Goal: Information Seeking & Learning: Learn about a topic

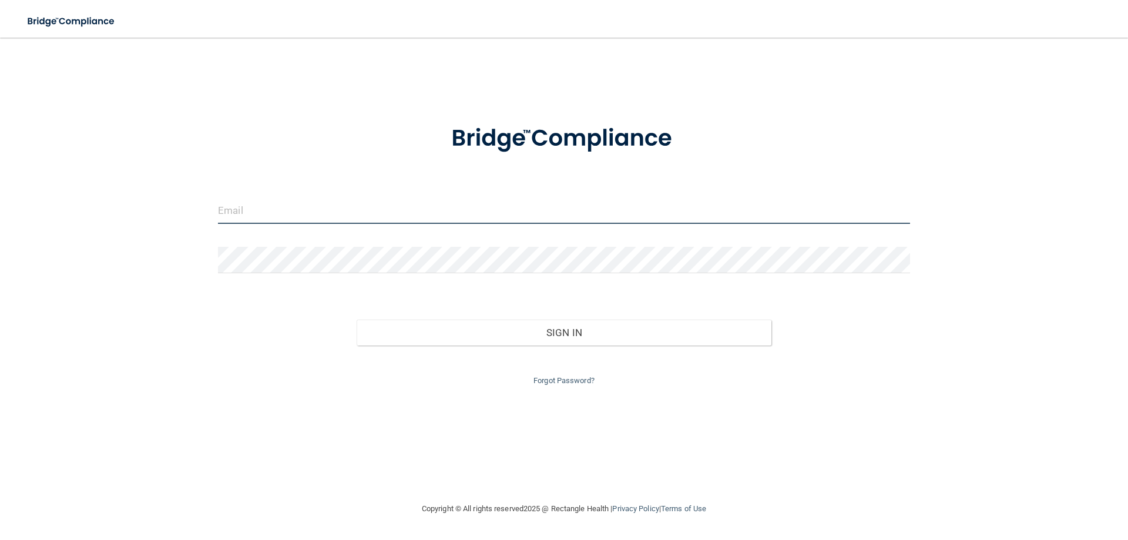
click at [310, 206] on input "email" at bounding box center [564, 210] width 692 height 26
type input "[EMAIL_ADDRESS][DOMAIN_NAME]"
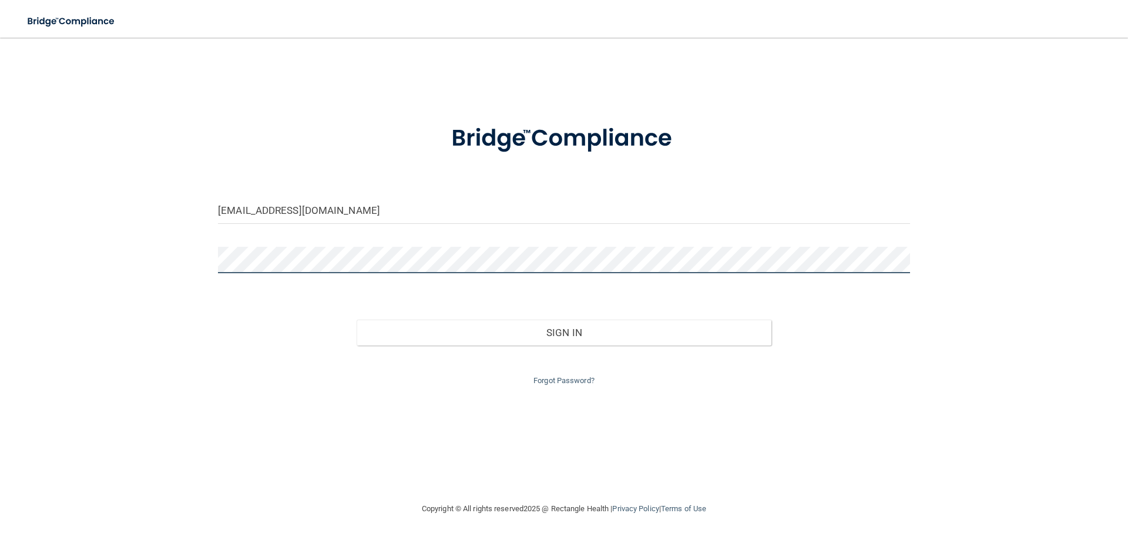
click at [356, 319] on button "Sign In" at bounding box center [563, 332] width 415 height 26
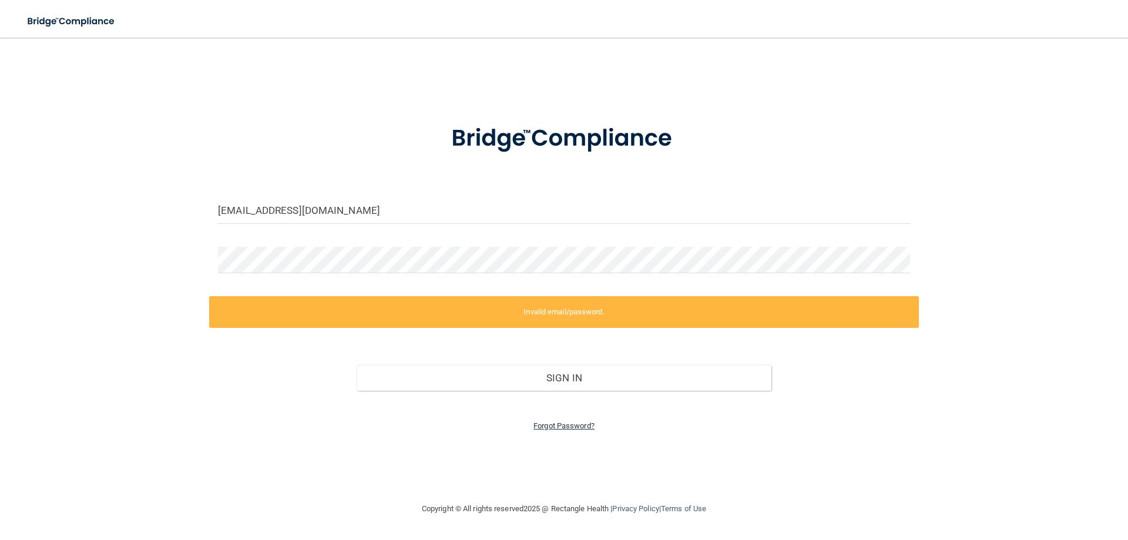
click at [567, 426] on link "Forgot Password?" at bounding box center [563, 425] width 61 height 9
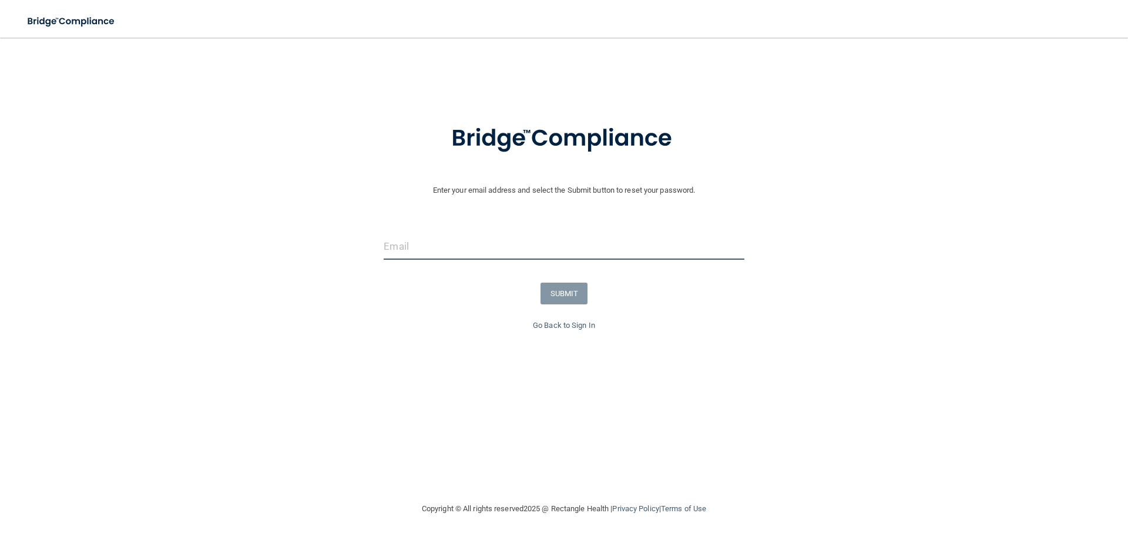
click at [420, 249] on input "email" at bounding box center [563, 246] width 360 height 26
type input "[EMAIL_ADDRESS][DOMAIN_NAME]"
click at [573, 296] on button "SUBMIT" at bounding box center [564, 293] width 48 height 22
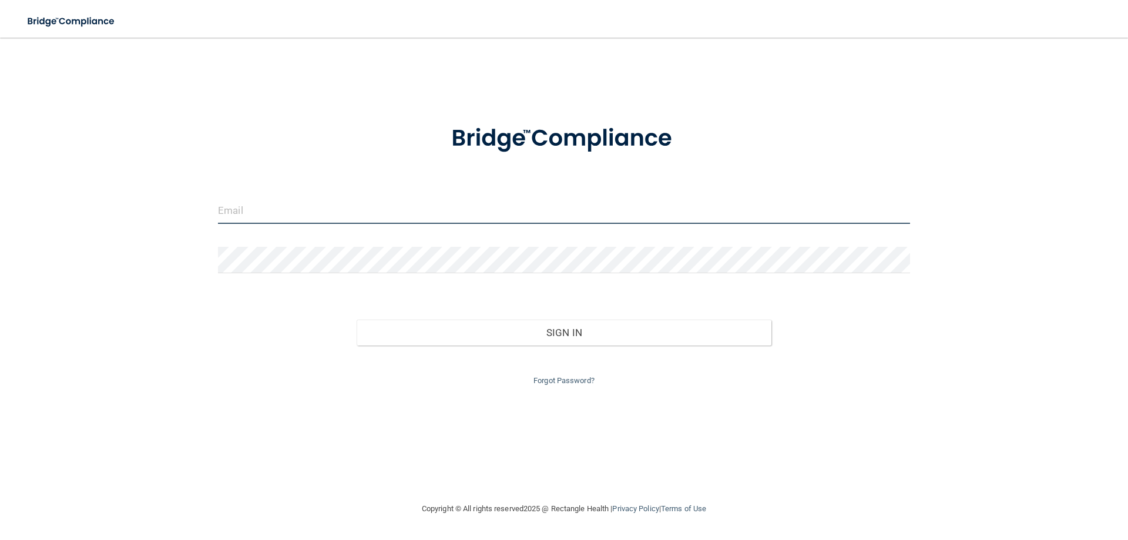
click at [248, 216] on input "email" at bounding box center [564, 210] width 692 height 26
type input "[EMAIL_ADDRESS][DOMAIN_NAME]"
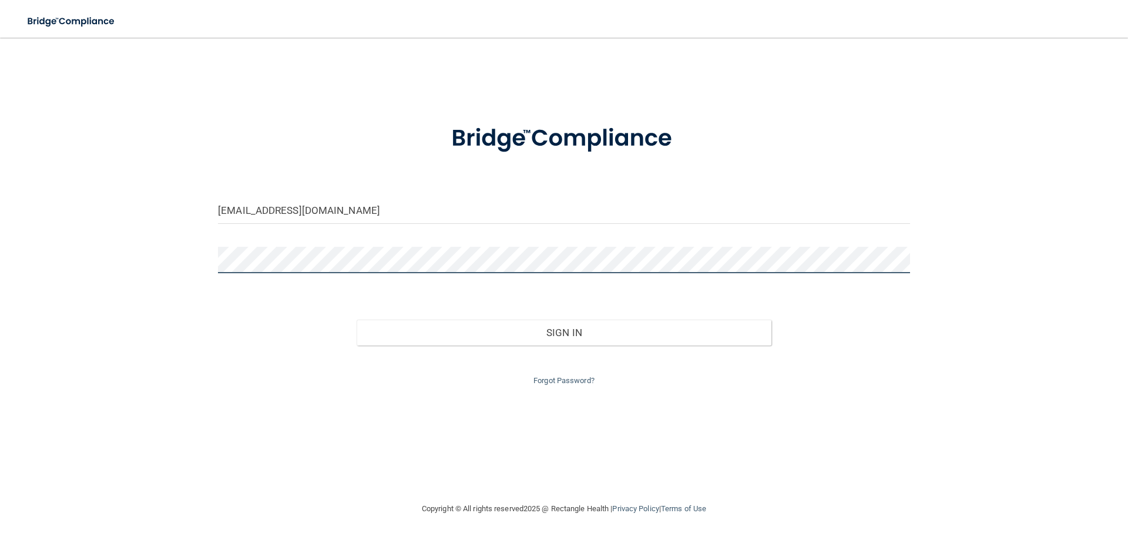
click at [356, 319] on button "Sign In" at bounding box center [563, 332] width 415 height 26
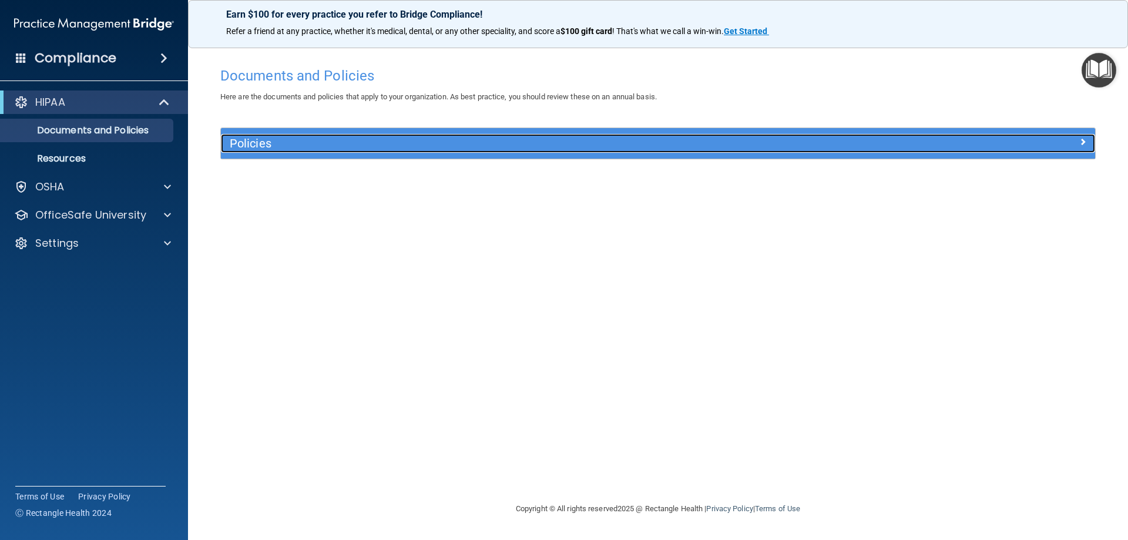
click at [251, 149] on h5 "Policies" at bounding box center [549, 143] width 638 height 13
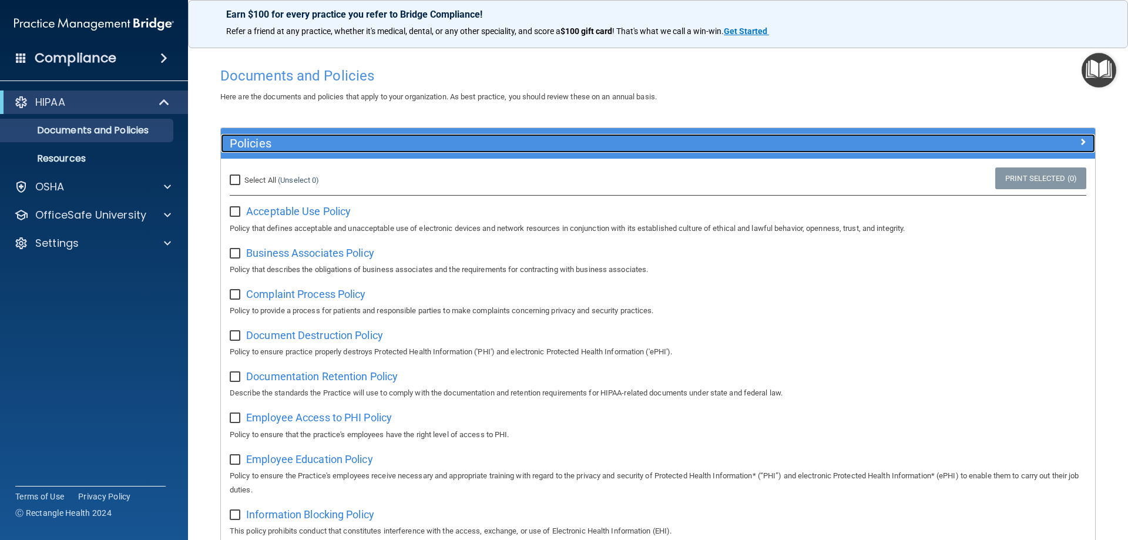
click at [270, 137] on h5 "Policies" at bounding box center [549, 143] width 638 height 13
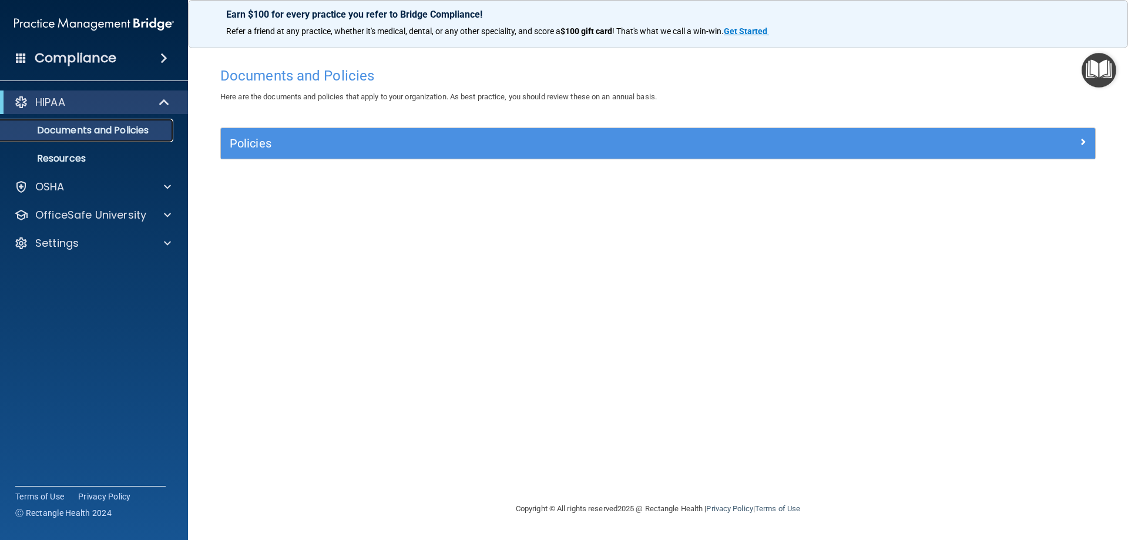
click at [70, 129] on p "Documents and Policies" at bounding box center [88, 130] width 160 height 12
click at [1094, 69] on img "Open Resource Center" at bounding box center [1098, 70] width 35 height 35
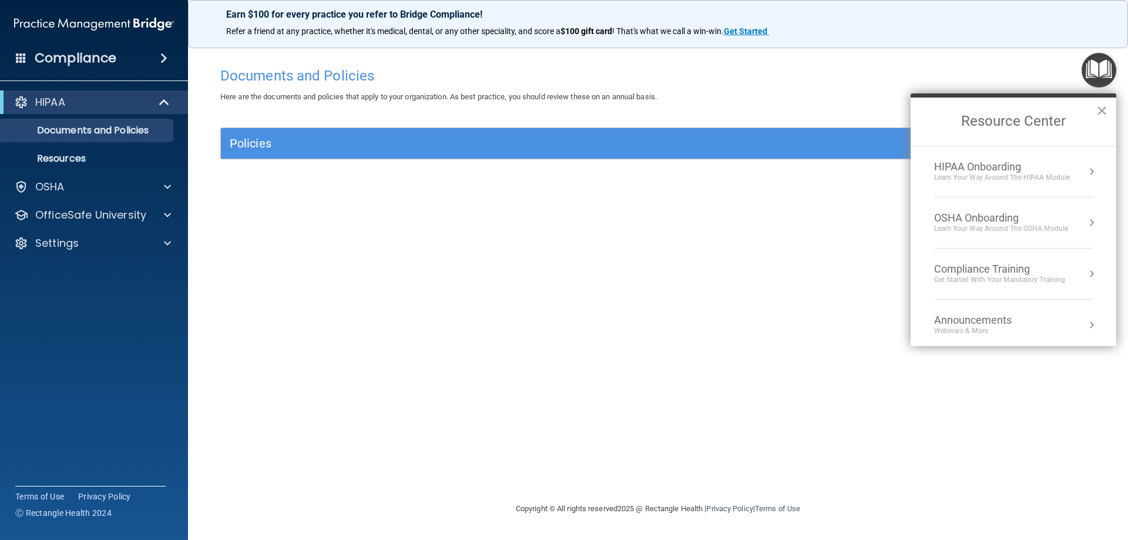
click at [981, 171] on div "HIPAA Onboarding" at bounding box center [1002, 166] width 136 height 13
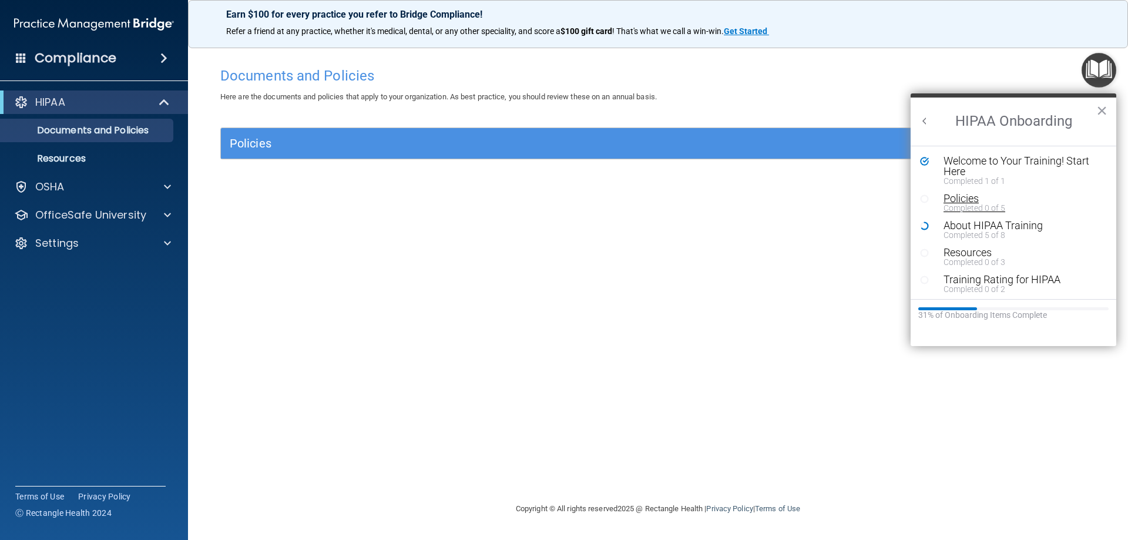
click at [967, 207] on div "Completed 0 of 5" at bounding box center [1017, 208] width 149 height 8
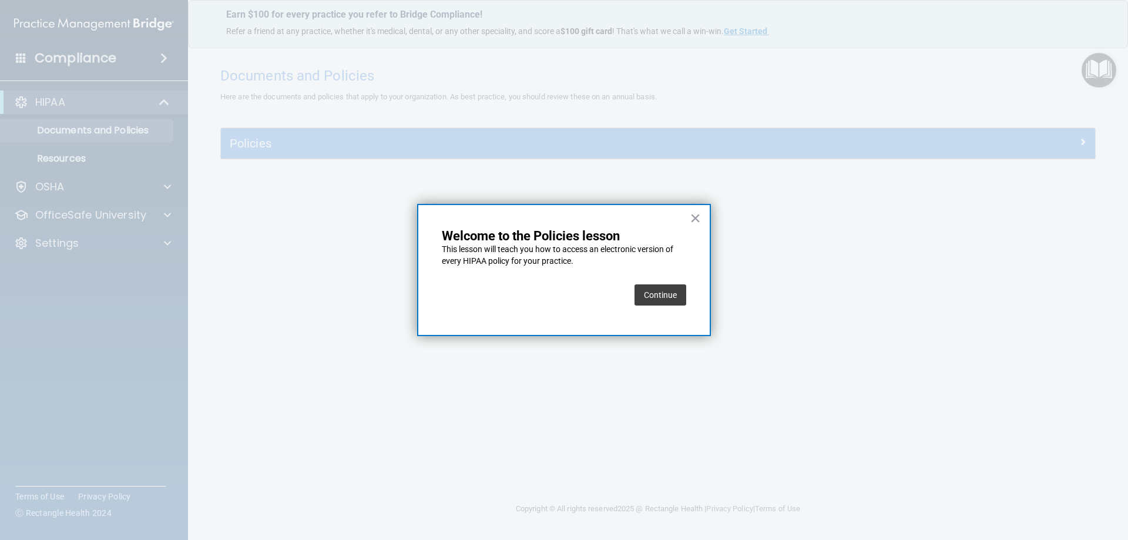
click at [654, 290] on button "Continue" at bounding box center [660, 294] width 52 height 21
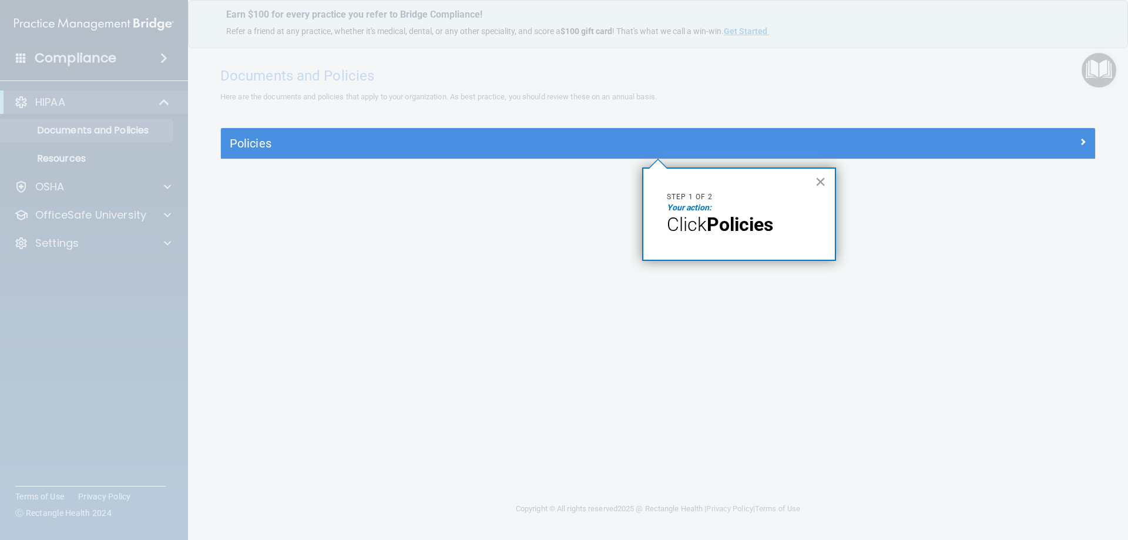
click at [819, 181] on button "×" at bounding box center [820, 181] width 11 height 19
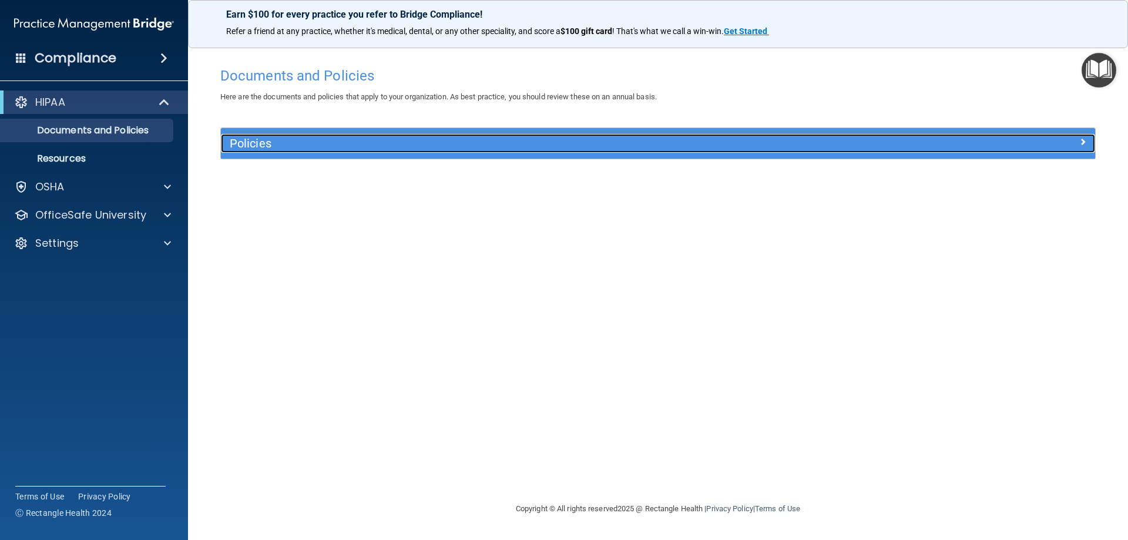
click at [334, 148] on h5 "Policies" at bounding box center [549, 143] width 638 height 13
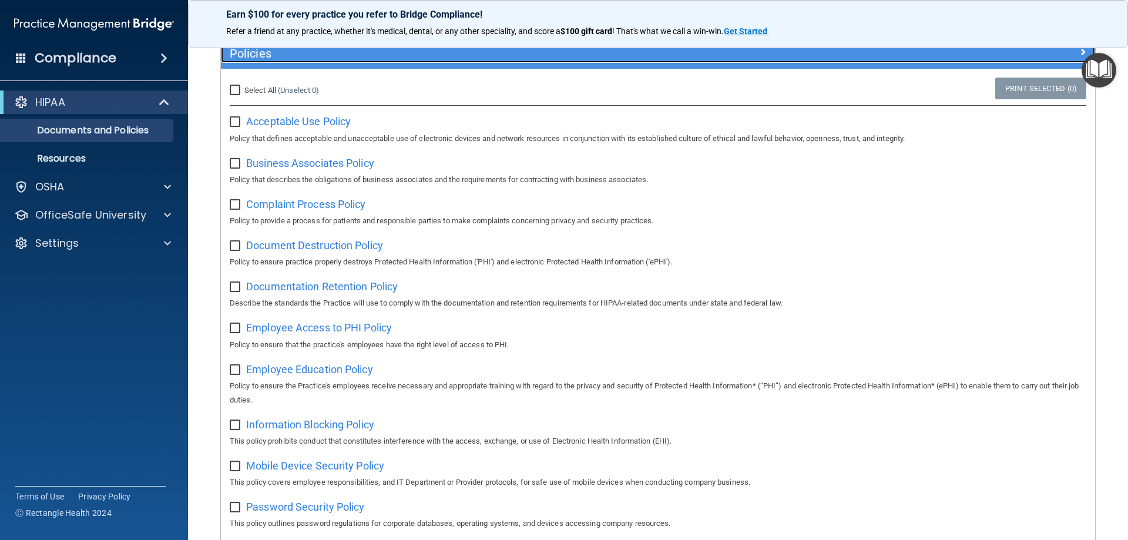
scroll to position [59, 0]
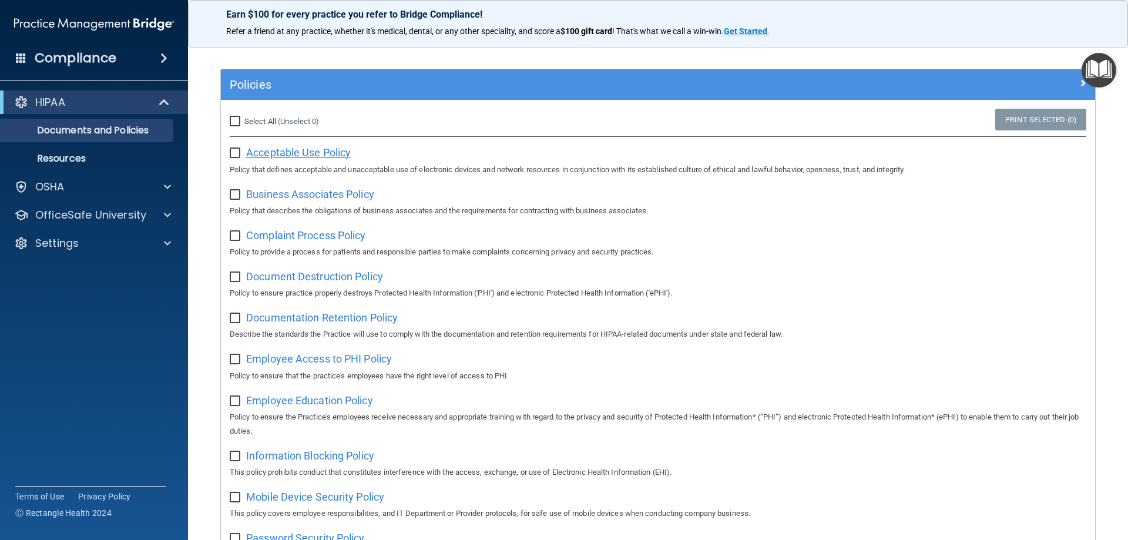
click at [266, 152] on span "Acceptable Use Policy" at bounding box center [298, 152] width 105 height 12
click at [308, 193] on span "Business Associates Policy" at bounding box center [310, 194] width 128 height 12
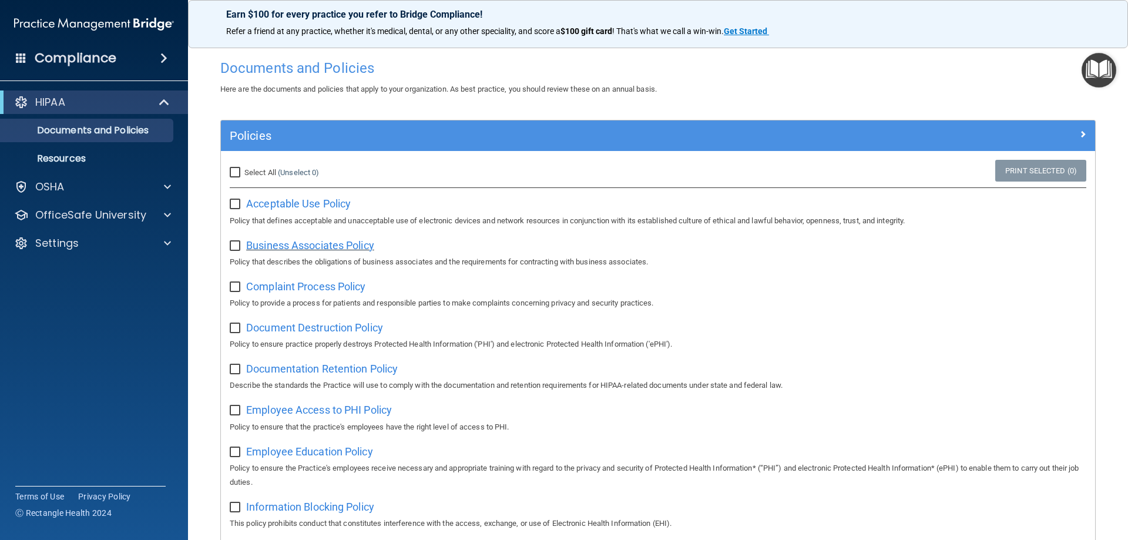
scroll to position [0, 0]
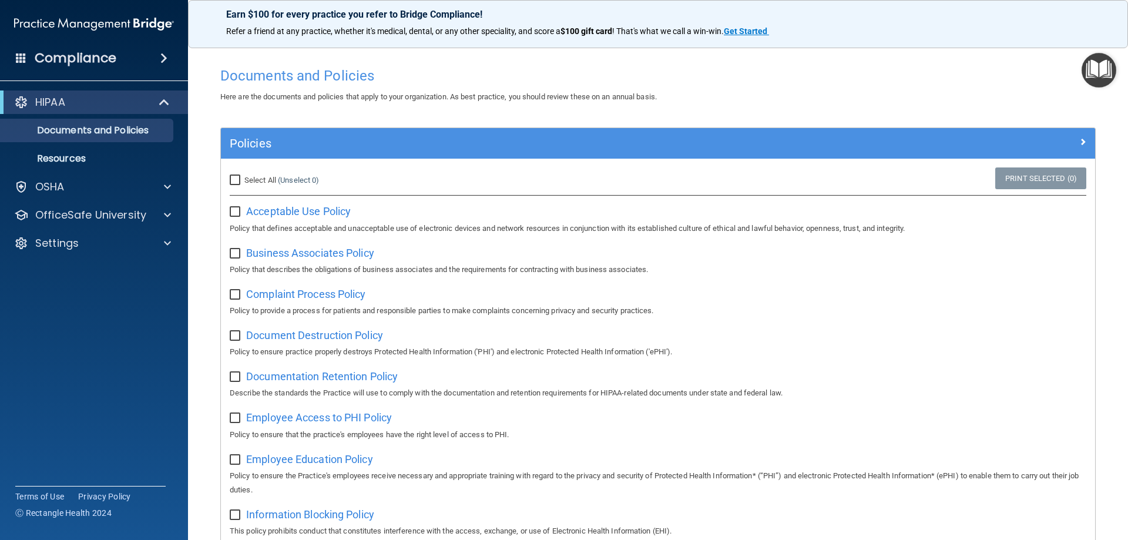
click at [237, 179] on input "Select All (Unselect 0) Unselect All" at bounding box center [237, 180] width 14 height 9
checkbox input "true"
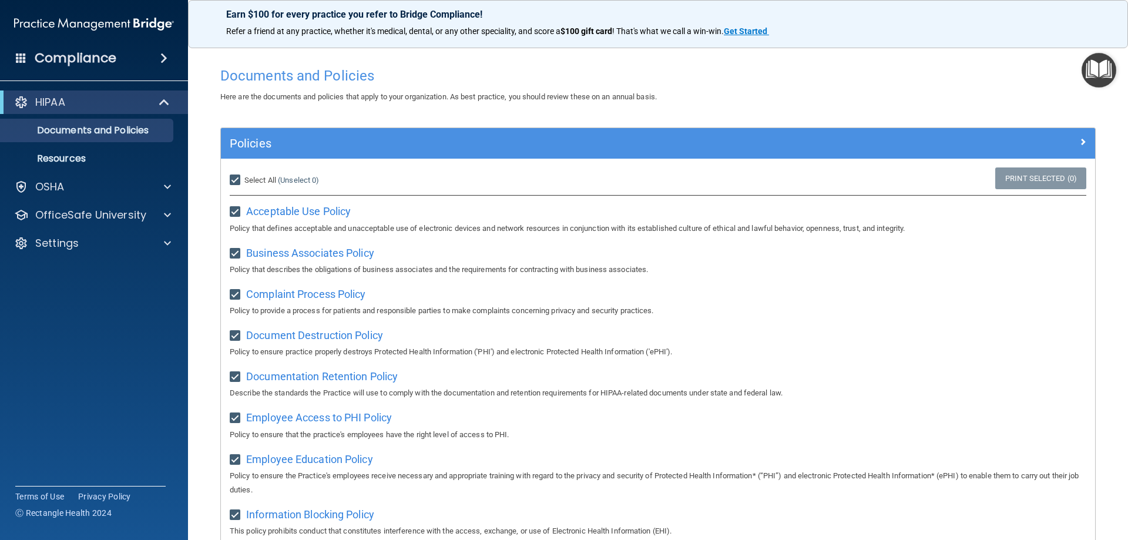
checkbox input "true"
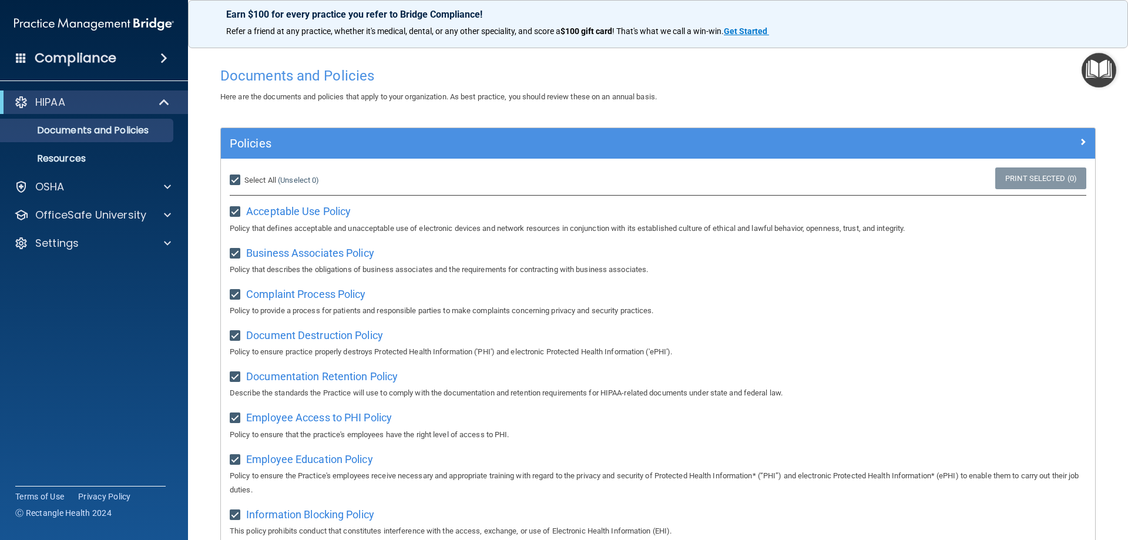
checkbox input "true"
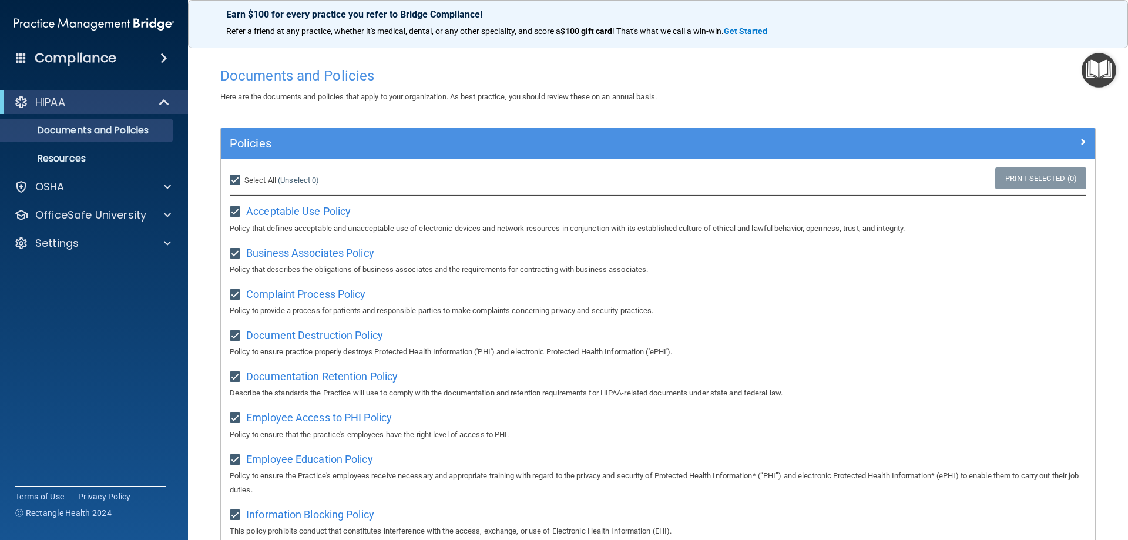
checkbox input "true"
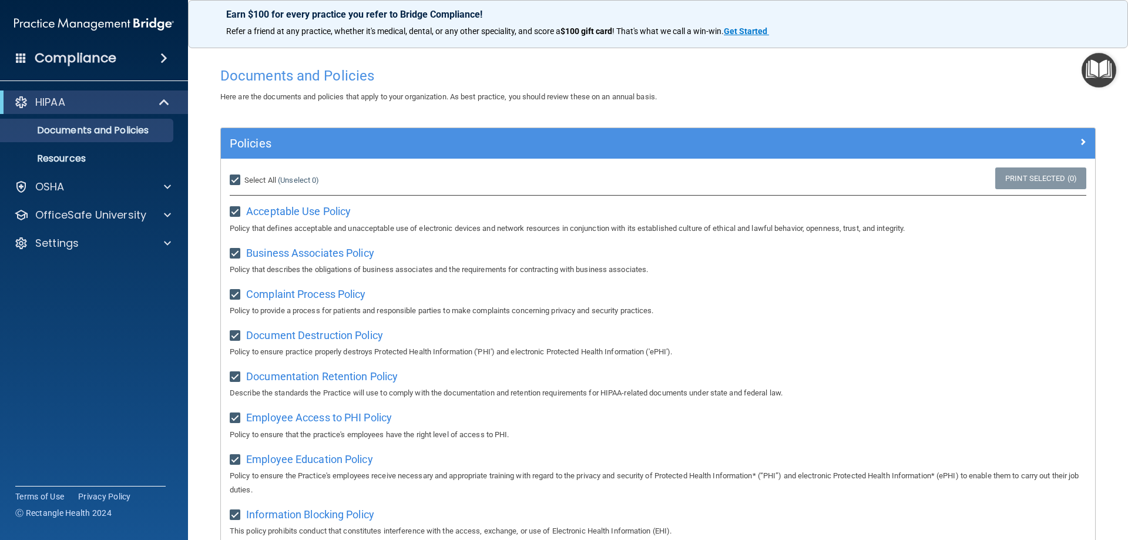
checkbox input "true"
click at [1097, 59] on img "Open Resource Center" at bounding box center [1098, 70] width 35 height 35
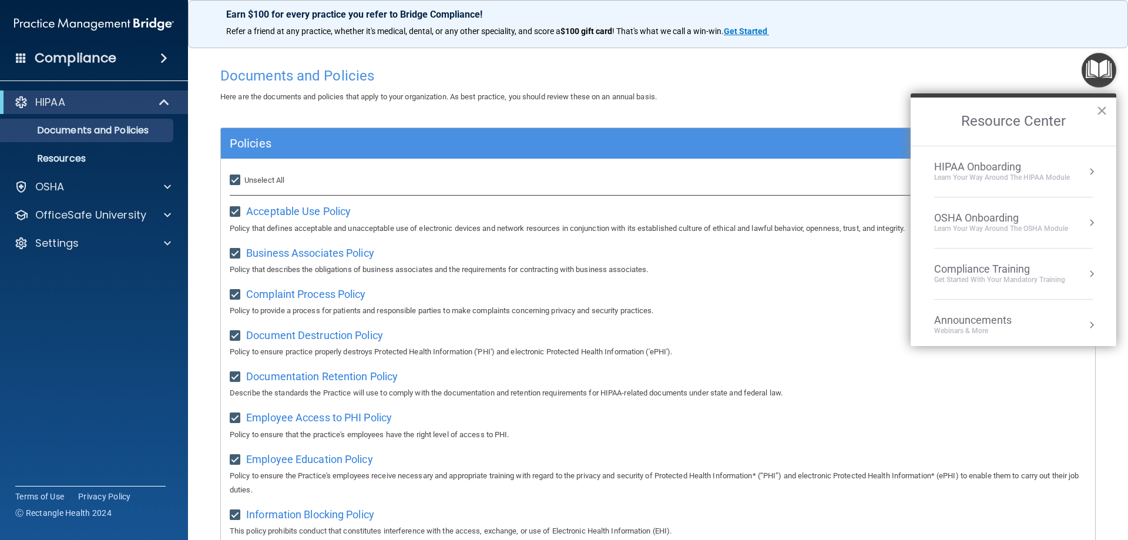
click at [1010, 183] on li "HIPAA Onboarding Learn Your Way around the HIPAA module" at bounding box center [1013, 171] width 159 height 51
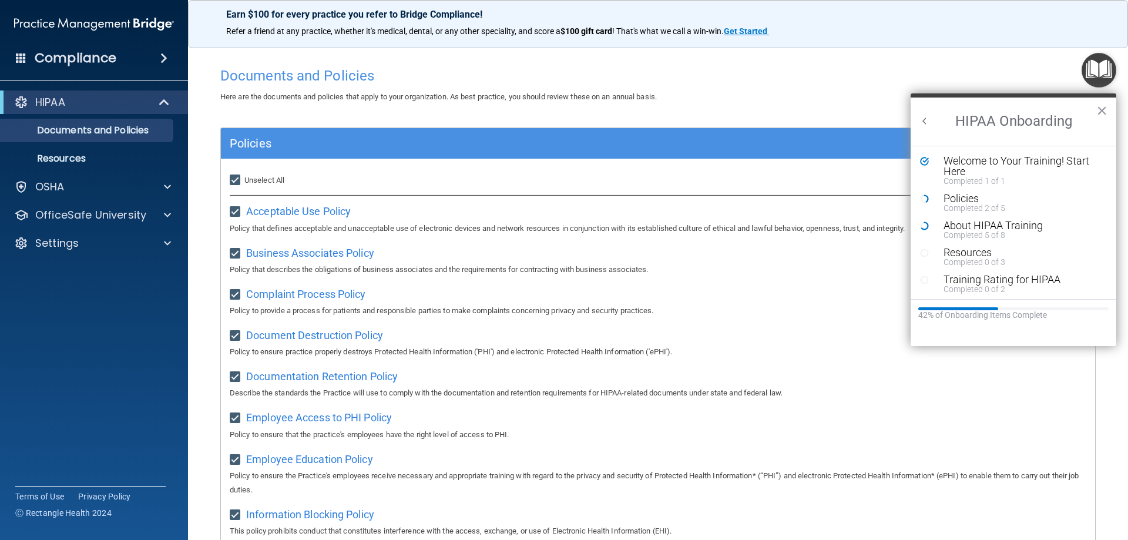
click at [725, 92] on div "Here are the documents and policies that apply to your organization. As best pr…" at bounding box center [657, 97] width 893 height 14
click at [1099, 106] on button "×" at bounding box center [1101, 110] width 11 height 19
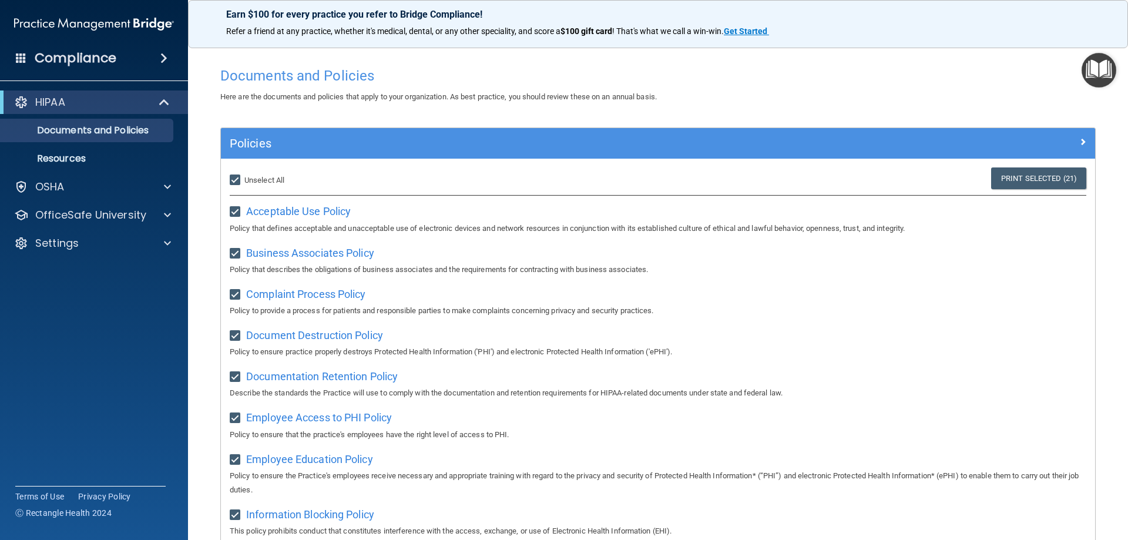
click at [233, 180] on input "Select All (Unselect 21) Unselect All" at bounding box center [237, 180] width 14 height 9
checkbox input "false"
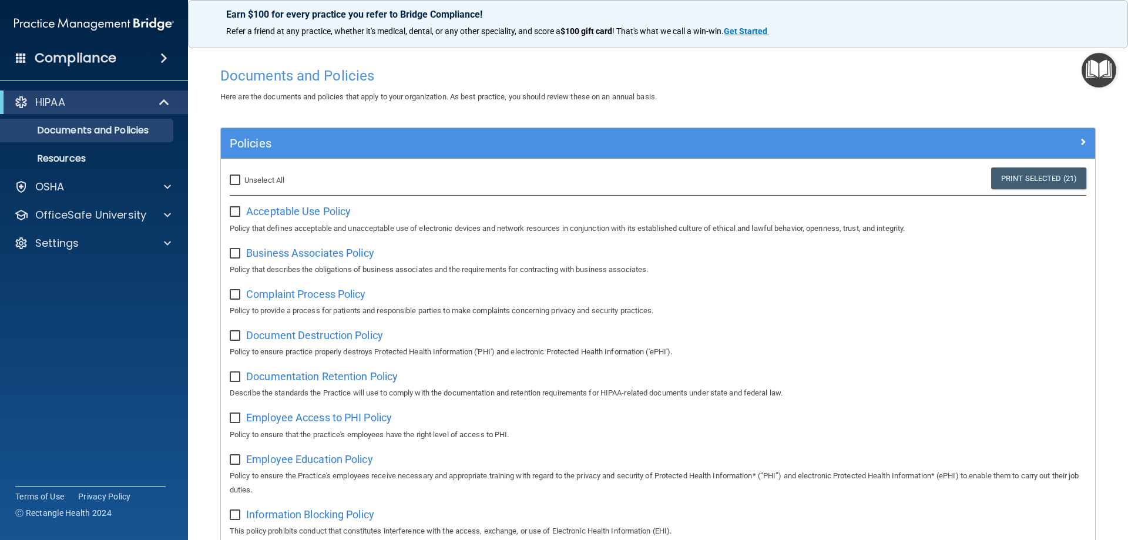
checkbox input "false"
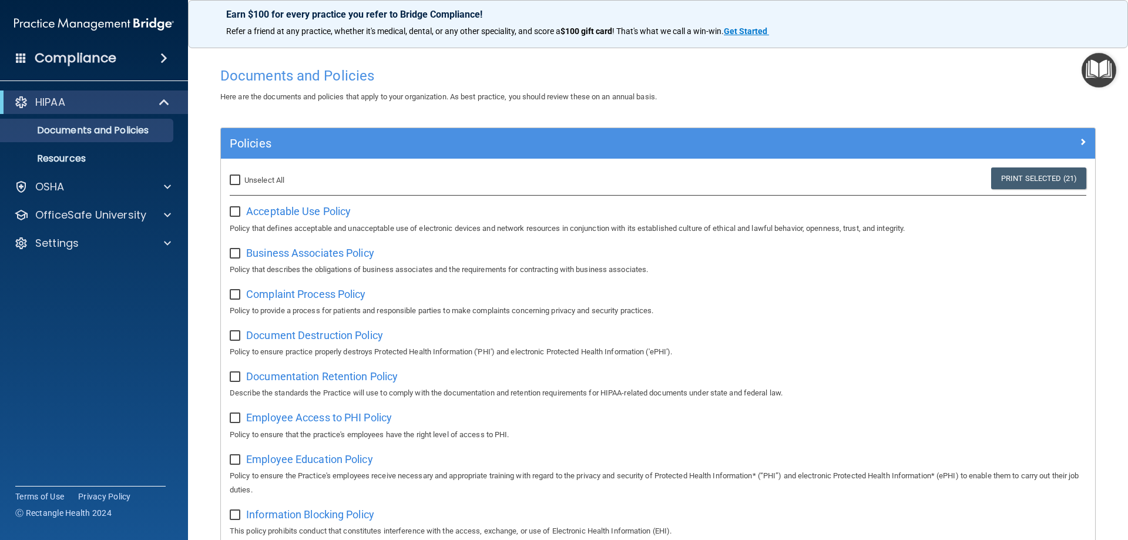
checkbox input "false"
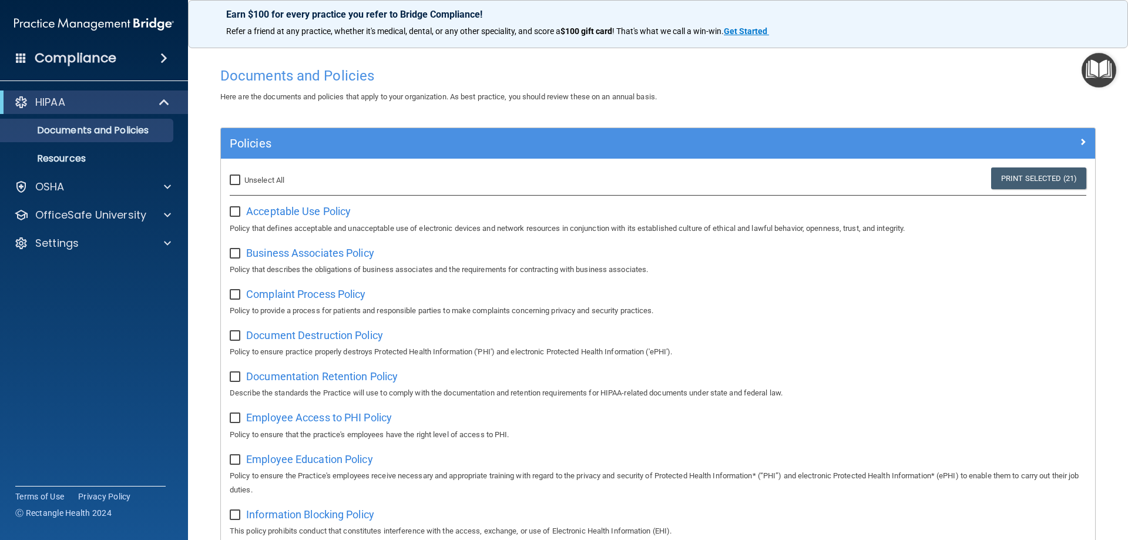
checkbox input "false"
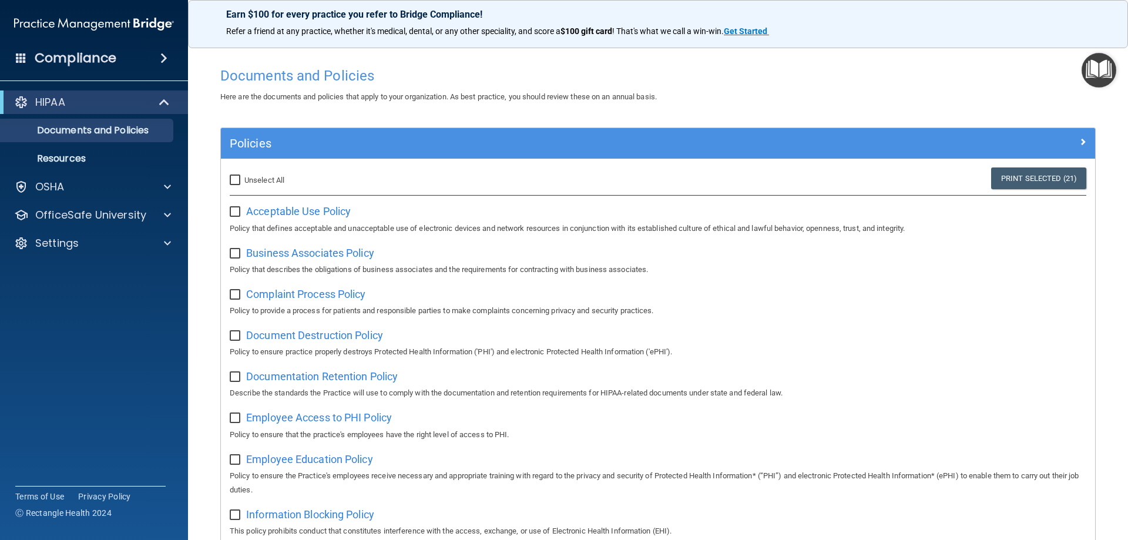
checkbox input "false"
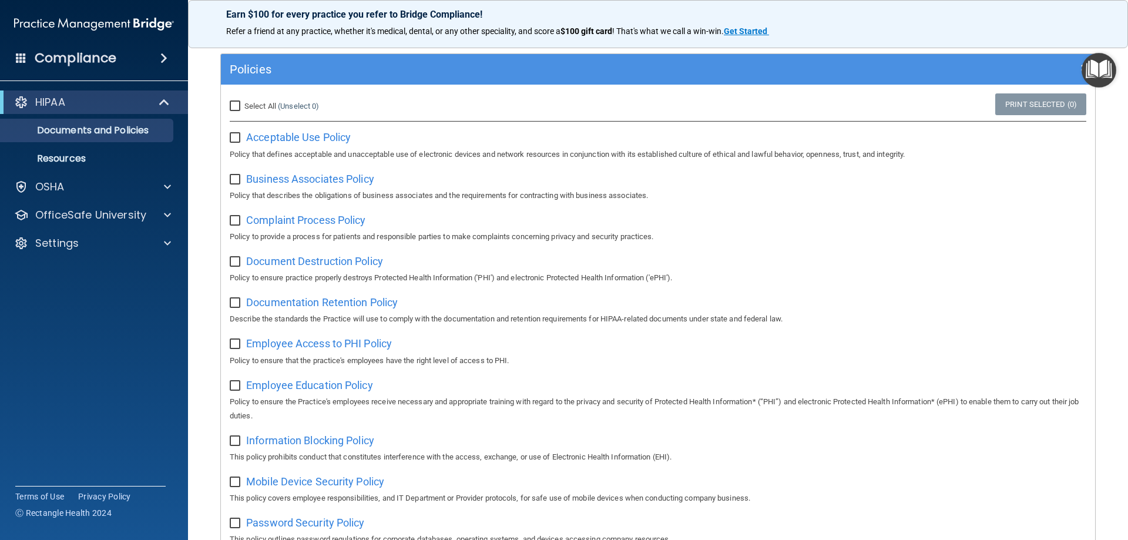
scroll to position [117, 0]
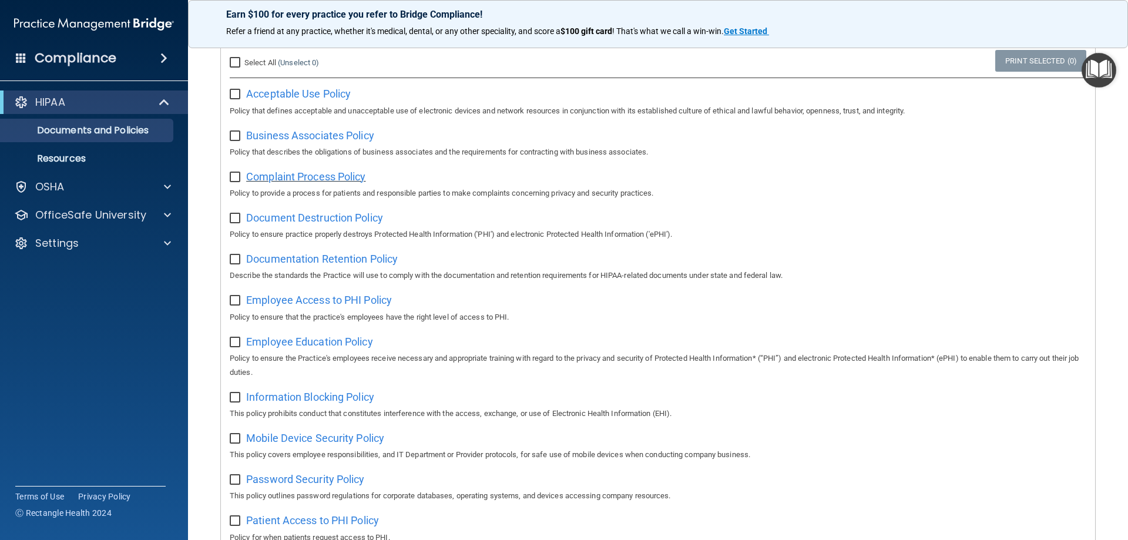
click at [328, 181] on span "Complaint Process Policy" at bounding box center [305, 176] width 119 height 12
click at [314, 223] on span "Document Destruction Policy" at bounding box center [314, 217] width 137 height 12
click at [310, 260] on span "Documentation Retention Policy" at bounding box center [322, 259] width 152 height 12
click at [332, 305] on span "Employee Access to PHI Policy" at bounding box center [319, 300] width 146 height 12
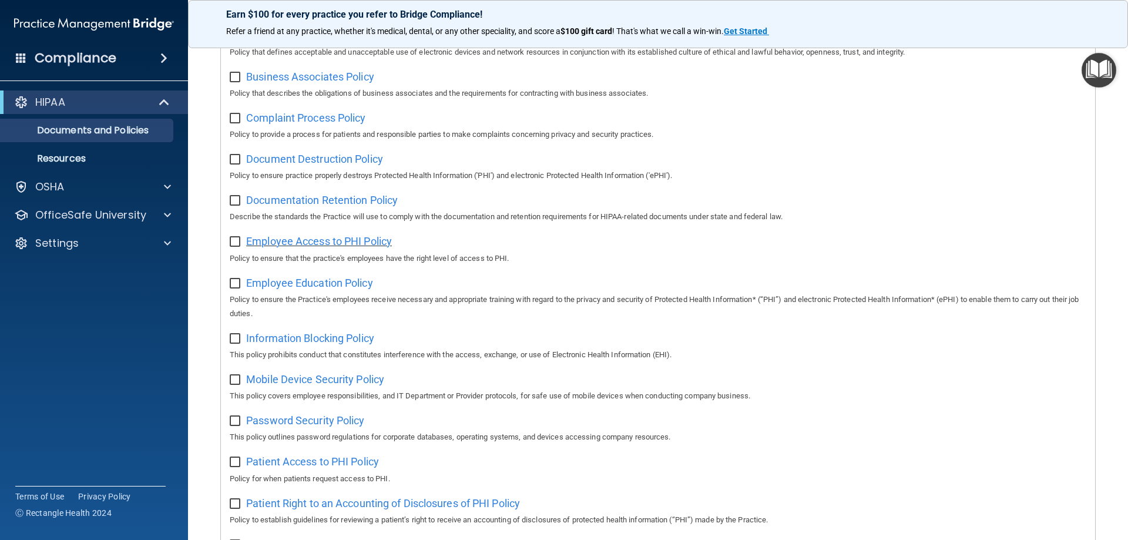
click at [316, 244] on span "Employee Access to PHI Policy" at bounding box center [319, 241] width 146 height 12
click at [344, 284] on span "Employee Education Policy" at bounding box center [309, 283] width 127 height 12
click at [285, 288] on span "Employee Education Policy" at bounding box center [309, 283] width 127 height 12
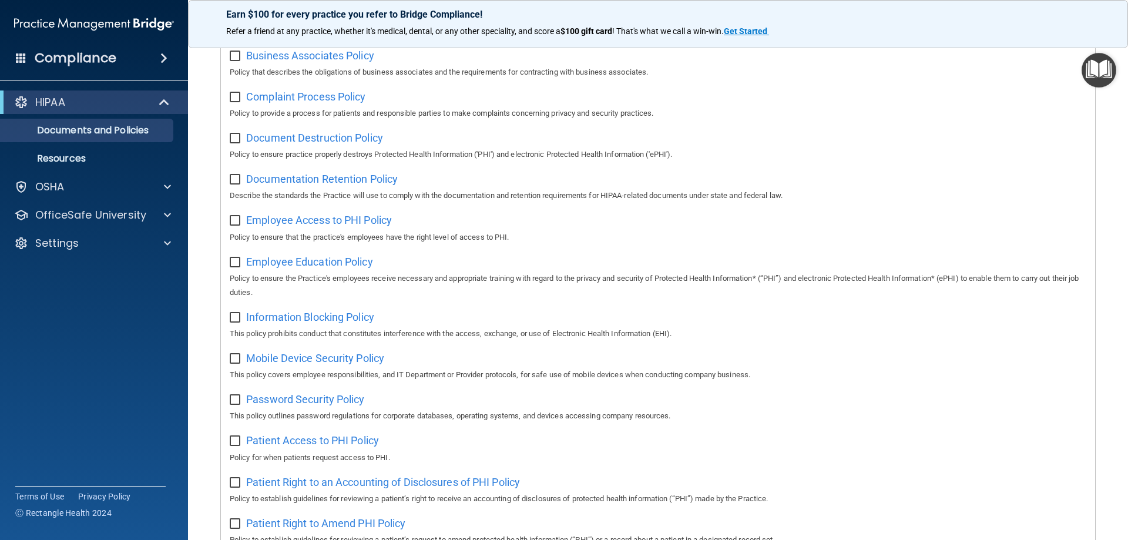
scroll to position [235, 0]
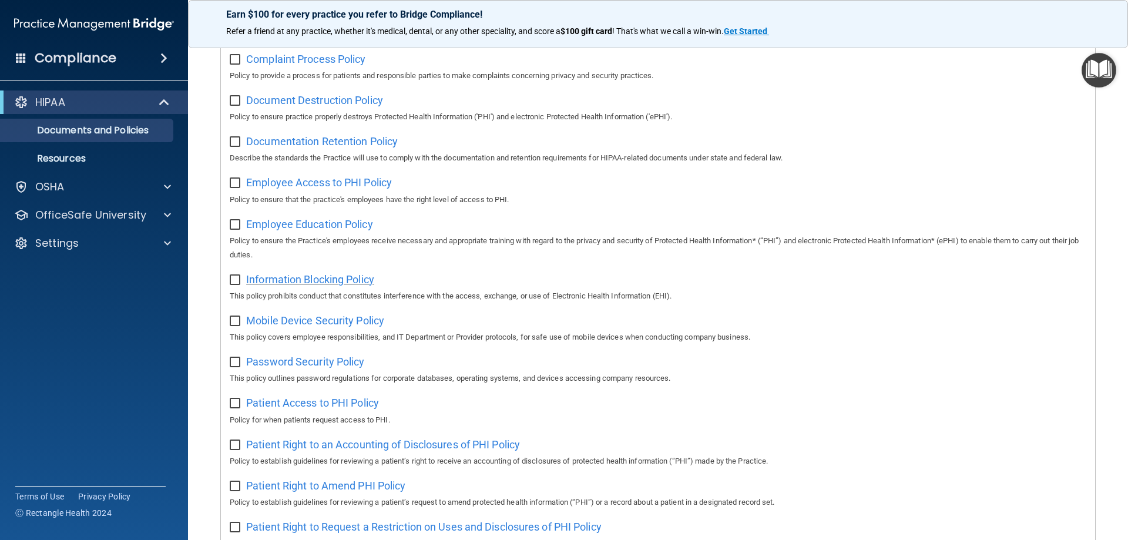
click at [328, 285] on span "Information Blocking Policy" at bounding box center [310, 279] width 128 height 12
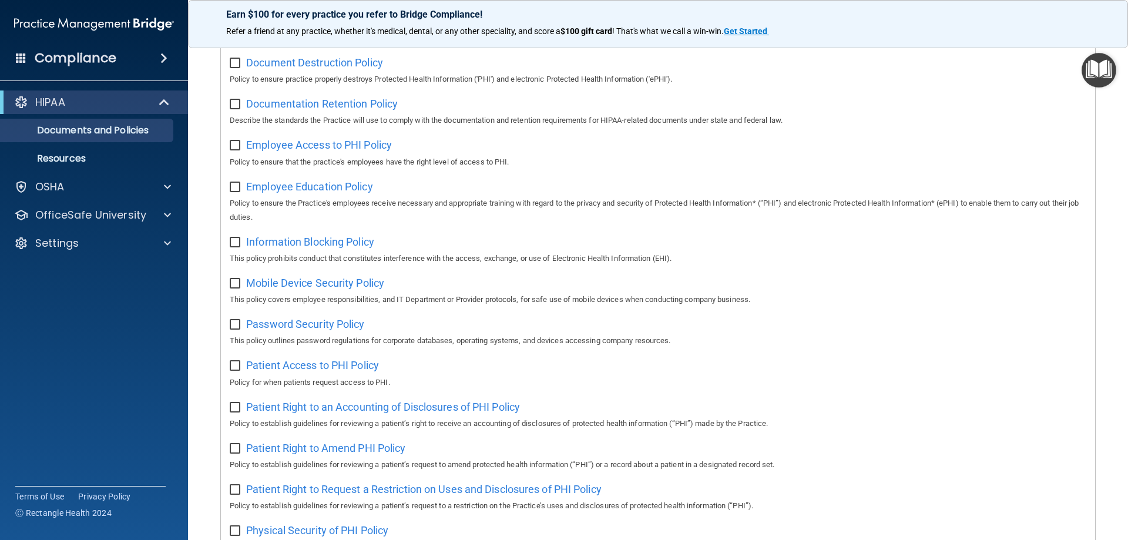
scroll to position [294, 0]
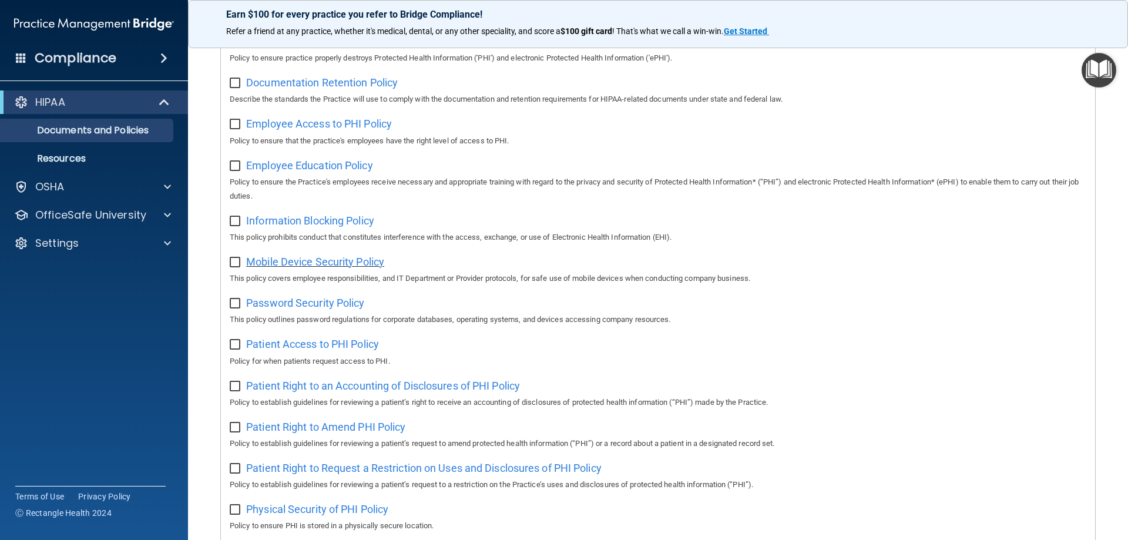
click at [369, 268] on span "Mobile Device Security Policy" at bounding box center [315, 261] width 138 height 12
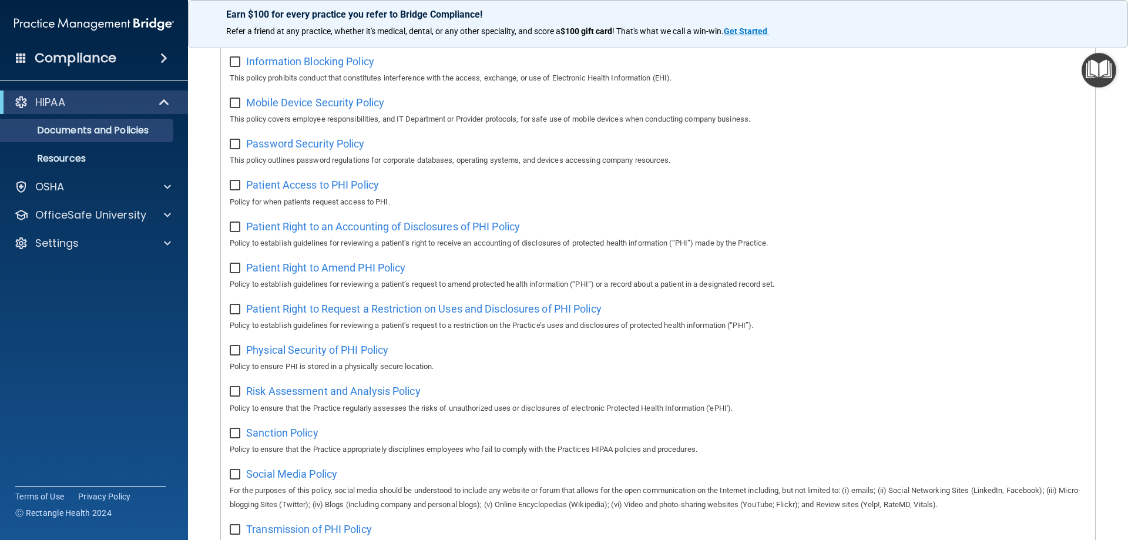
scroll to position [470, 0]
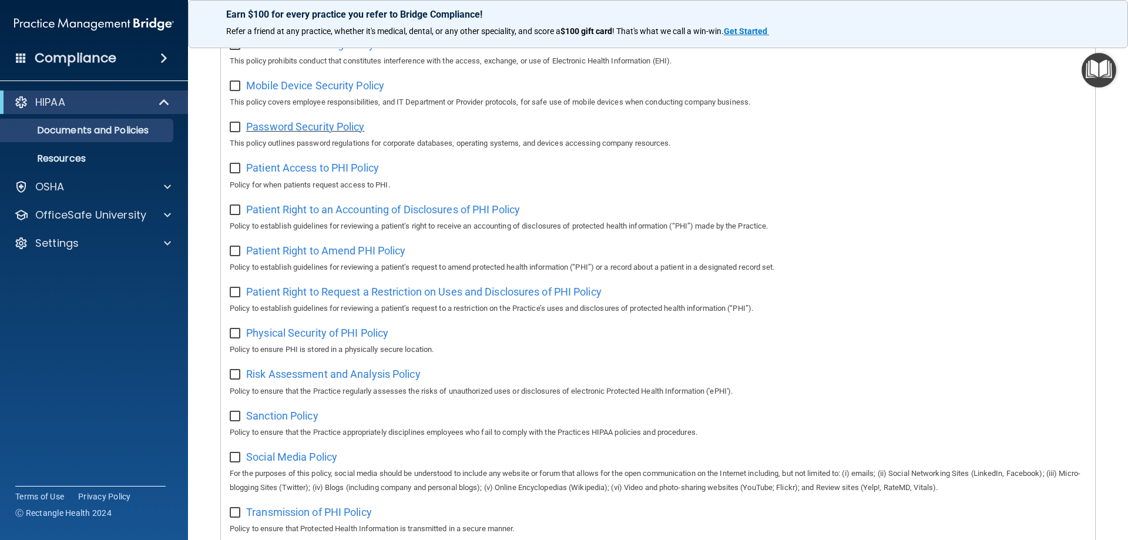
click at [335, 132] on span "Password Security Policy" at bounding box center [305, 126] width 118 height 12
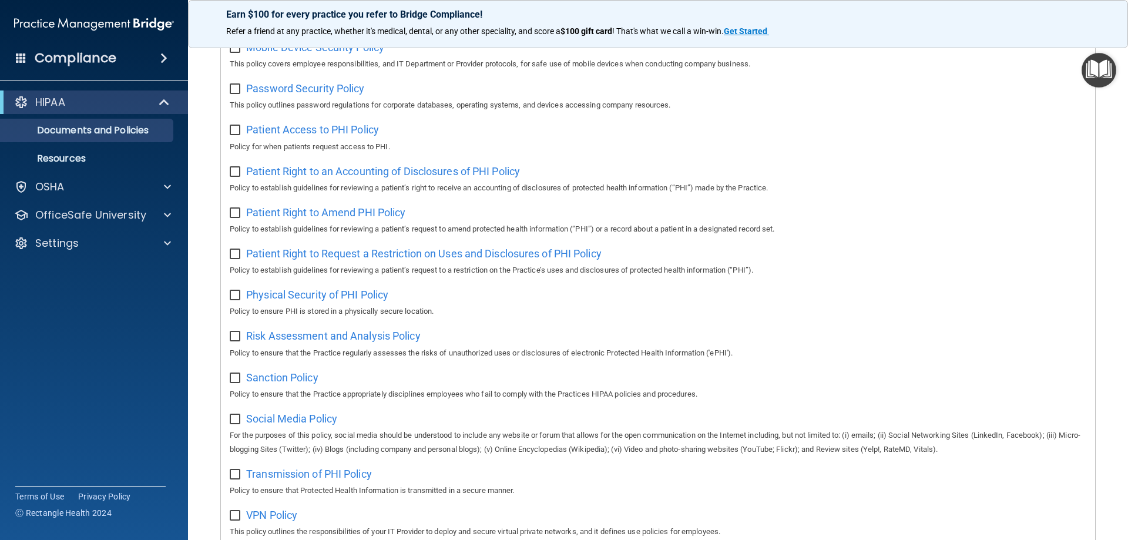
scroll to position [529, 0]
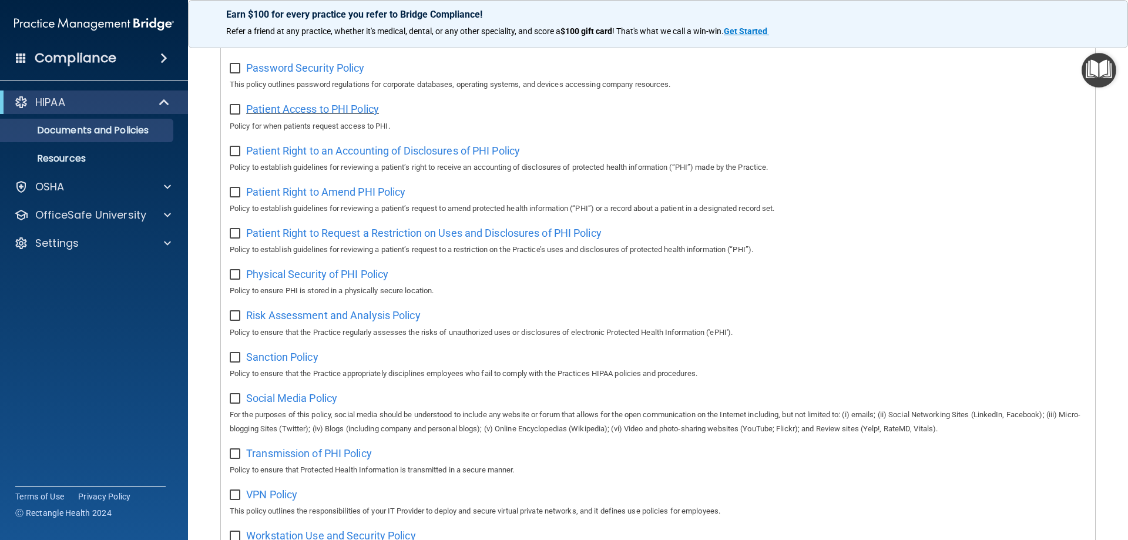
click at [300, 113] on span "Patient Access to PHI Policy" at bounding box center [312, 109] width 133 height 12
click at [358, 157] on span "Patient Right to an Accounting of Disclosures of PHI Policy" at bounding box center [383, 150] width 274 height 12
click at [370, 154] on span "Patient Right to an Accounting of Disclosures of PHI Policy" at bounding box center [383, 150] width 274 height 12
click at [354, 239] on span "Patient Right to Request a Restriction on Uses and Disclosures of PHI Policy" at bounding box center [423, 233] width 355 height 12
click at [338, 198] on span "Patient Right to Amend PHI Policy" at bounding box center [325, 192] width 159 height 12
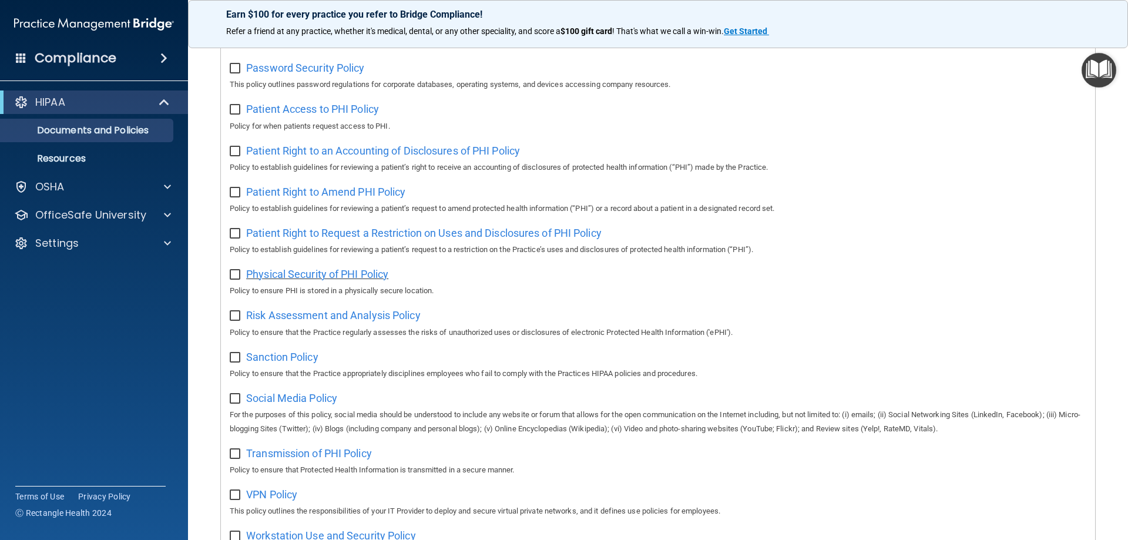
click at [376, 280] on span "Physical Security of PHI Policy" at bounding box center [317, 274] width 142 height 12
click at [235, 197] on input "checkbox" at bounding box center [237, 192] width 14 height 9
checkbox input "true"
click at [1096, 68] on img "Open Resource Center" at bounding box center [1098, 70] width 35 height 35
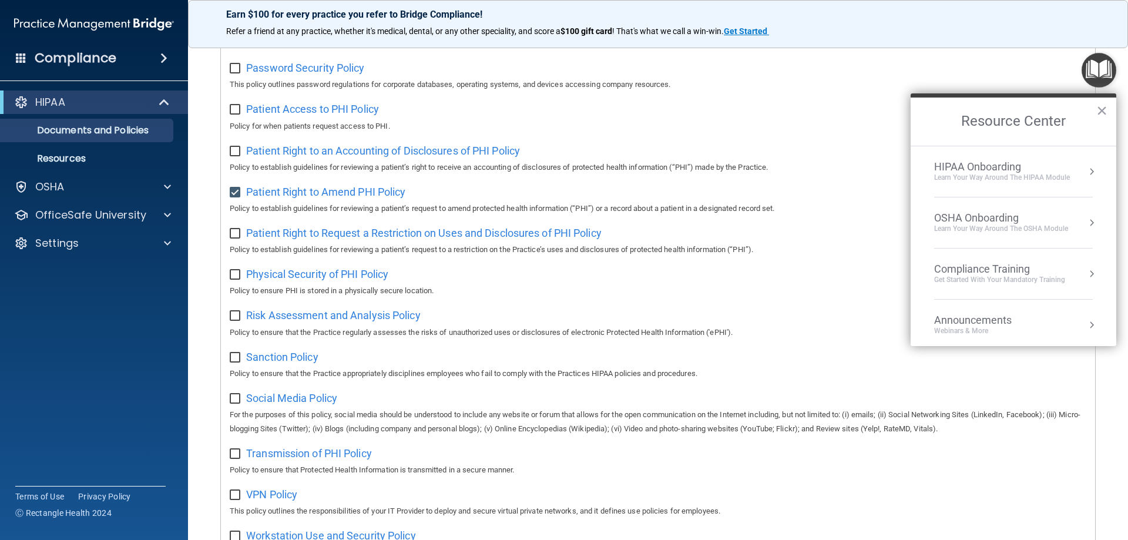
click at [993, 175] on div "Learn Your Way around the HIPAA module" at bounding box center [1002, 178] width 136 height 10
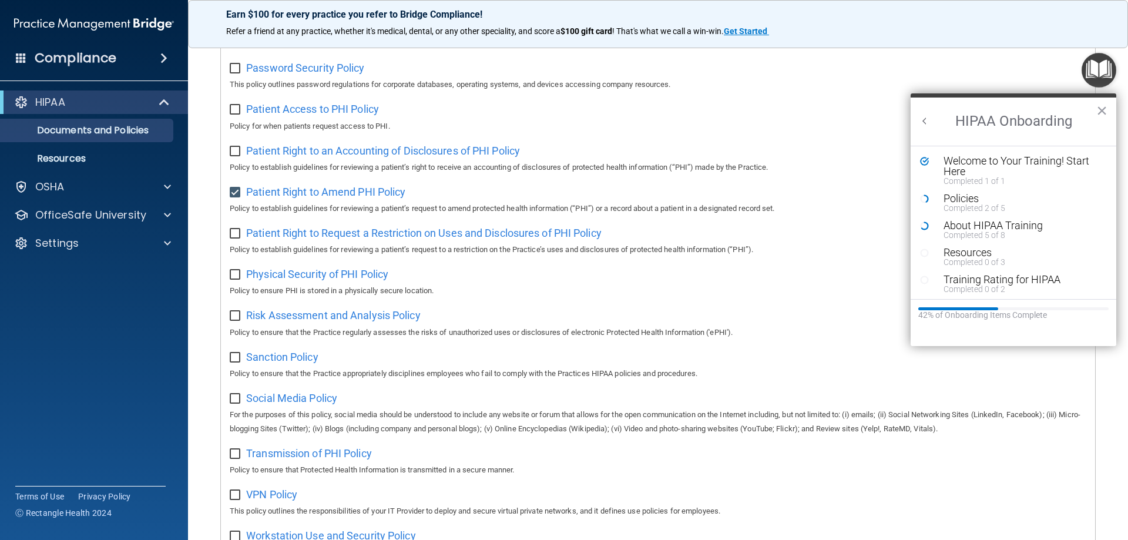
scroll to position [0, 0]
click at [959, 200] on div "Policies" at bounding box center [1017, 198] width 149 height 11
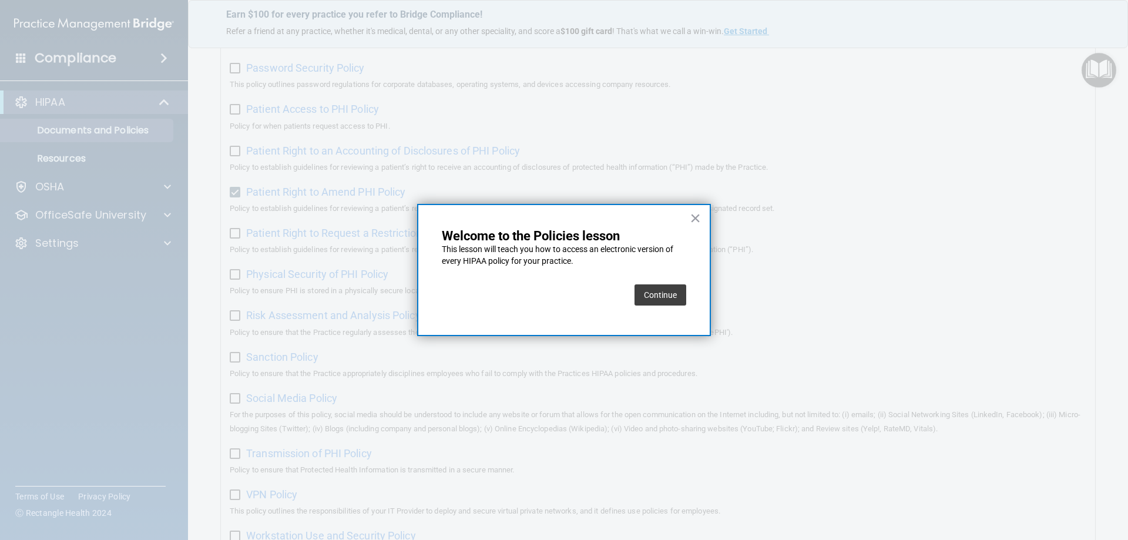
click at [661, 297] on button "Continue" at bounding box center [660, 294] width 52 height 21
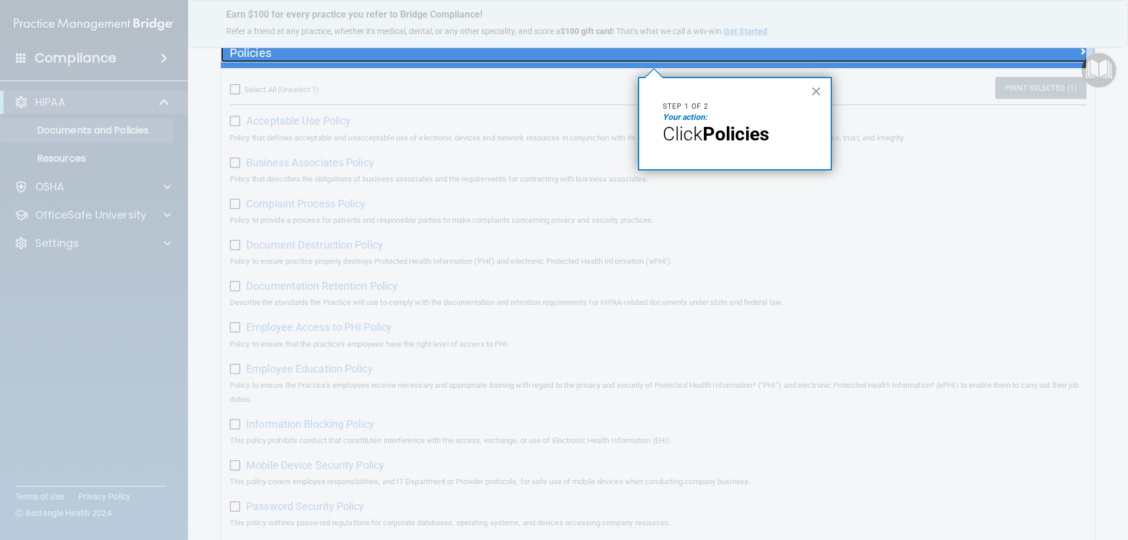
click at [273, 51] on h5 "Policies" at bounding box center [549, 52] width 638 height 13
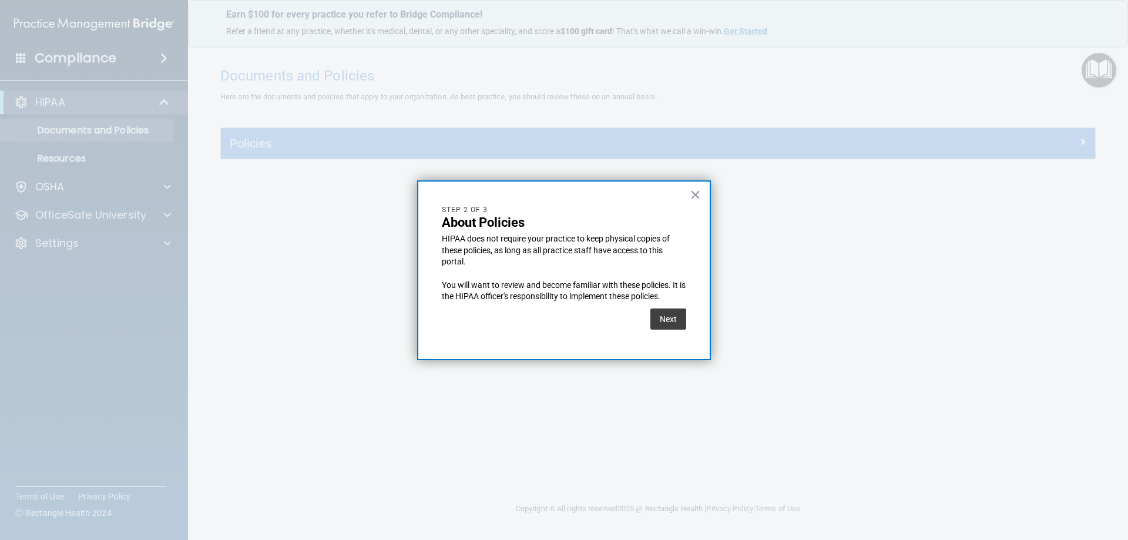
scroll to position [0, 0]
click at [669, 324] on button "Next" at bounding box center [668, 318] width 36 height 21
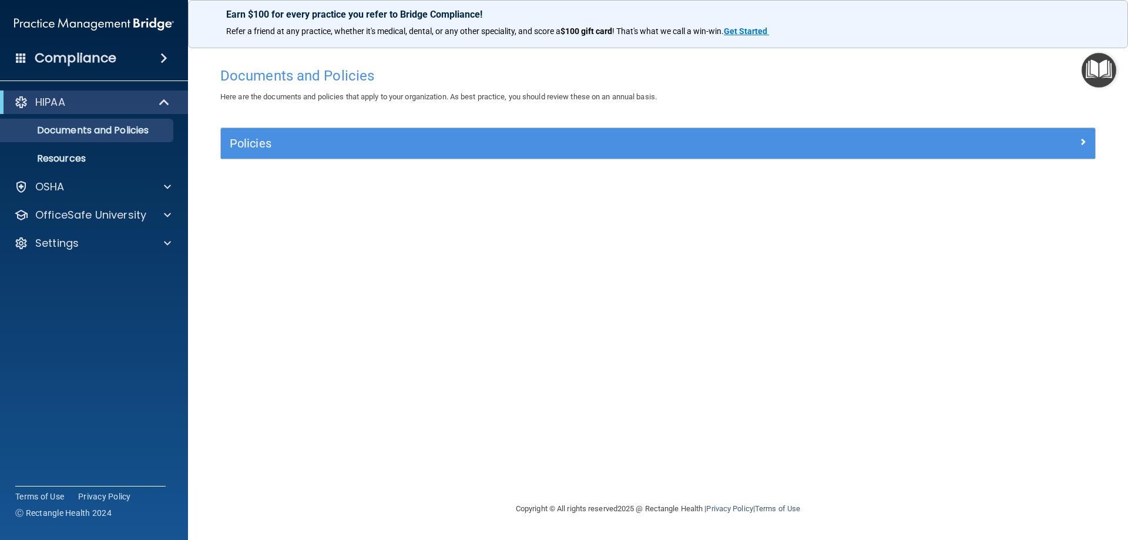
click at [1108, 79] on img "Open Resource Center" at bounding box center [1098, 70] width 35 height 35
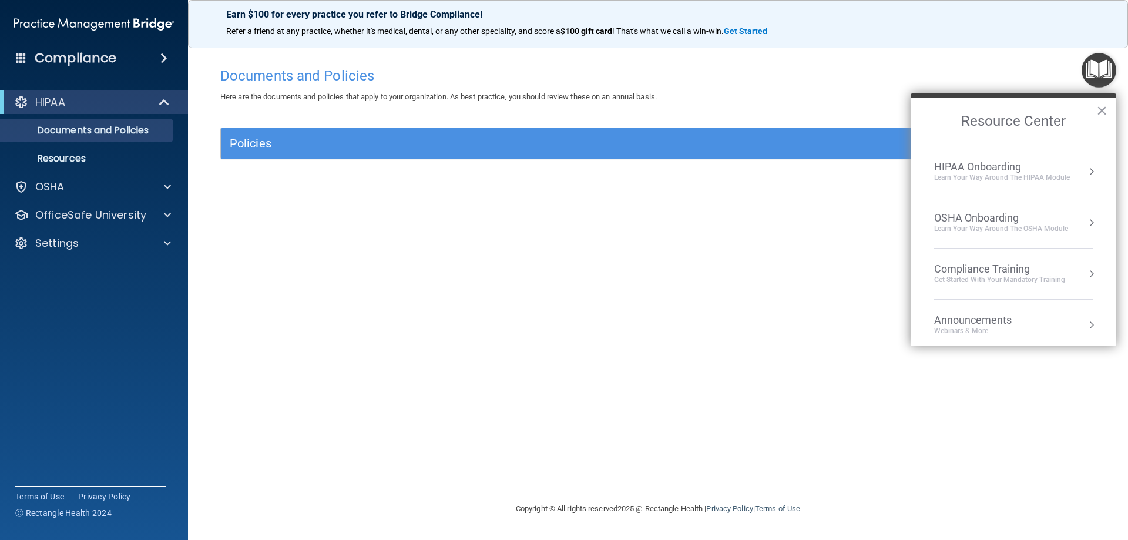
click at [1000, 166] on div "HIPAA Onboarding" at bounding box center [1002, 166] width 136 height 13
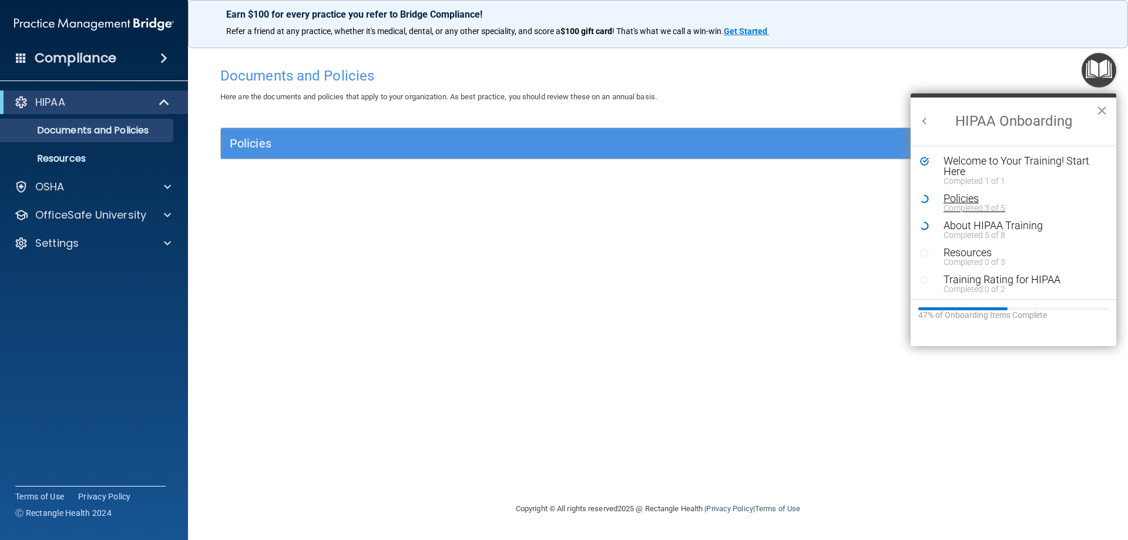
click at [975, 206] on div "Completed 3 of 5" at bounding box center [1017, 208] width 149 height 8
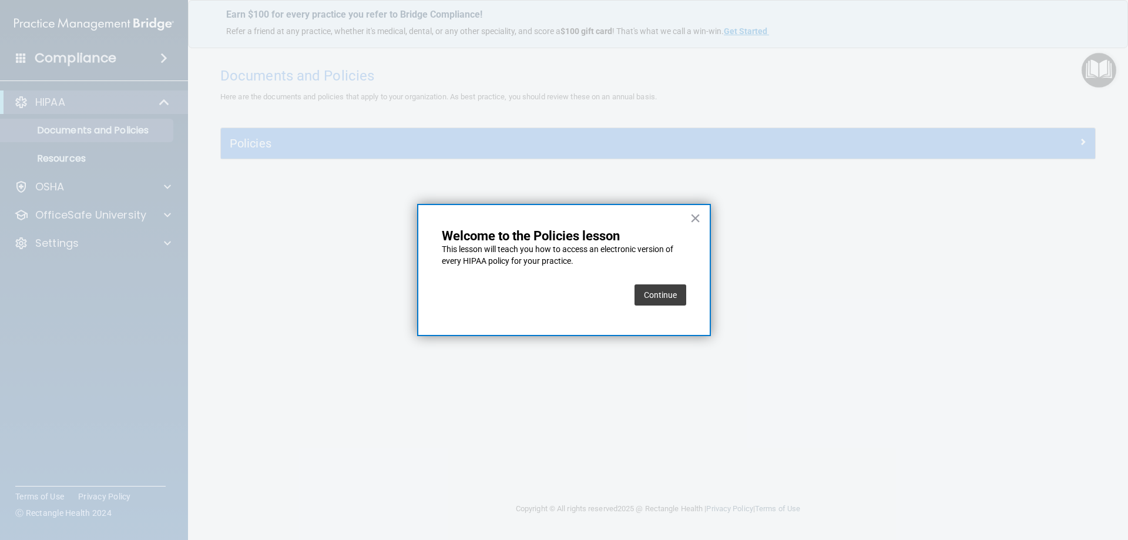
click at [655, 295] on button "Continue" at bounding box center [660, 294] width 52 height 21
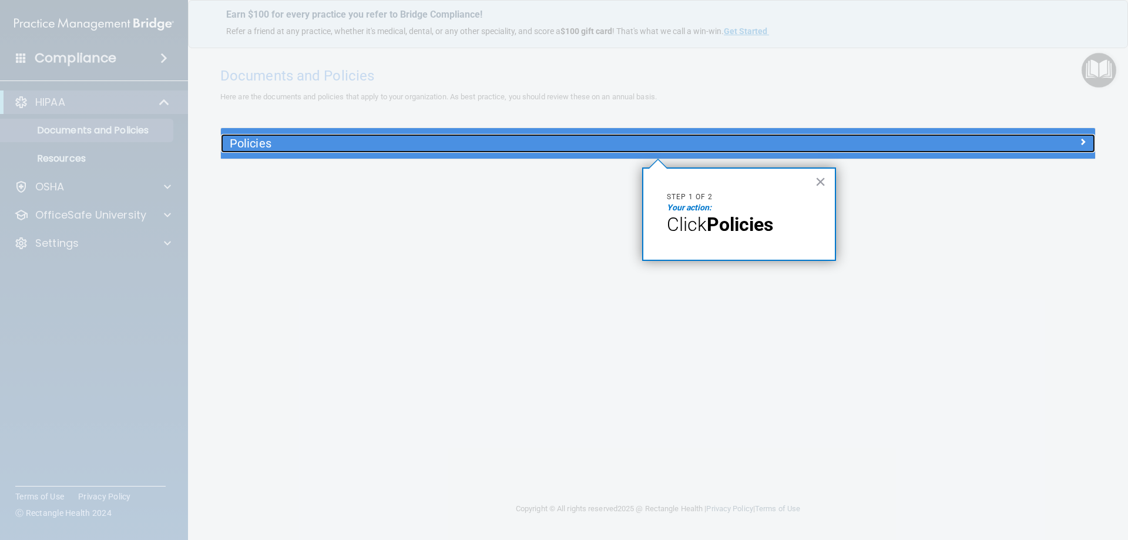
click at [346, 146] on h5 "Policies" at bounding box center [549, 143] width 638 height 13
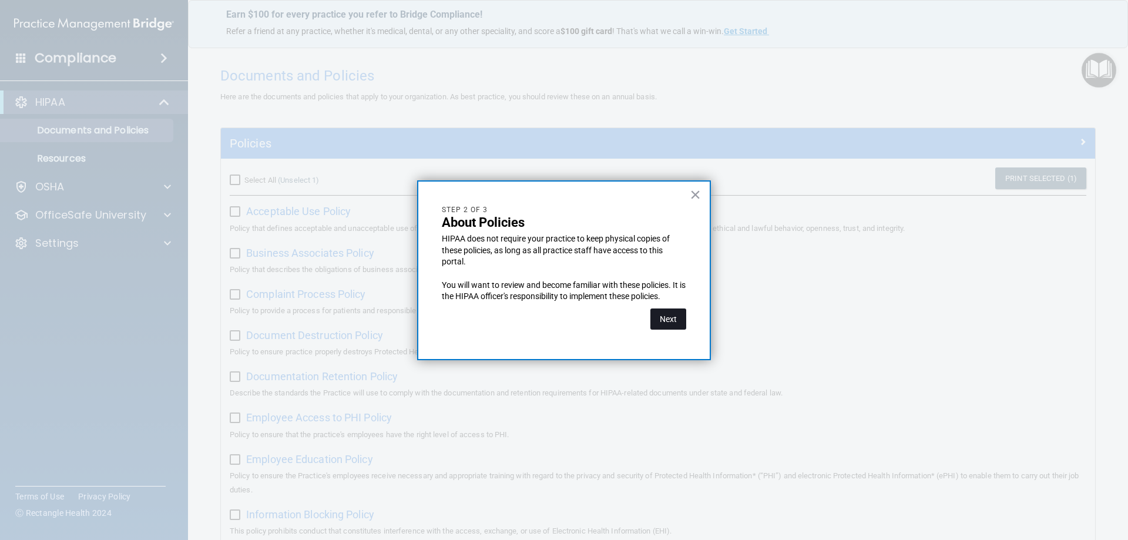
click at [672, 320] on button "Next" at bounding box center [668, 318] width 36 height 21
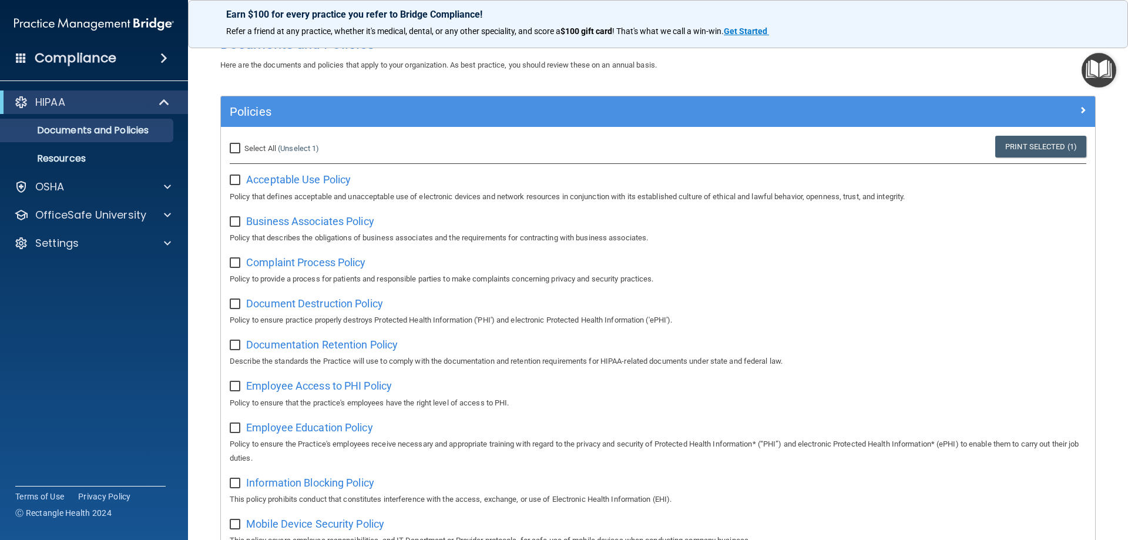
scroll to position [59, 0]
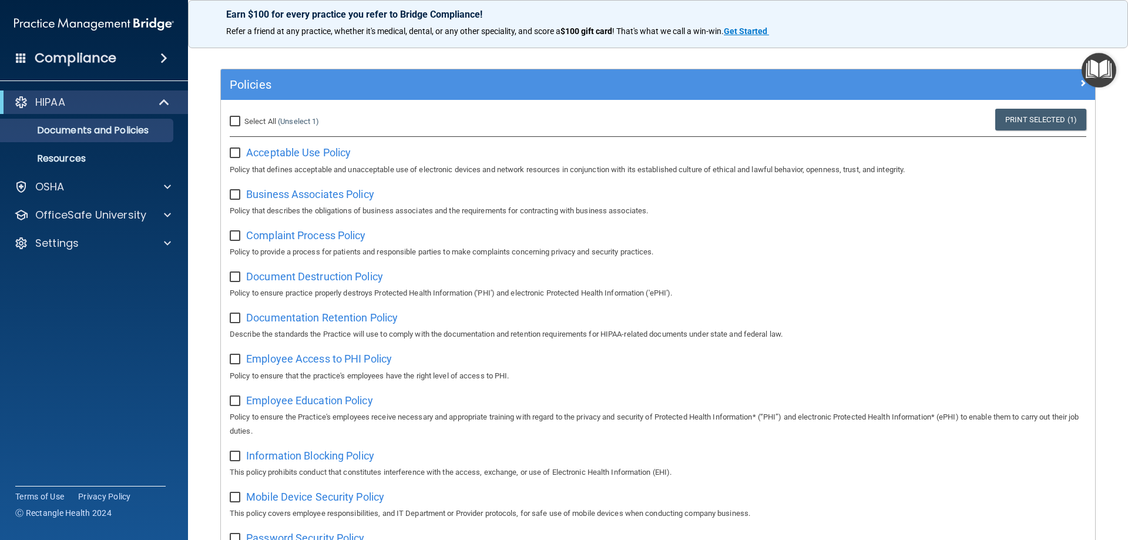
click at [236, 153] on input "checkbox" at bounding box center [237, 153] width 14 height 9
checkbox input "true"
click at [233, 200] on input "checkbox" at bounding box center [237, 194] width 14 height 9
checkbox input "true"
click at [238, 235] on input "checkbox" at bounding box center [237, 235] width 14 height 9
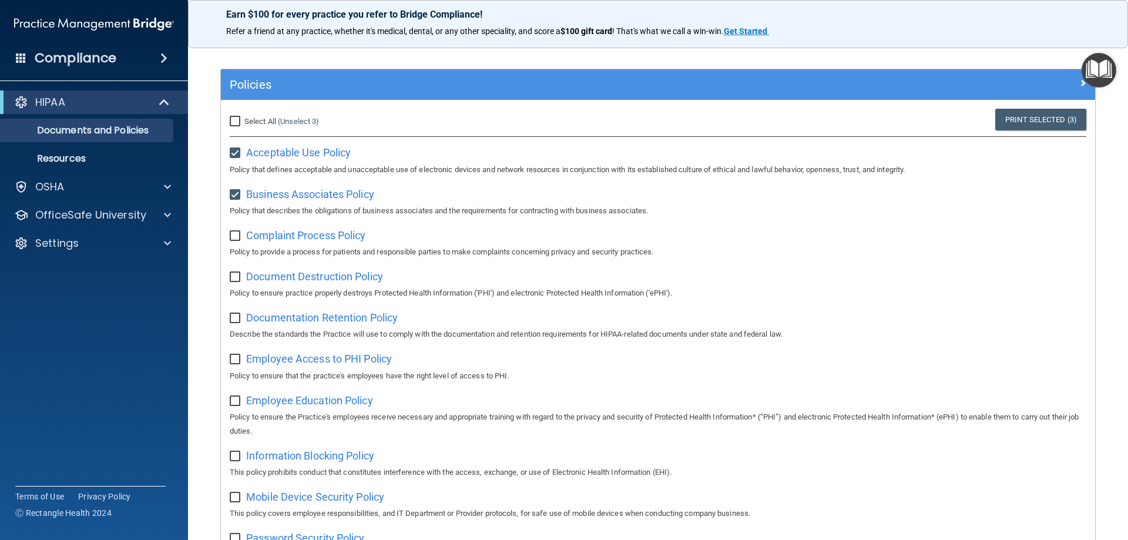
checkbox input "true"
drag, startPoint x: 232, startPoint y: 276, endPoint x: 239, endPoint y: 282, distance: 9.2
click at [233, 276] on input "checkbox" at bounding box center [237, 276] width 14 height 9
checkbox input "true"
click at [235, 322] on input "checkbox" at bounding box center [237, 318] width 14 height 9
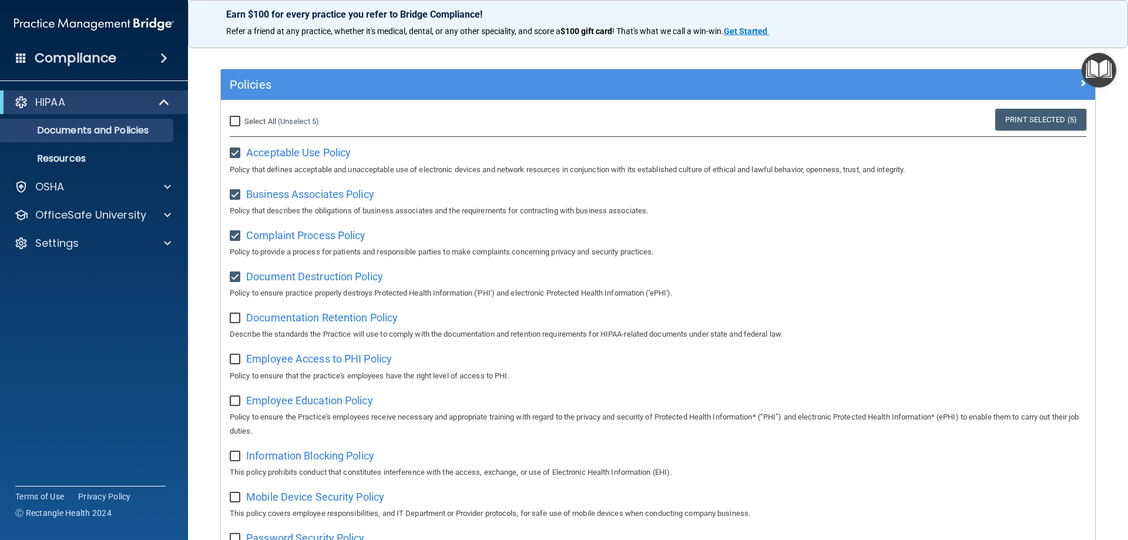
checkbox input "true"
click at [235, 362] on input "checkbox" at bounding box center [237, 359] width 14 height 9
checkbox input "true"
click at [233, 406] on input "checkbox" at bounding box center [237, 400] width 14 height 9
checkbox input "true"
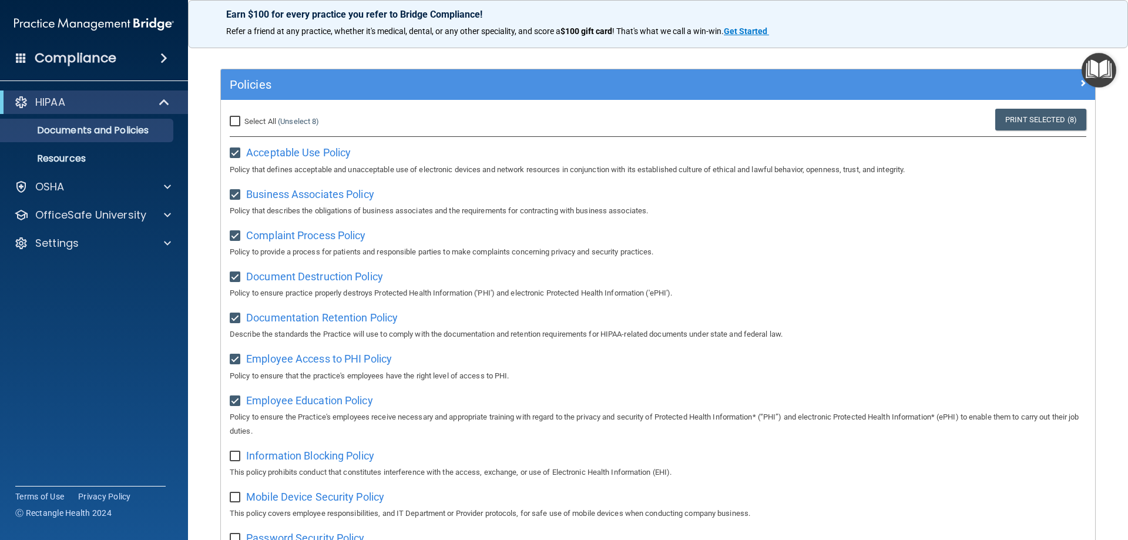
click at [237, 461] on input "checkbox" at bounding box center [237, 456] width 14 height 9
checkbox input "true"
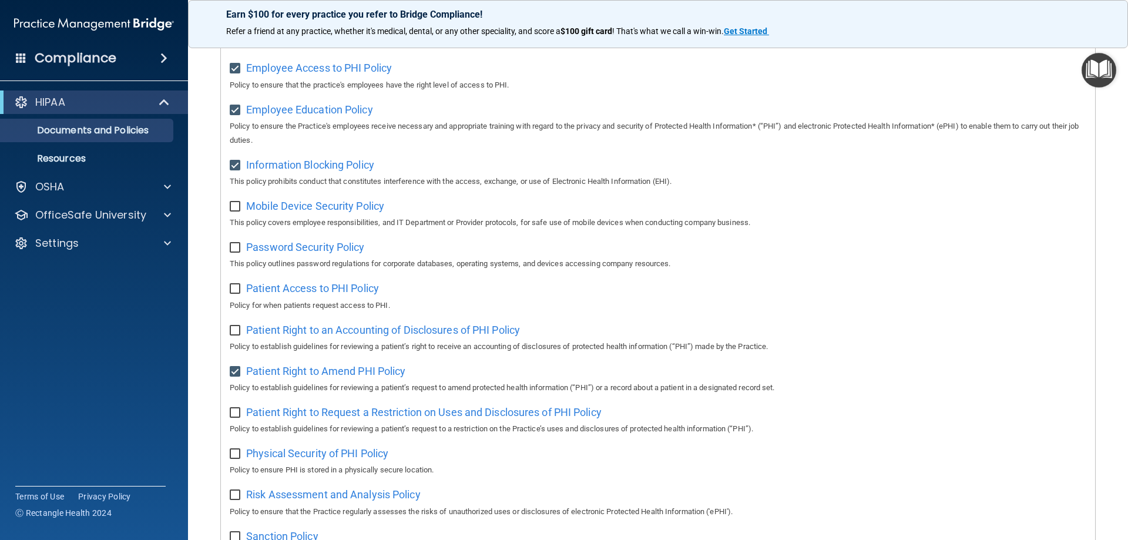
scroll to position [352, 0]
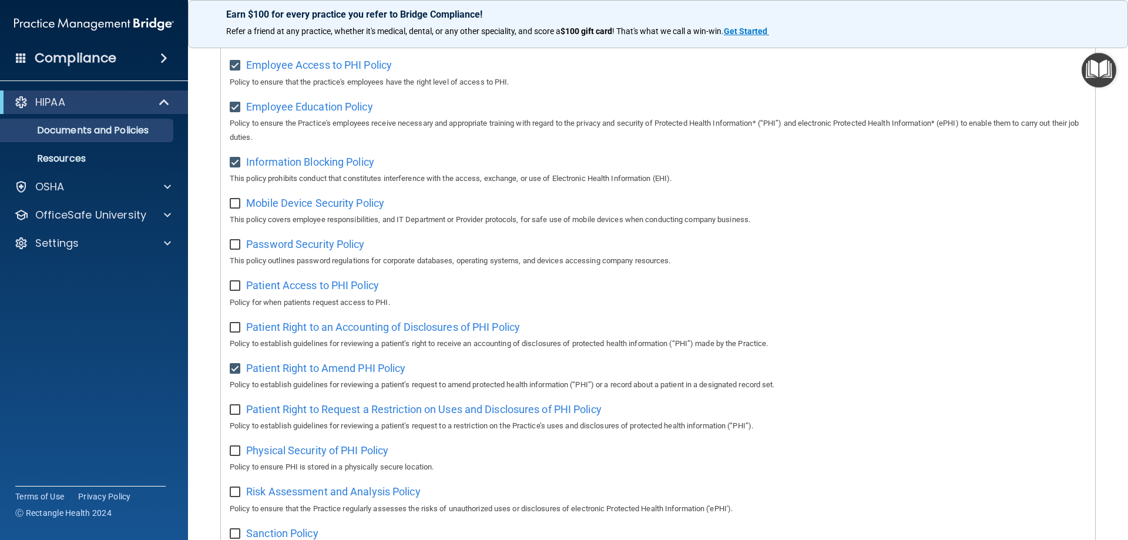
click at [233, 208] on input "checkbox" at bounding box center [237, 203] width 14 height 9
checkbox input "true"
click at [235, 247] on input "checkbox" at bounding box center [237, 244] width 14 height 9
checkbox input "true"
click at [233, 290] on input "checkbox" at bounding box center [237, 285] width 14 height 9
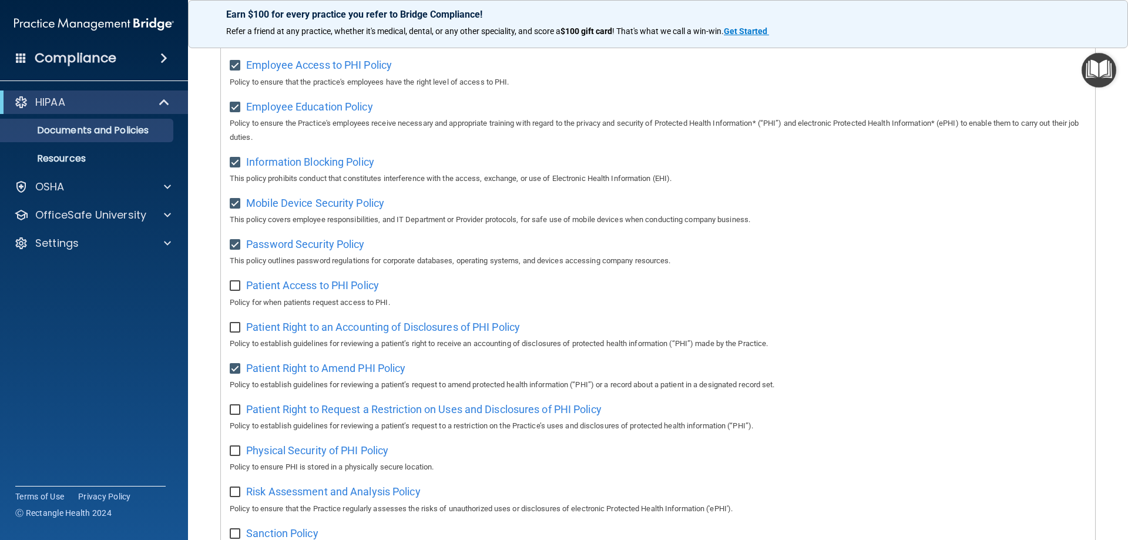
checkbox input "true"
click at [234, 332] on input "checkbox" at bounding box center [237, 327] width 14 height 9
checkbox input "true"
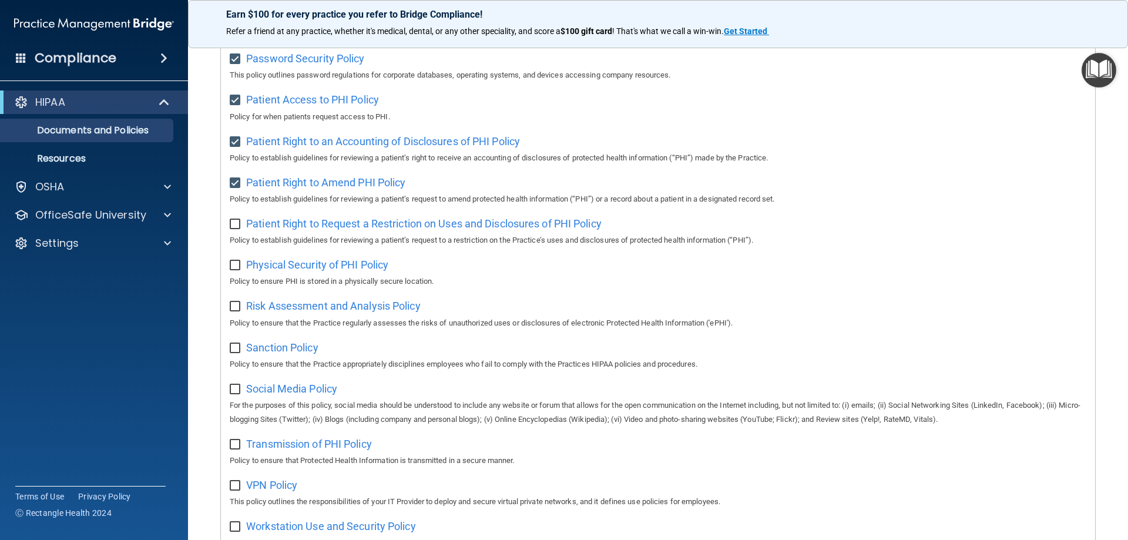
scroll to position [587, 0]
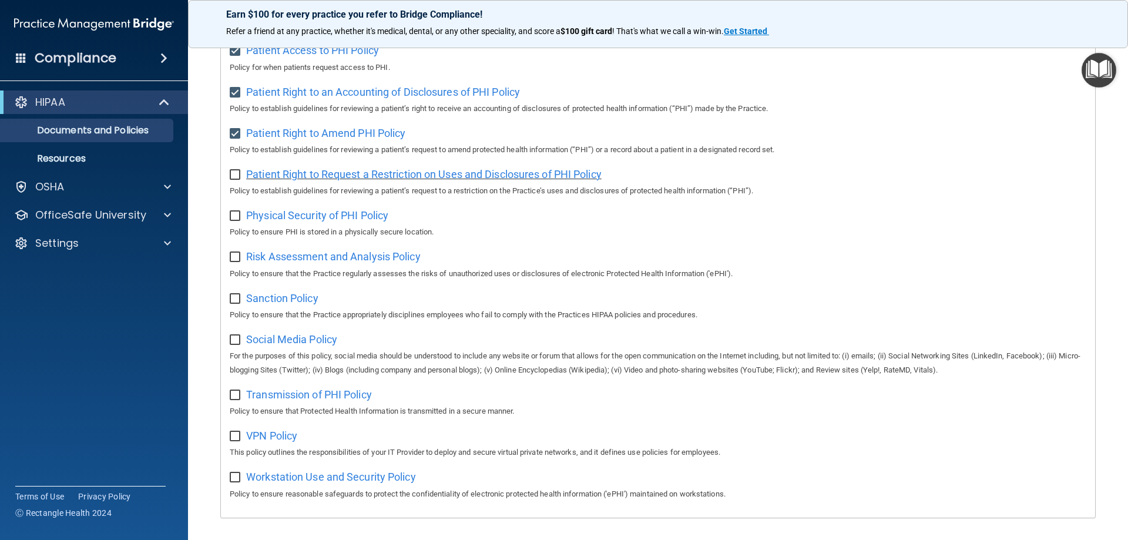
click at [416, 180] on span "Patient Right to Request a Restriction on Uses and Disclosures of PHI Policy" at bounding box center [423, 174] width 355 height 12
click at [233, 180] on input "checkbox" at bounding box center [237, 174] width 14 height 9
checkbox input "true"
click at [288, 221] on span "Physical Security of PHI Policy" at bounding box center [317, 215] width 142 height 12
click at [239, 221] on input "checkbox" at bounding box center [237, 215] width 14 height 9
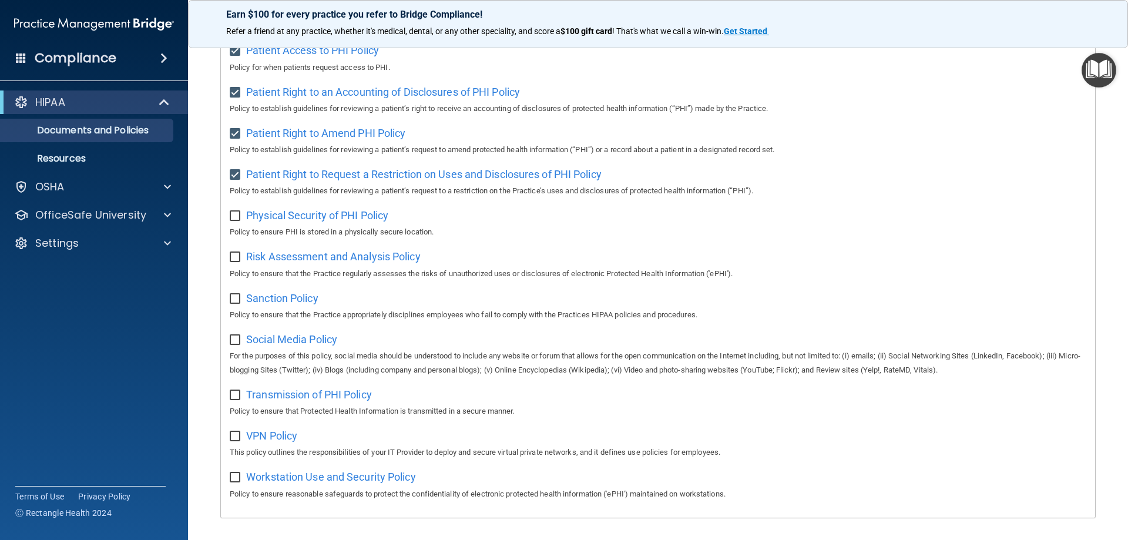
checkbox input "true"
click at [276, 263] on span "Risk Assessment and Analysis Policy" at bounding box center [333, 256] width 174 height 12
click at [260, 263] on span "Risk Assessment and Analysis Policy" at bounding box center [333, 256] width 174 height 12
click at [232, 261] on input "checkbox" at bounding box center [237, 257] width 14 height 9
checkbox input "true"
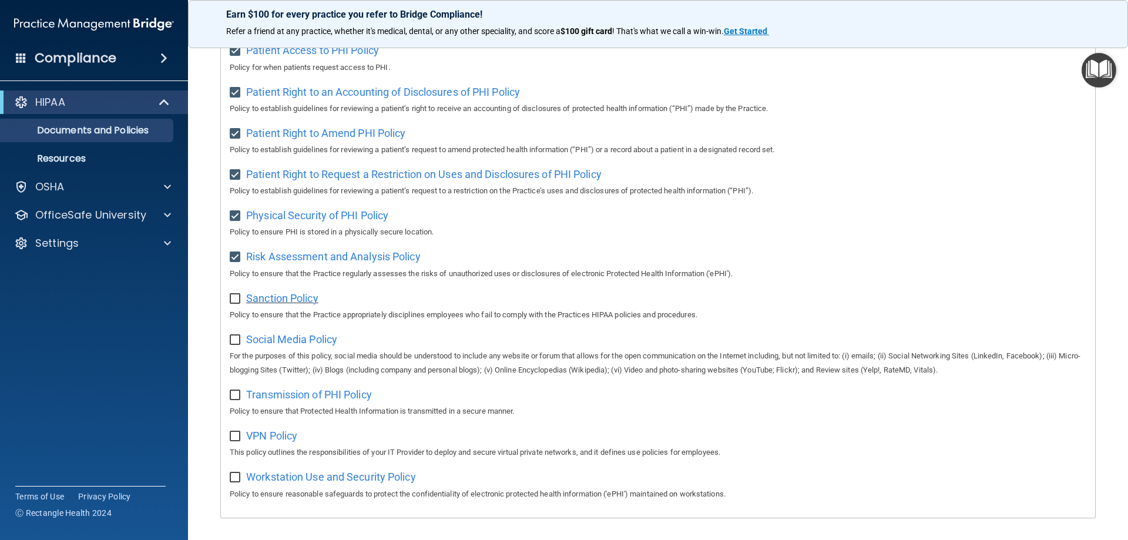
click at [264, 304] on span "Sanction Policy" at bounding box center [282, 298] width 72 height 12
click at [238, 304] on input "checkbox" at bounding box center [237, 298] width 14 height 9
checkbox input "true"
click at [278, 345] on span "Social Media Policy" at bounding box center [291, 339] width 91 height 12
click at [252, 345] on span "Social Media Policy" at bounding box center [291, 339] width 91 height 12
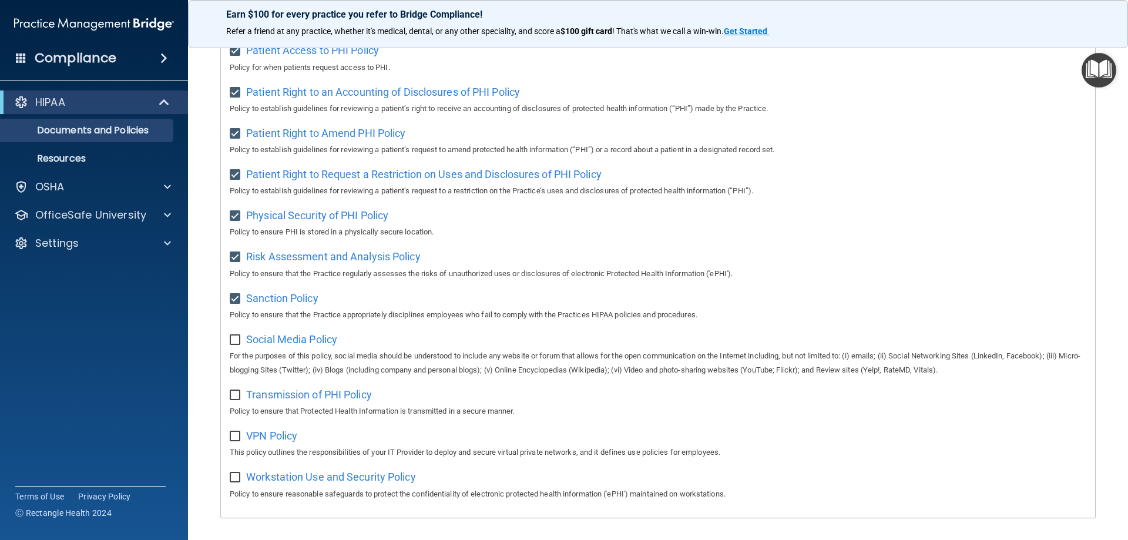
click at [235, 345] on input "checkbox" at bounding box center [237, 339] width 14 height 9
checkbox input "true"
click at [311, 401] on span "Transmission of PHI Policy" at bounding box center [309, 394] width 126 height 12
click at [235, 400] on input "checkbox" at bounding box center [237, 395] width 14 height 9
checkbox input "true"
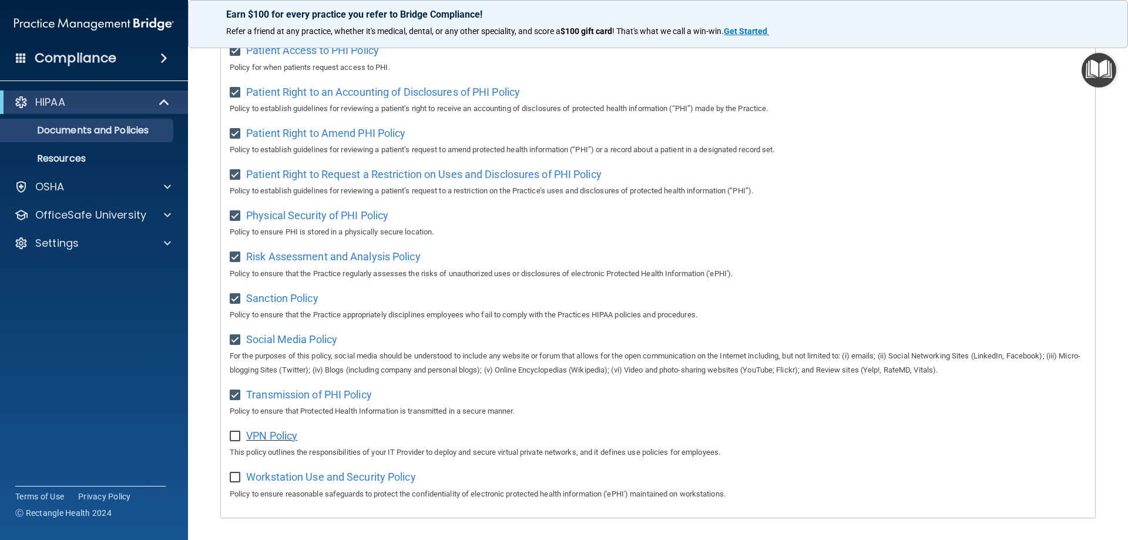
click at [272, 442] on span "VPN Policy" at bounding box center [271, 435] width 51 height 12
click at [236, 441] on input "checkbox" at bounding box center [237, 436] width 14 height 9
checkbox input "true"
click at [274, 483] on span "Workstation Use and Security Policy" at bounding box center [331, 476] width 170 height 12
click at [236, 482] on input "checkbox" at bounding box center [237, 477] width 14 height 9
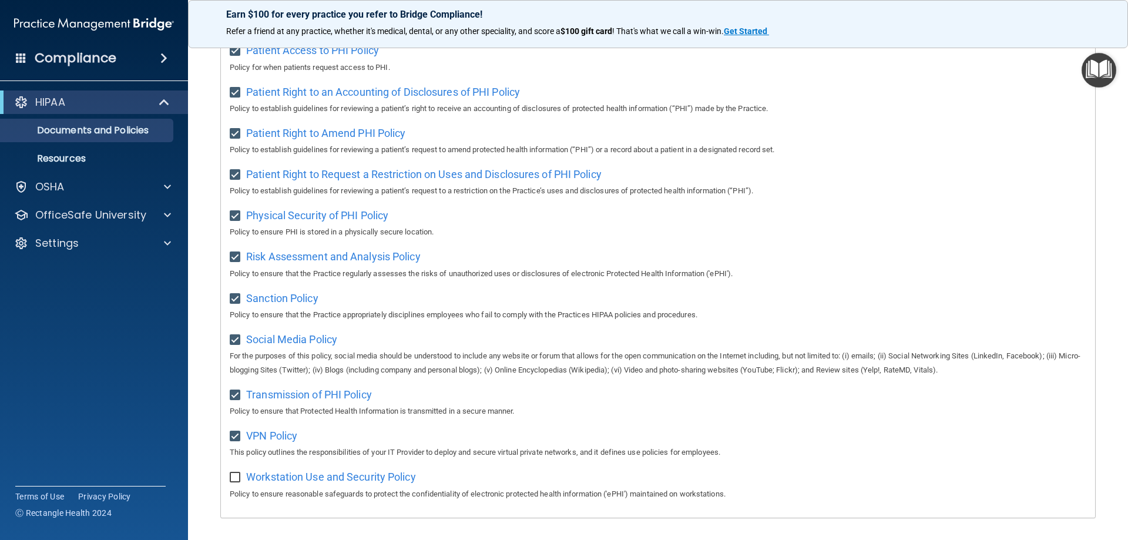
checkbox input "true"
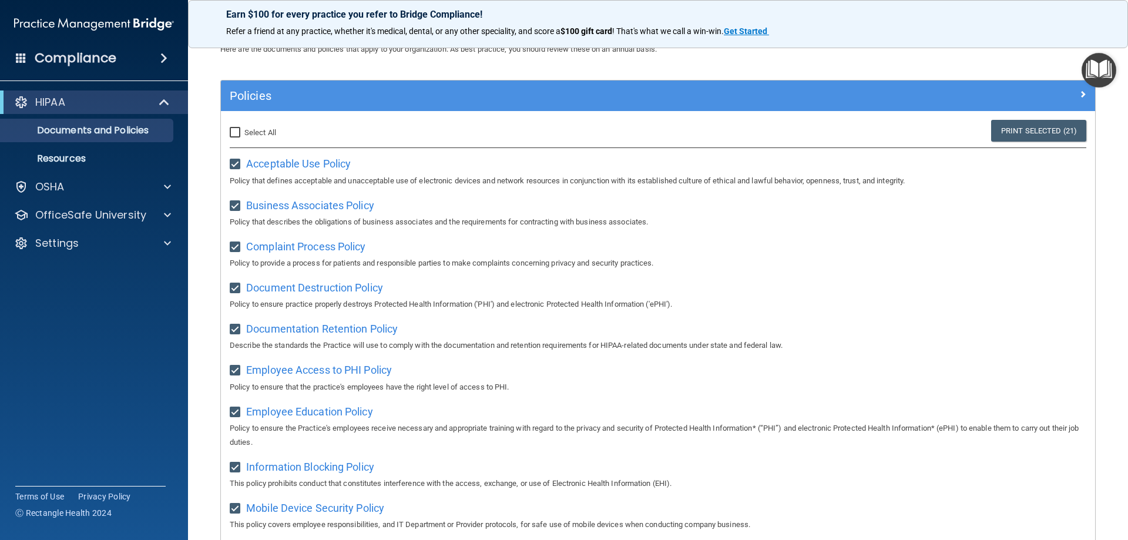
scroll to position [0, 0]
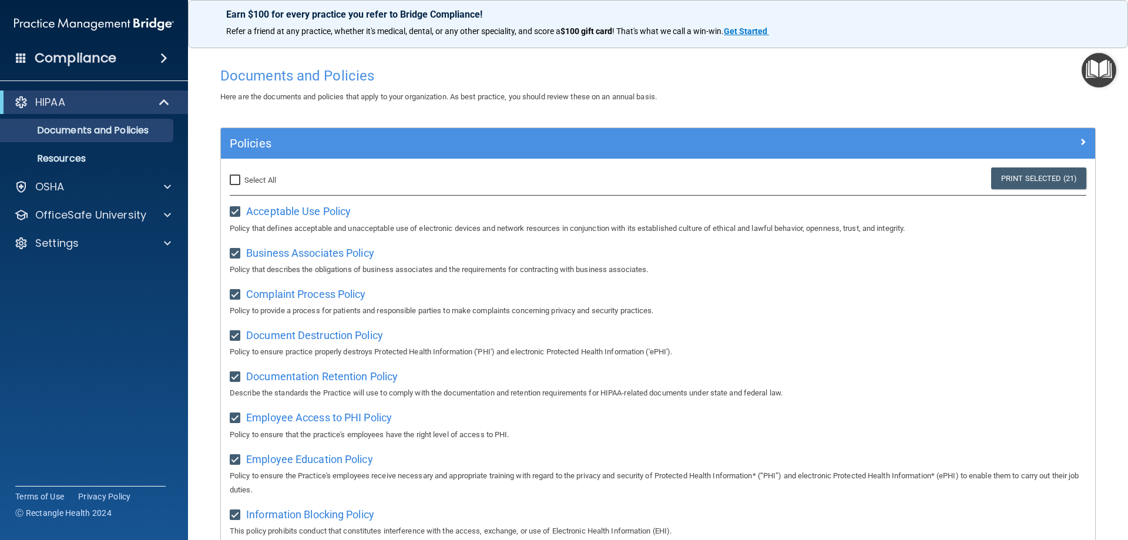
click at [1093, 72] on img "Open Resource Center" at bounding box center [1098, 70] width 35 height 35
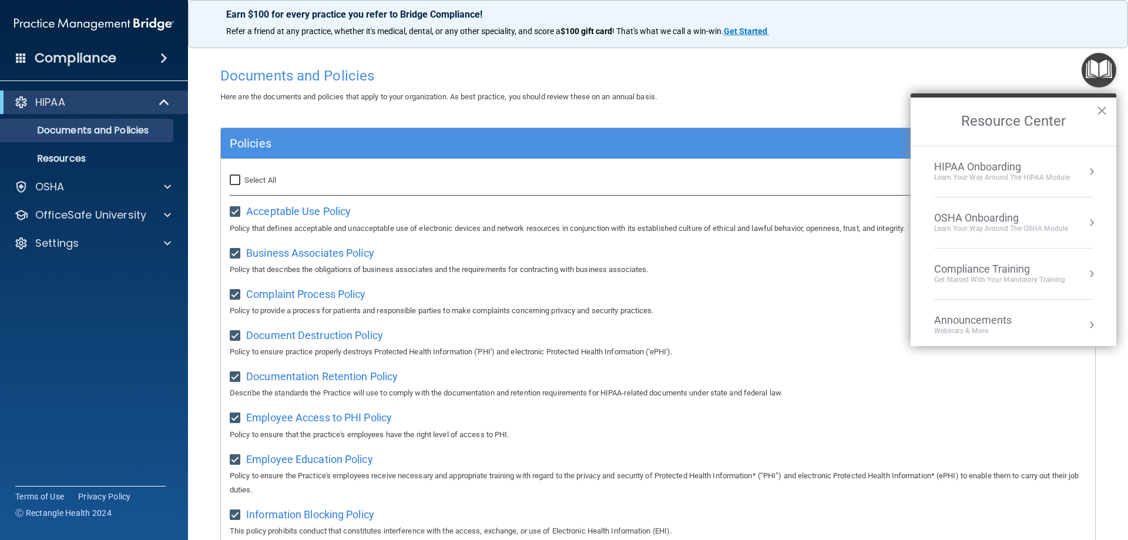
click at [1024, 176] on div "Learn Your Way around the HIPAA module" at bounding box center [1002, 178] width 136 height 10
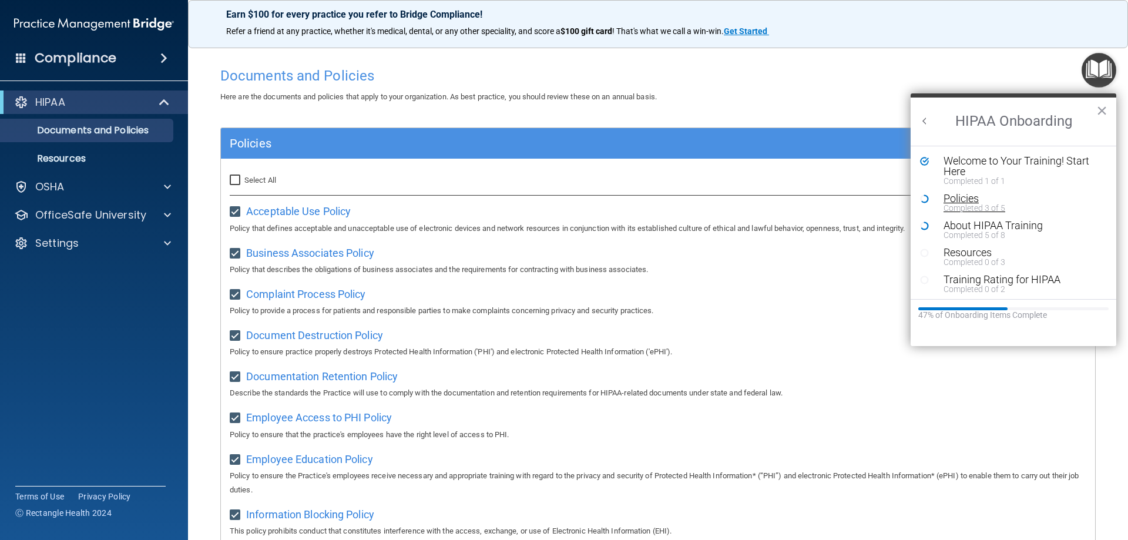
click at [968, 197] on div "Policies" at bounding box center [1017, 198] width 149 height 11
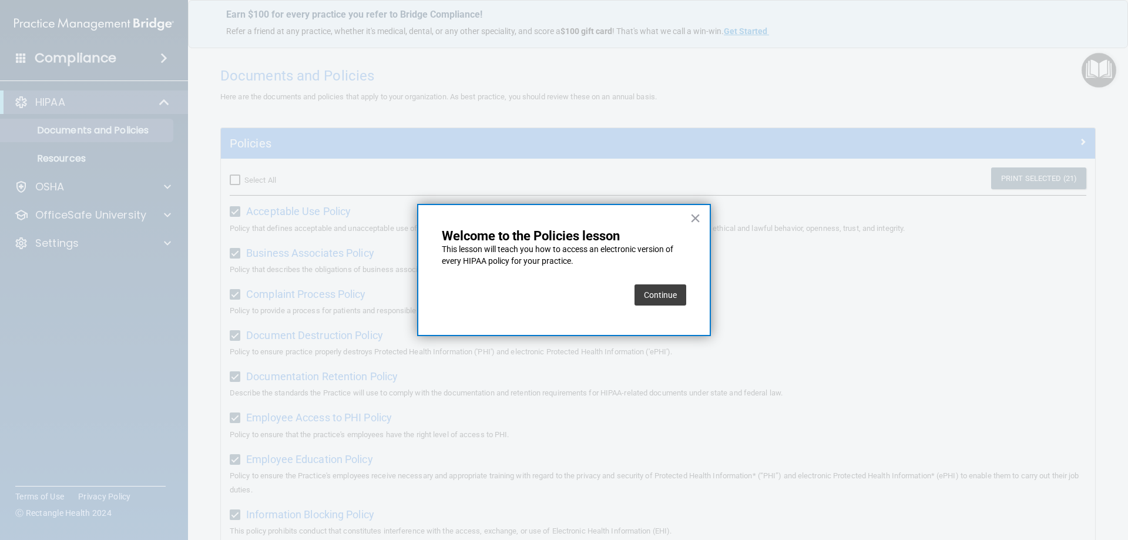
click at [662, 295] on button "Continue" at bounding box center [660, 294] width 52 height 21
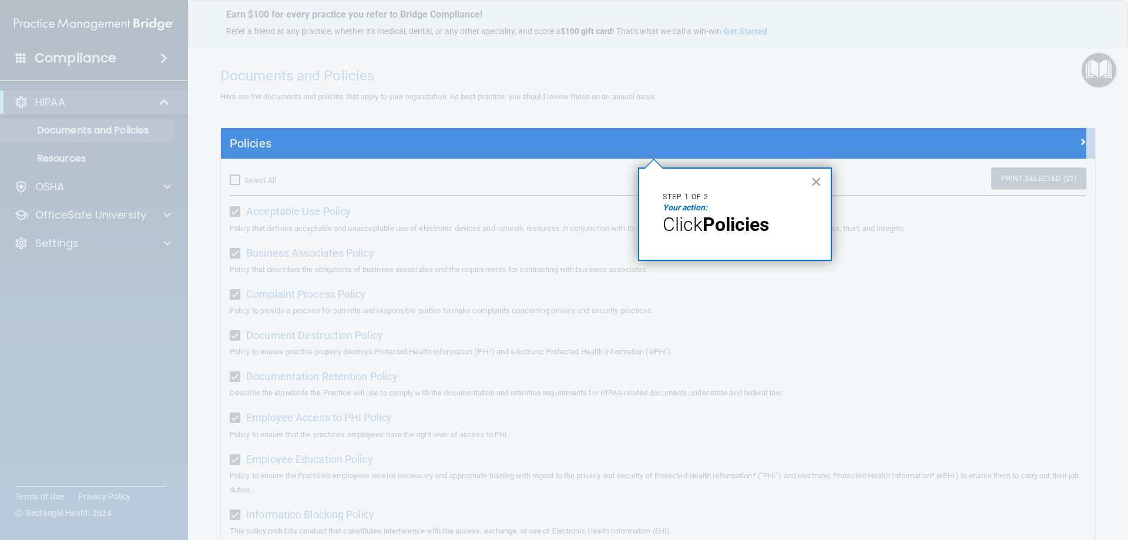
click at [815, 181] on button "×" at bounding box center [815, 181] width 11 height 19
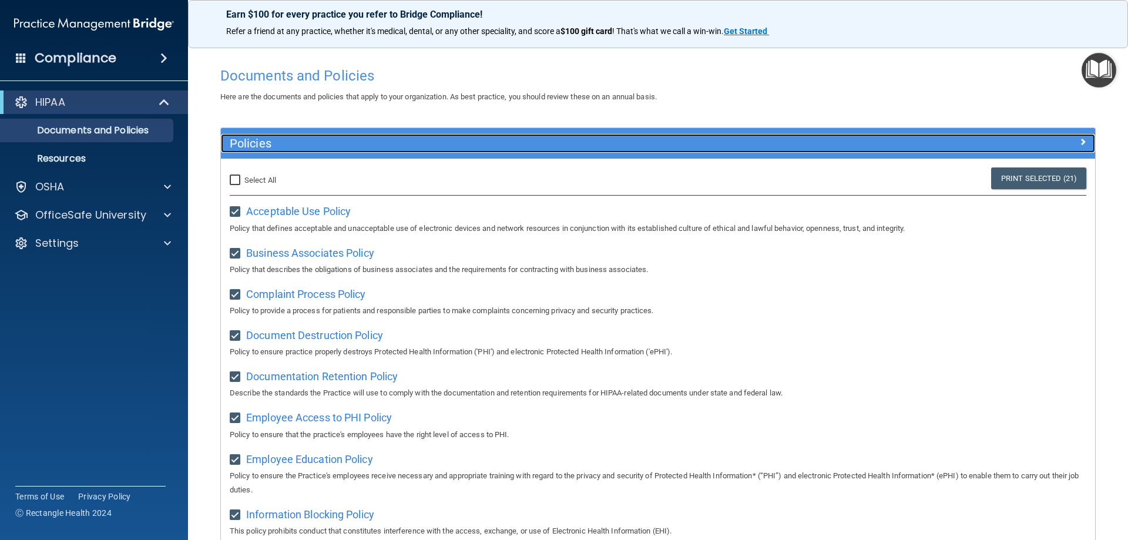
click at [280, 147] on h5 "Policies" at bounding box center [549, 143] width 638 height 13
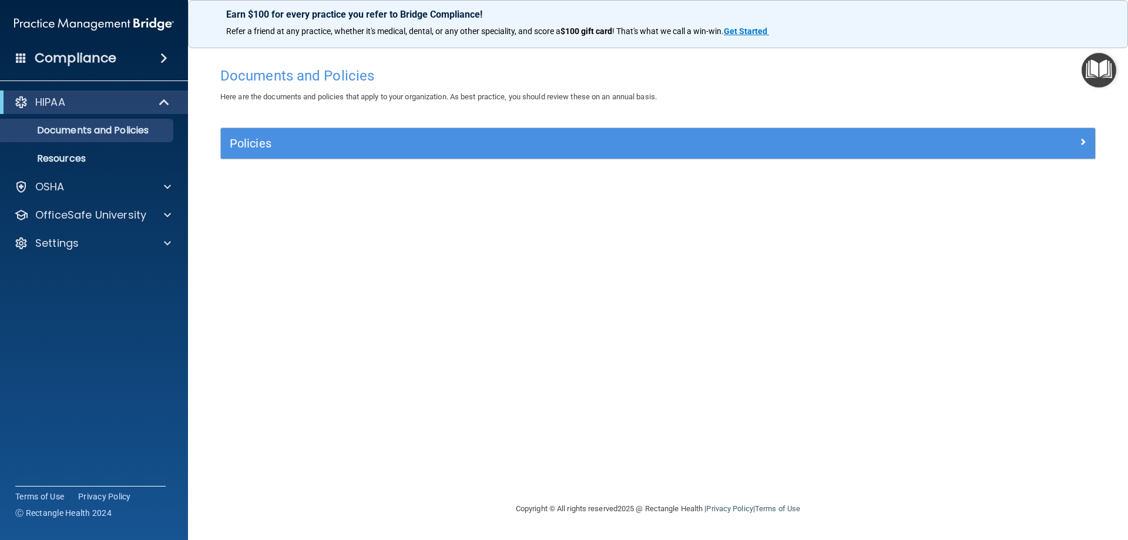
click at [1089, 78] on img "Open Resource Center" at bounding box center [1098, 70] width 35 height 35
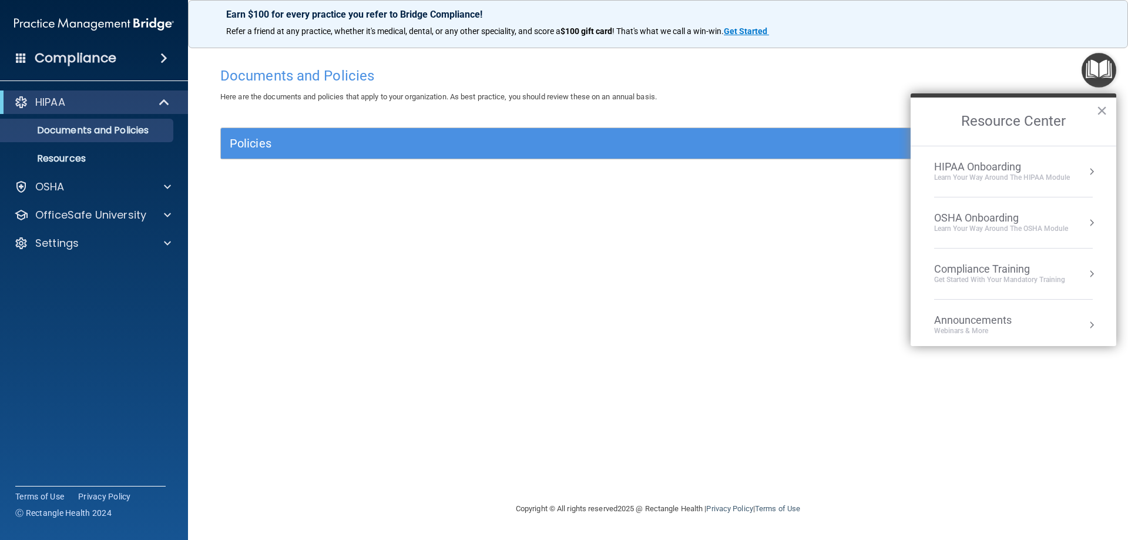
click at [991, 217] on div "OSHA Onboarding" at bounding box center [1001, 217] width 134 height 13
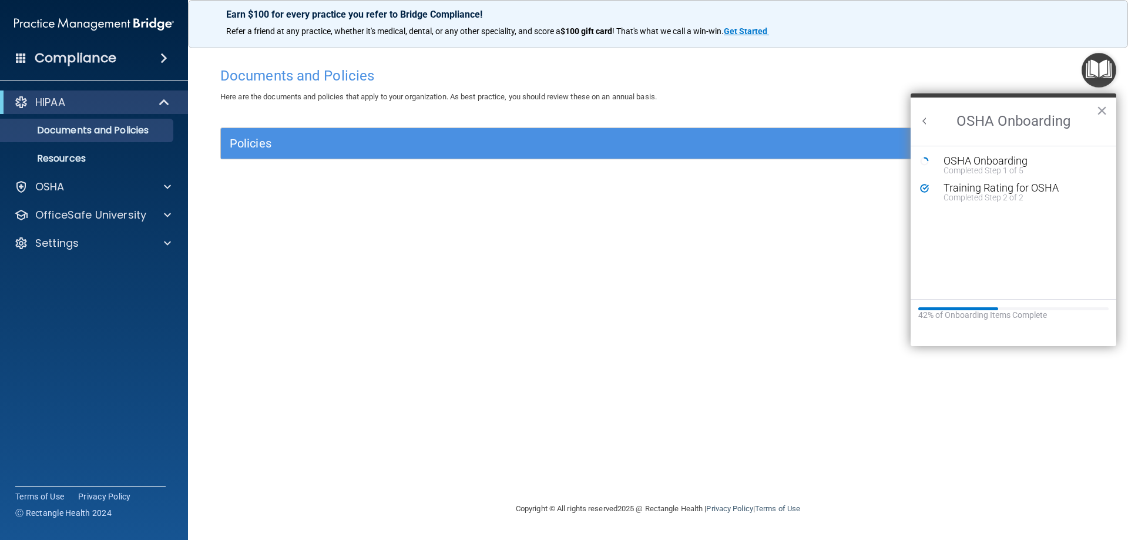
click at [927, 118] on button "Back to Resource Center Home" at bounding box center [924, 121] width 12 height 12
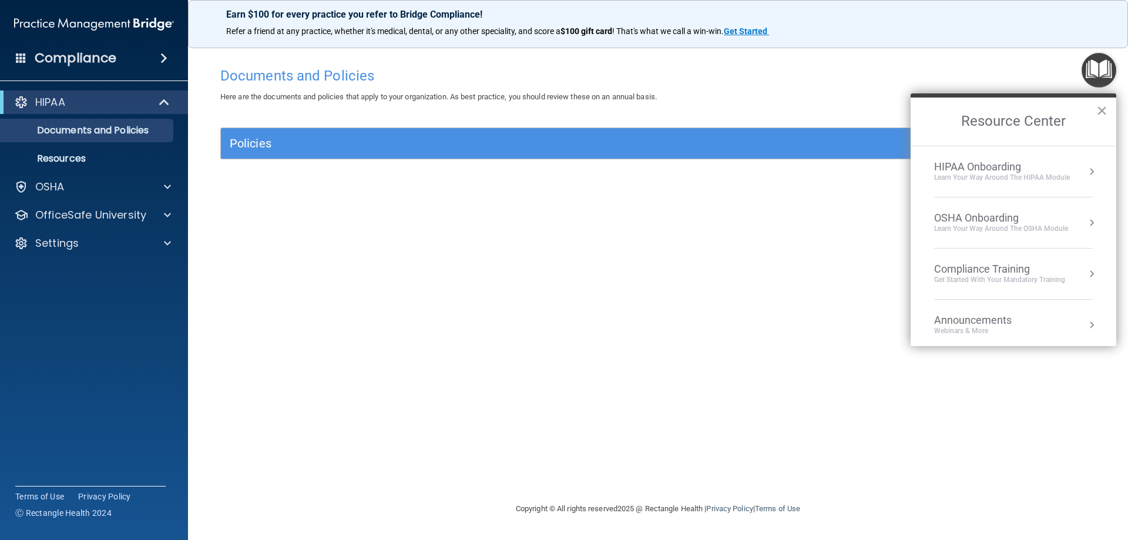
click at [992, 170] on div "HIPAA Onboarding" at bounding box center [1002, 166] width 136 height 13
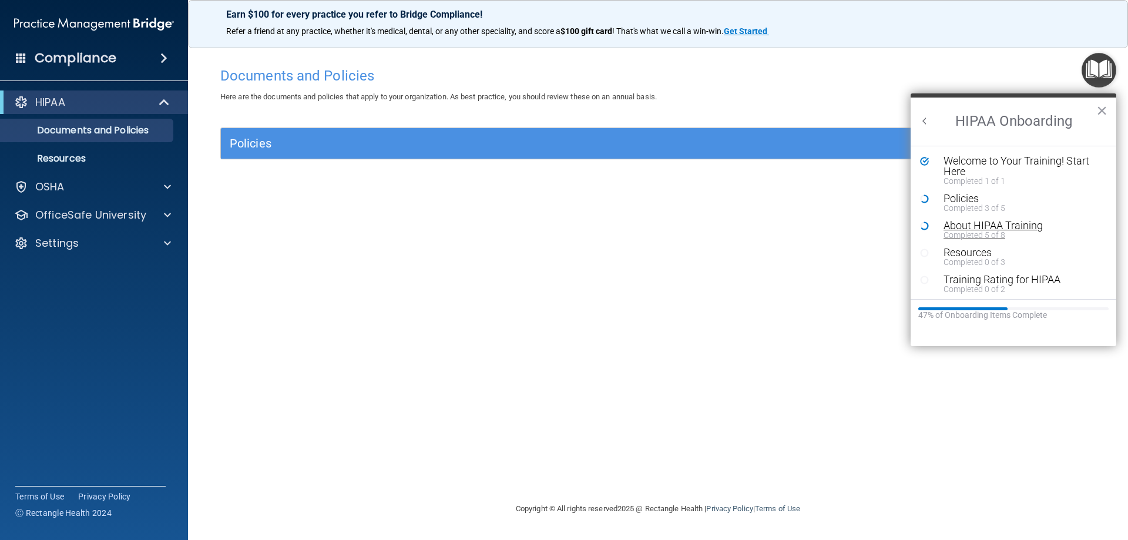
click at [972, 228] on div "About HIPAA Training" at bounding box center [1017, 225] width 149 height 11
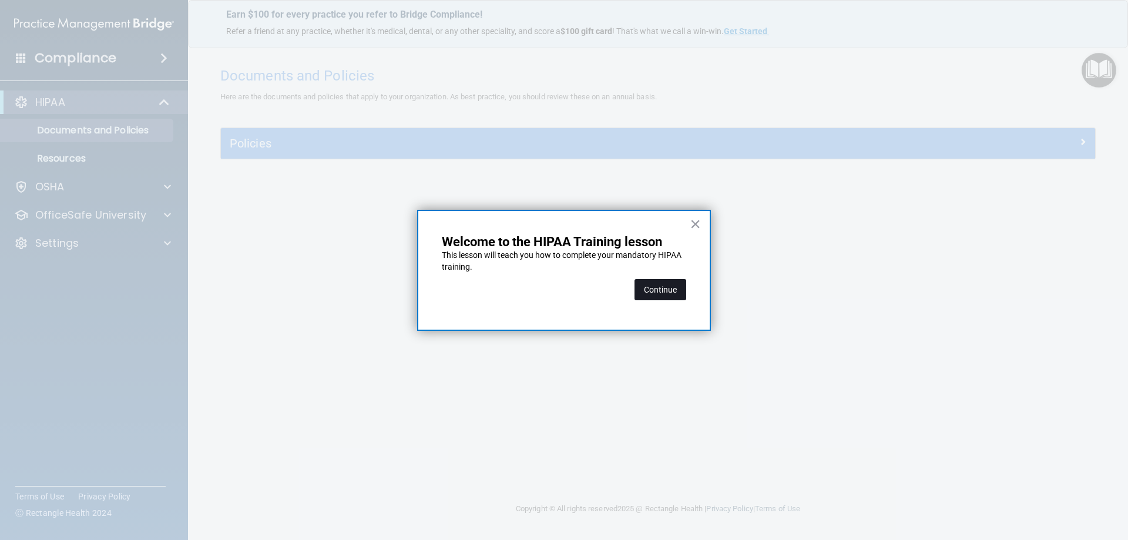
click at [662, 288] on button "Continue" at bounding box center [660, 289] width 52 height 21
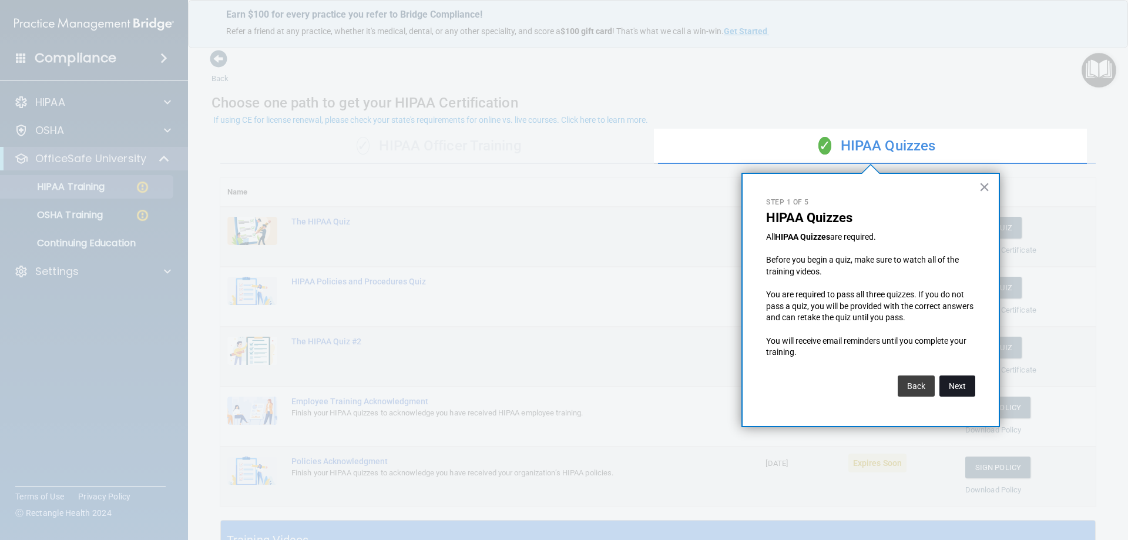
click at [958, 380] on button "Next" at bounding box center [957, 385] width 36 height 21
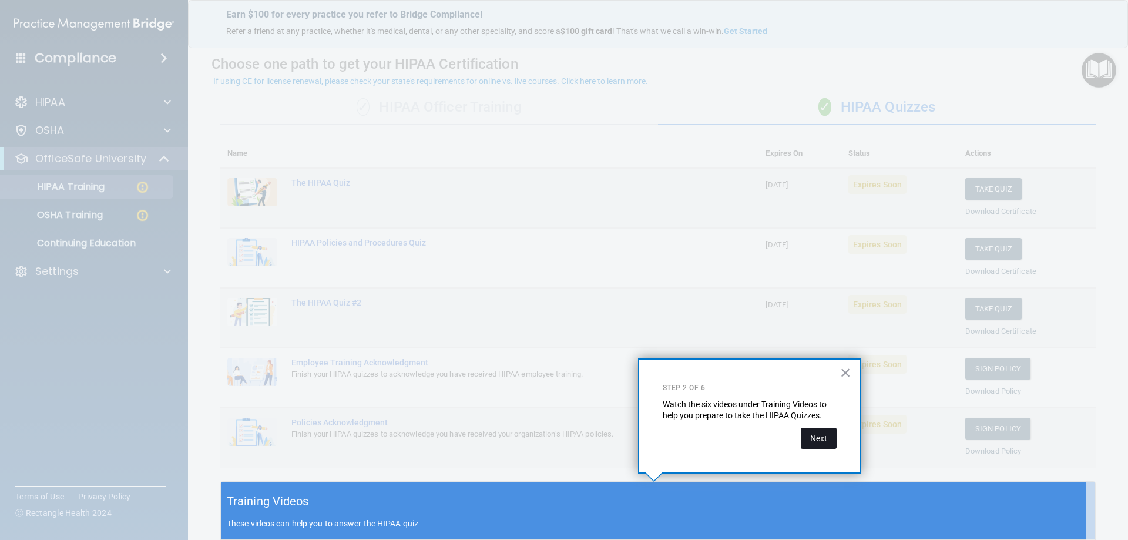
click at [823, 439] on button "Next" at bounding box center [818, 438] width 36 height 21
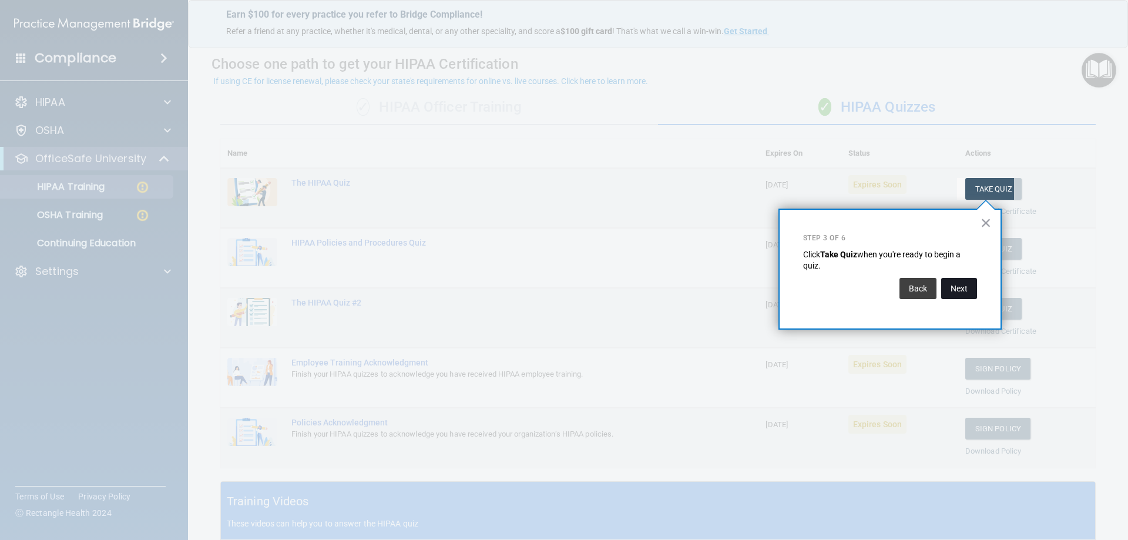
click at [958, 287] on button "Next" at bounding box center [959, 288] width 36 height 21
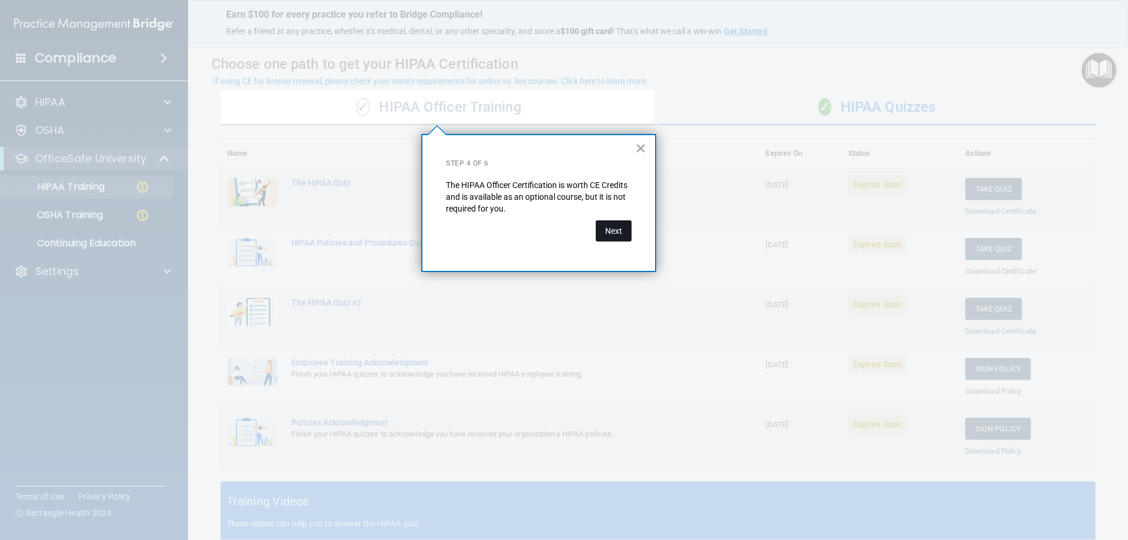
click at [616, 231] on button "Next" at bounding box center [613, 230] width 36 height 21
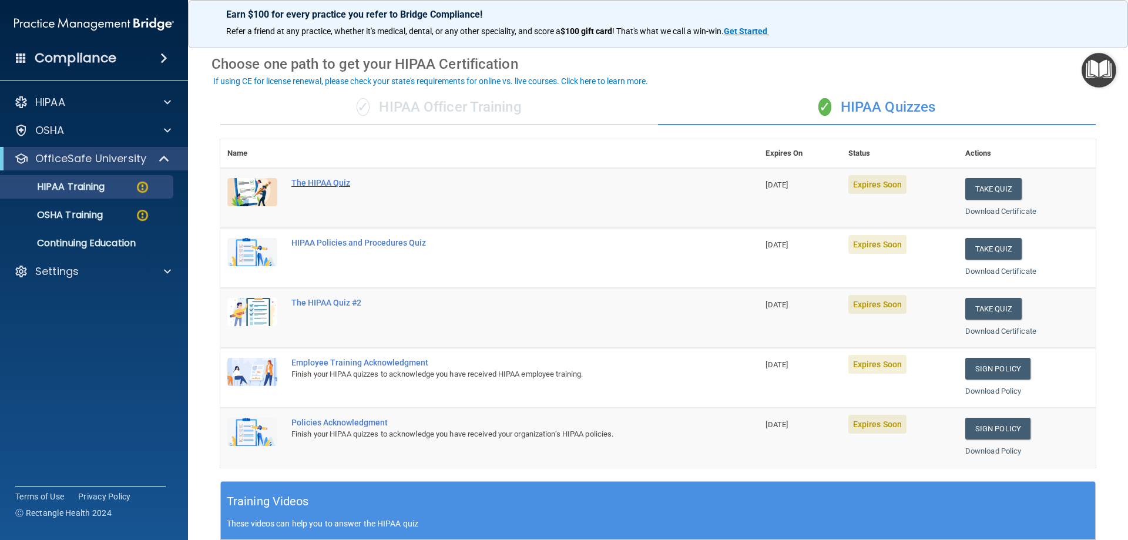
click at [324, 182] on div "The HIPAA Quiz" at bounding box center [495, 182] width 408 height 9
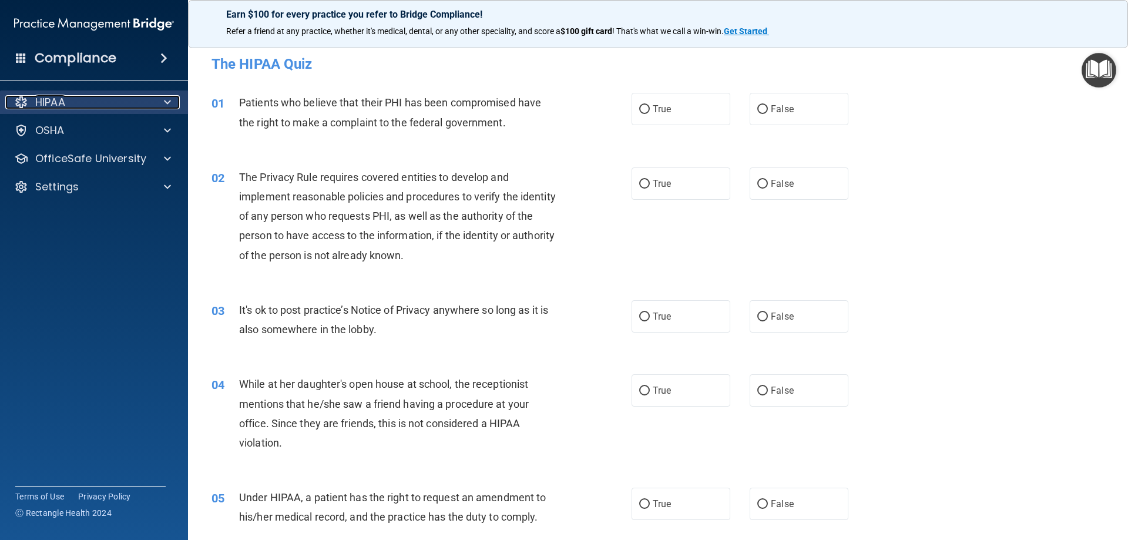
click at [108, 108] on div "HIPAA" at bounding box center [78, 102] width 146 height 14
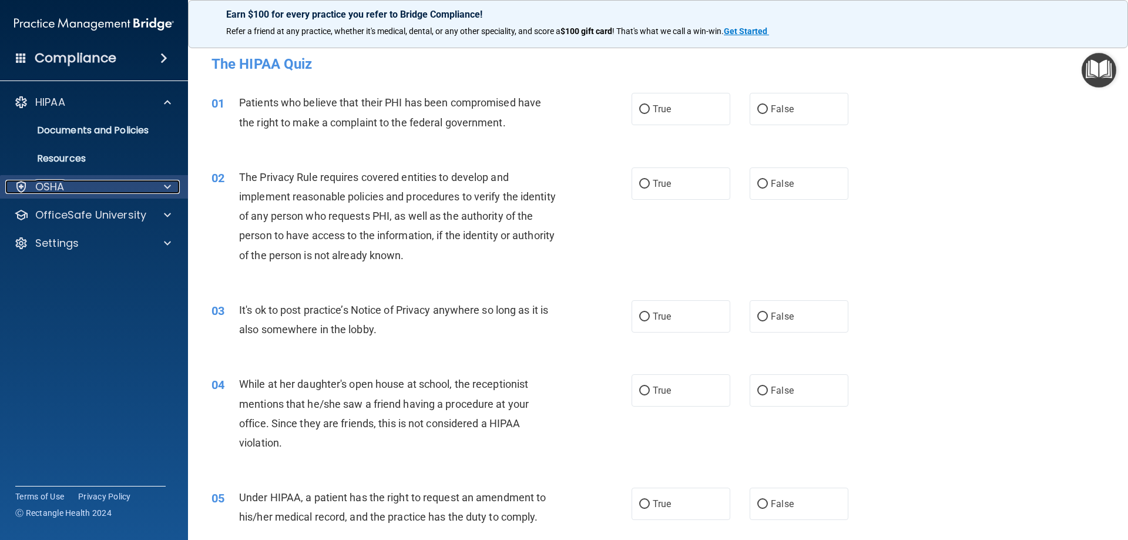
click at [96, 183] on div "OSHA" at bounding box center [78, 187] width 146 height 14
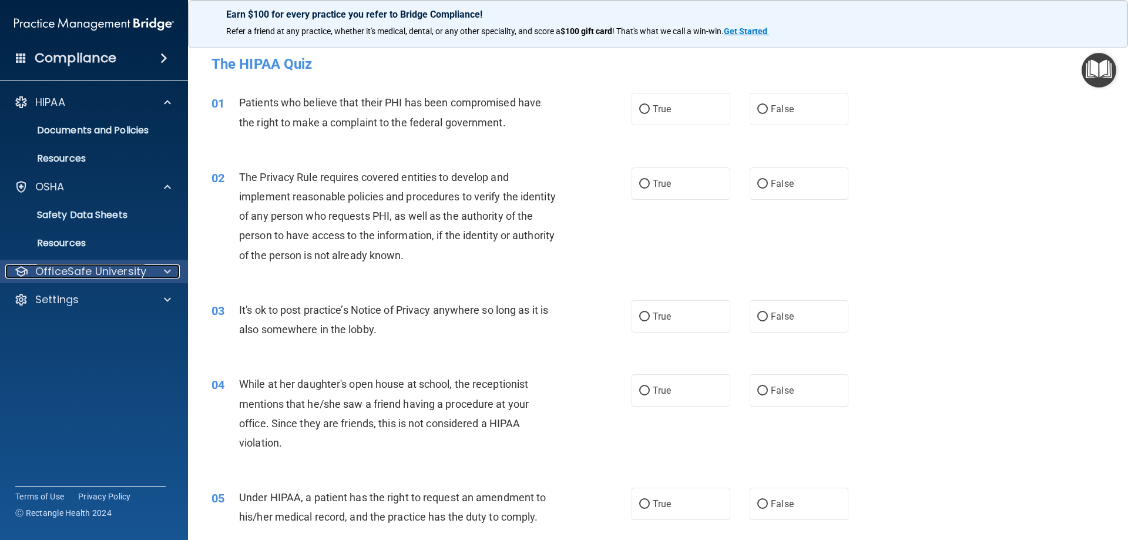
click at [117, 274] on p "OfficeSafe University" at bounding box center [90, 271] width 111 height 14
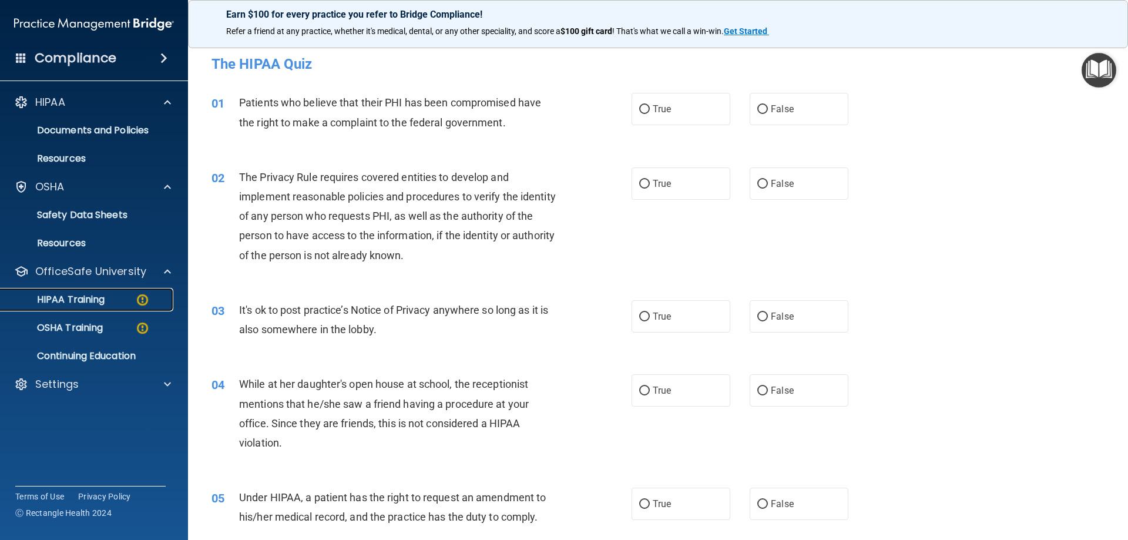
click at [111, 300] on div "HIPAA Training" at bounding box center [88, 300] width 160 height 12
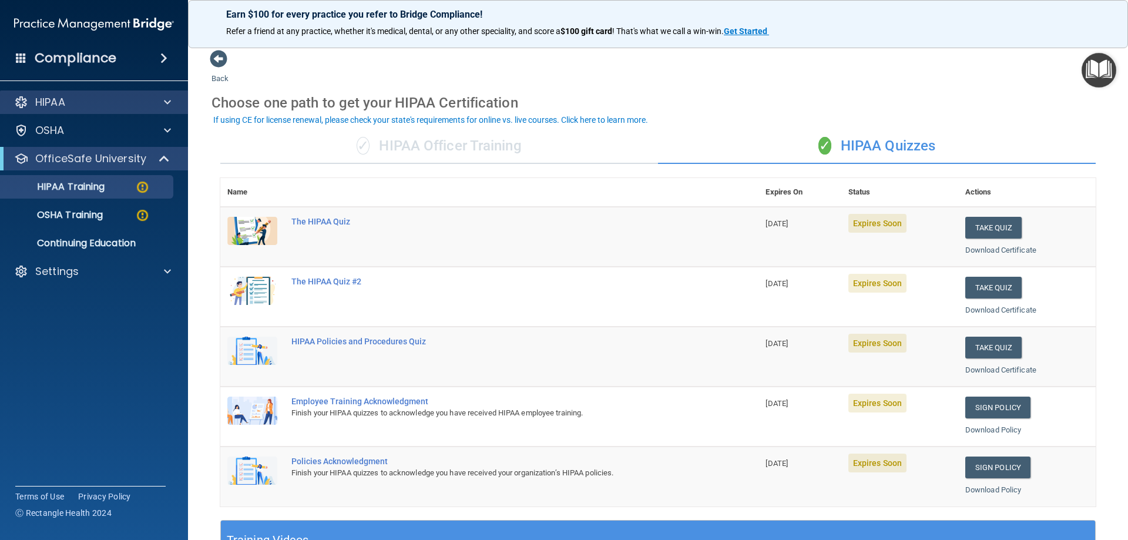
click at [80, 109] on div "HIPAA" at bounding box center [94, 101] width 189 height 23
click at [92, 99] on div "HIPAA" at bounding box center [78, 102] width 146 height 14
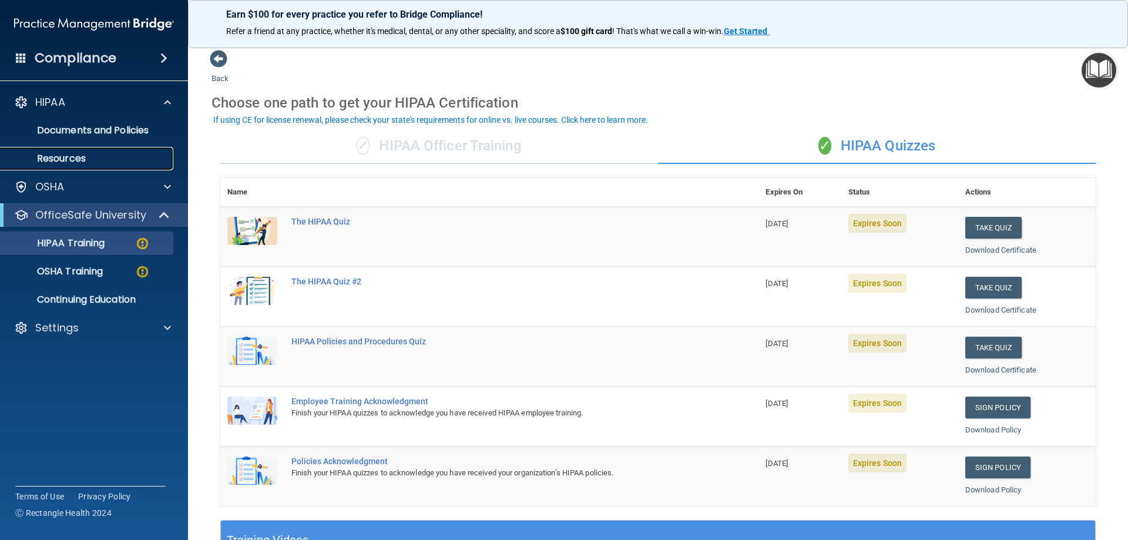
click at [93, 157] on p "Resources" at bounding box center [88, 159] width 160 height 12
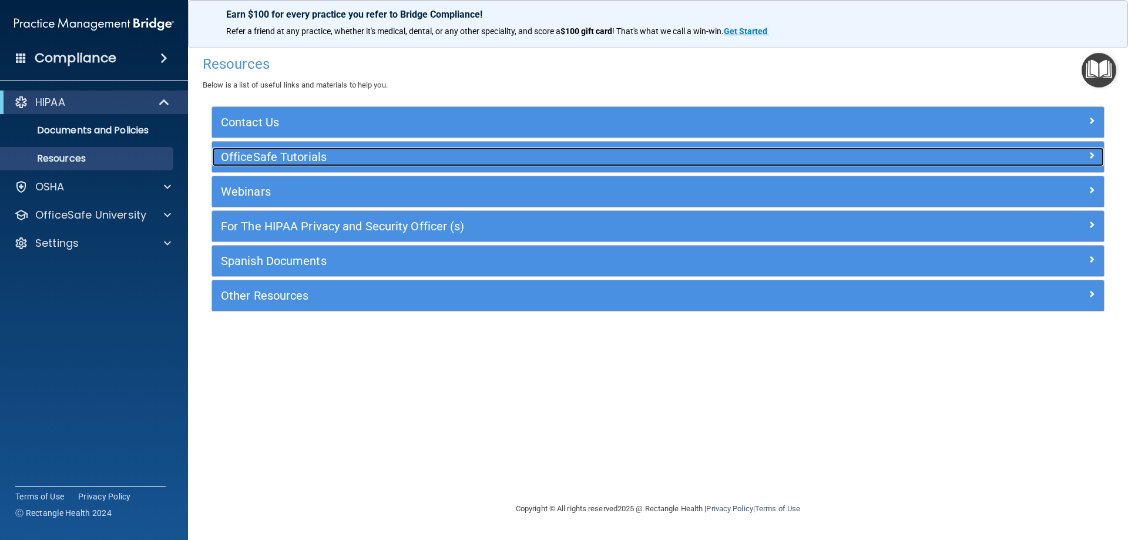
click at [332, 160] on h5 "OfficeSafe Tutorials" at bounding box center [546, 156] width 651 height 13
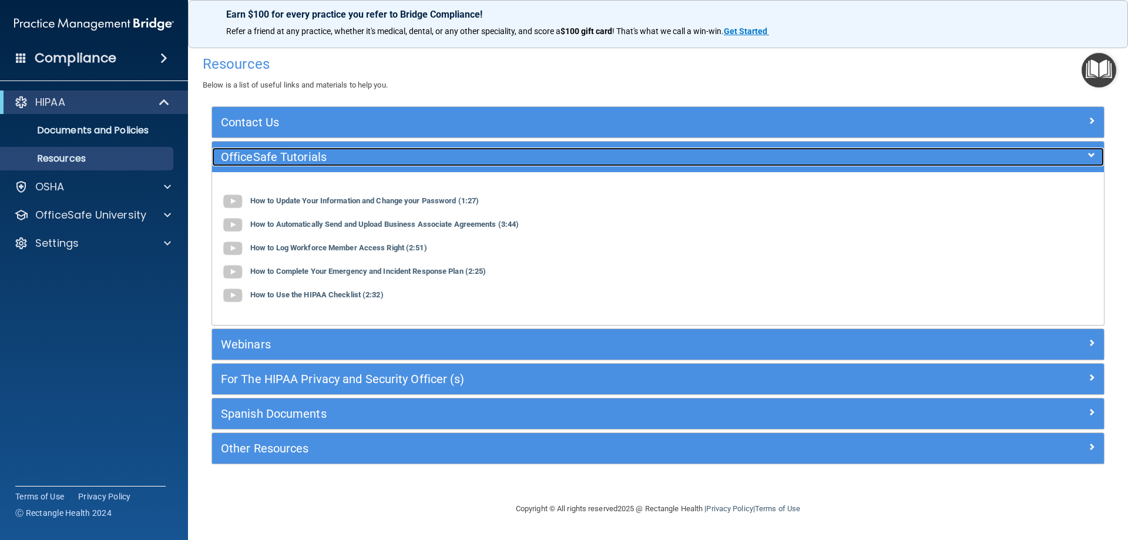
click at [309, 157] on h5 "OfficeSafe Tutorials" at bounding box center [546, 156] width 651 height 13
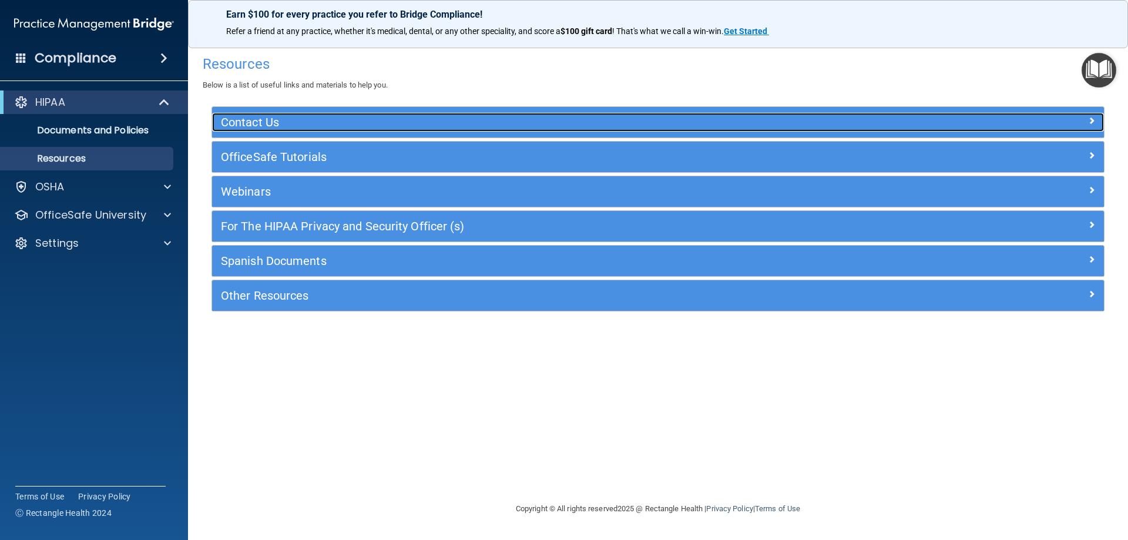
click at [313, 120] on h5 "Contact Us" at bounding box center [546, 122] width 651 height 13
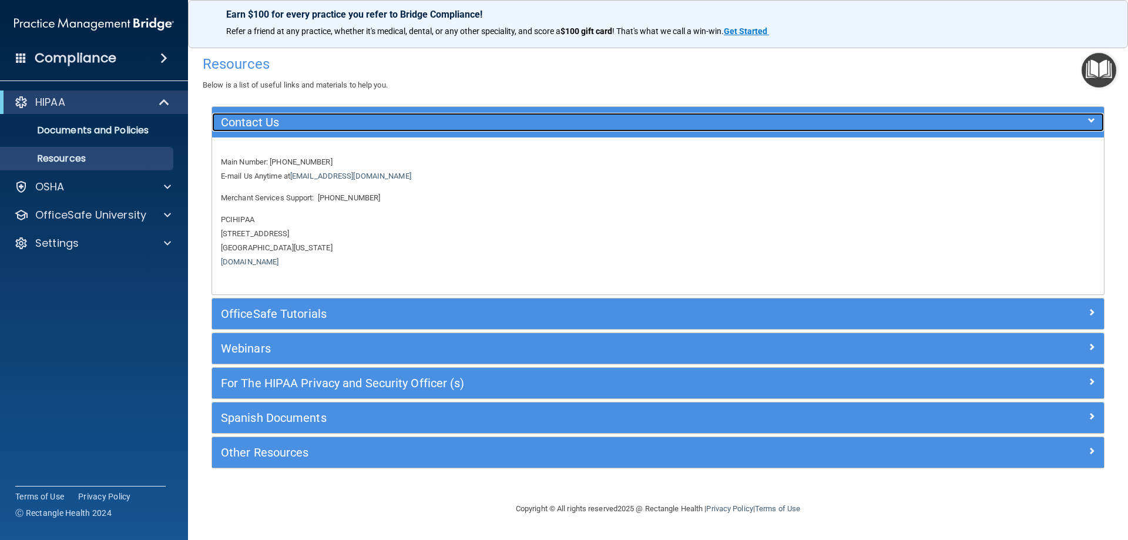
click at [312, 120] on h5 "Contact Us" at bounding box center [546, 122] width 651 height 13
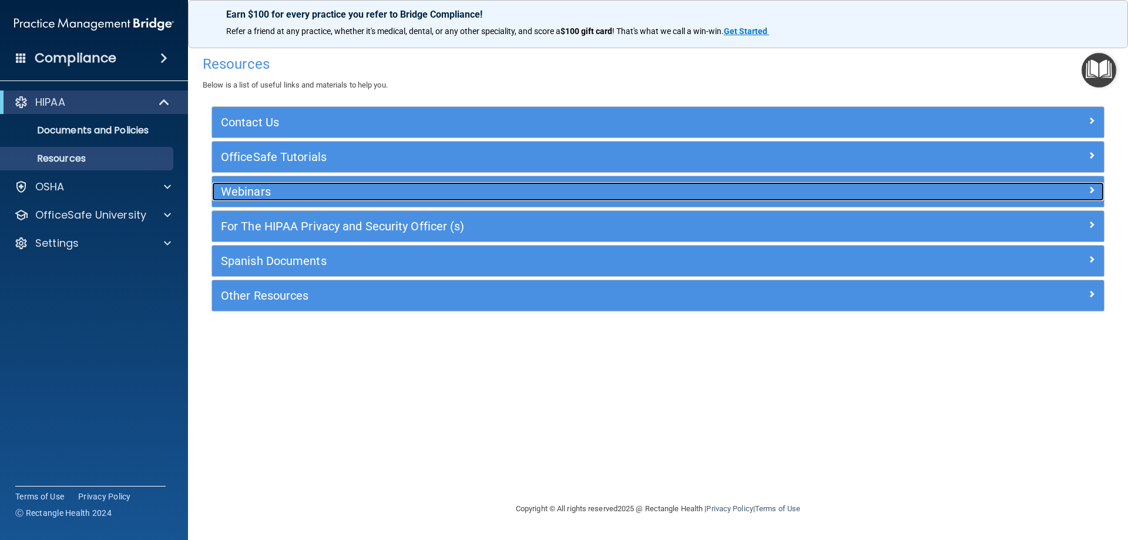
click at [319, 193] on h5 "Webinars" at bounding box center [546, 191] width 651 height 13
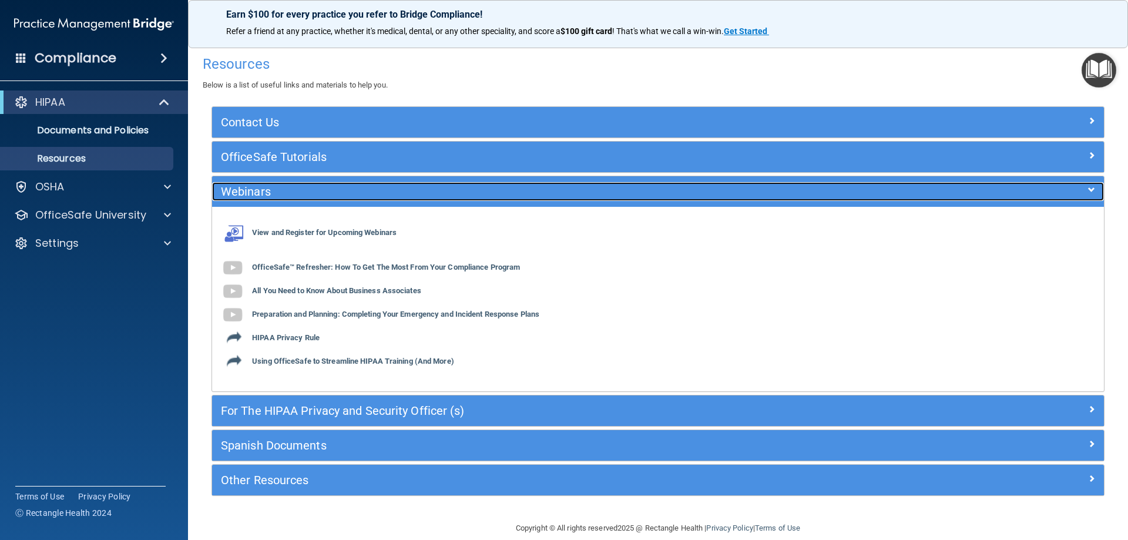
click at [309, 183] on div "Webinars" at bounding box center [546, 191] width 669 height 19
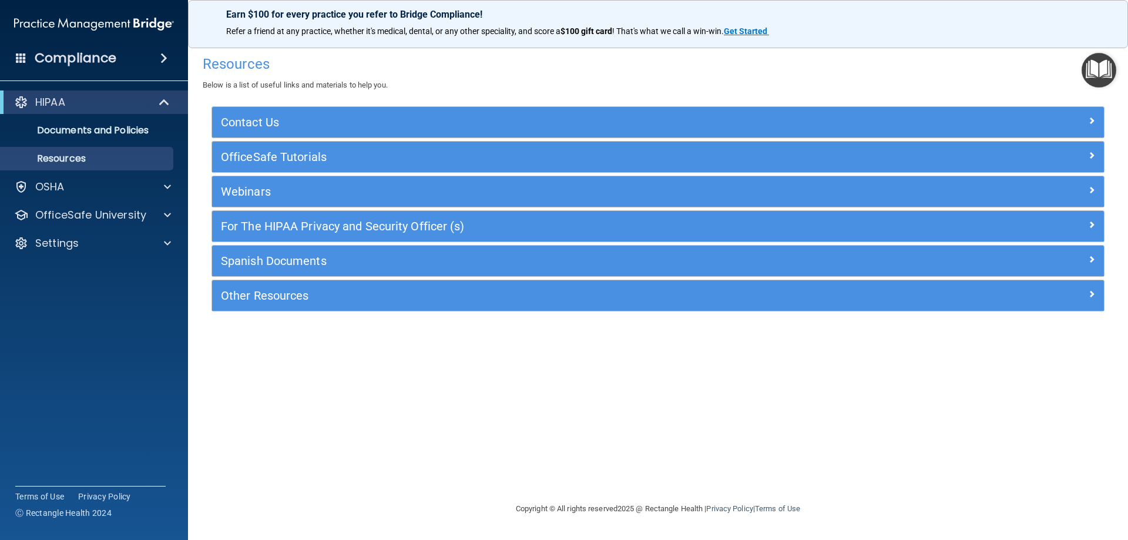
click at [309, 238] on div "For The HIPAA Privacy and Security Officer (s)" at bounding box center [657, 226] width 891 height 31
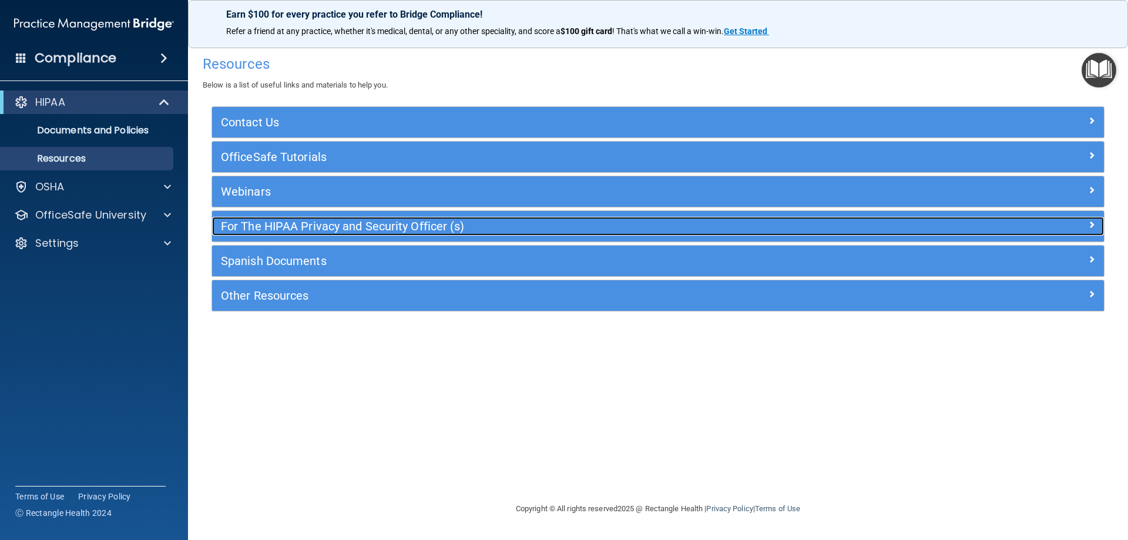
click at [315, 227] on h5 "For The HIPAA Privacy and Security Officer (s)" at bounding box center [546, 226] width 651 height 13
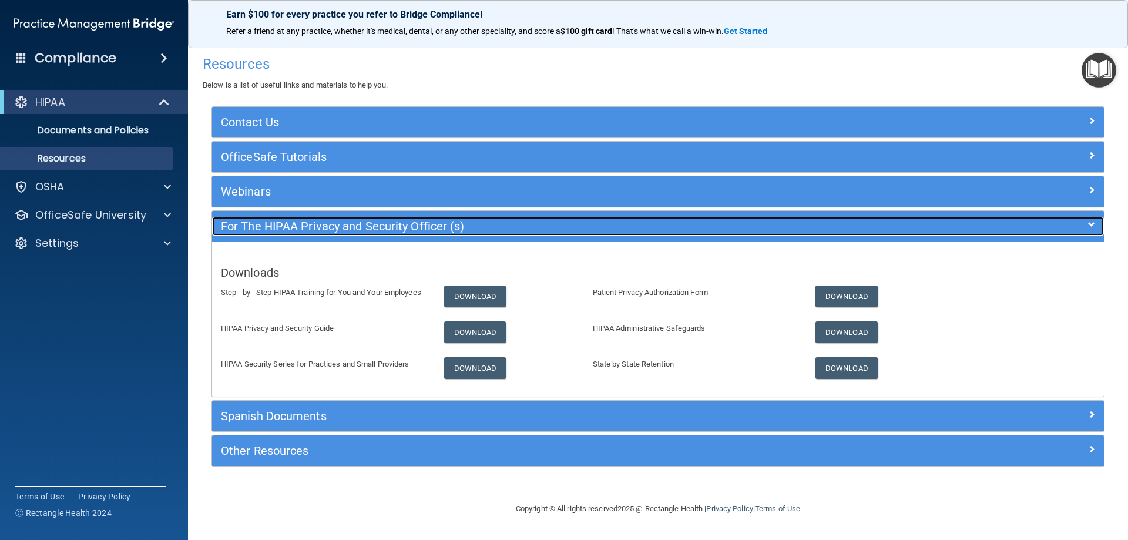
click at [321, 227] on h5 "For The HIPAA Privacy and Security Officer (s)" at bounding box center [546, 226] width 651 height 13
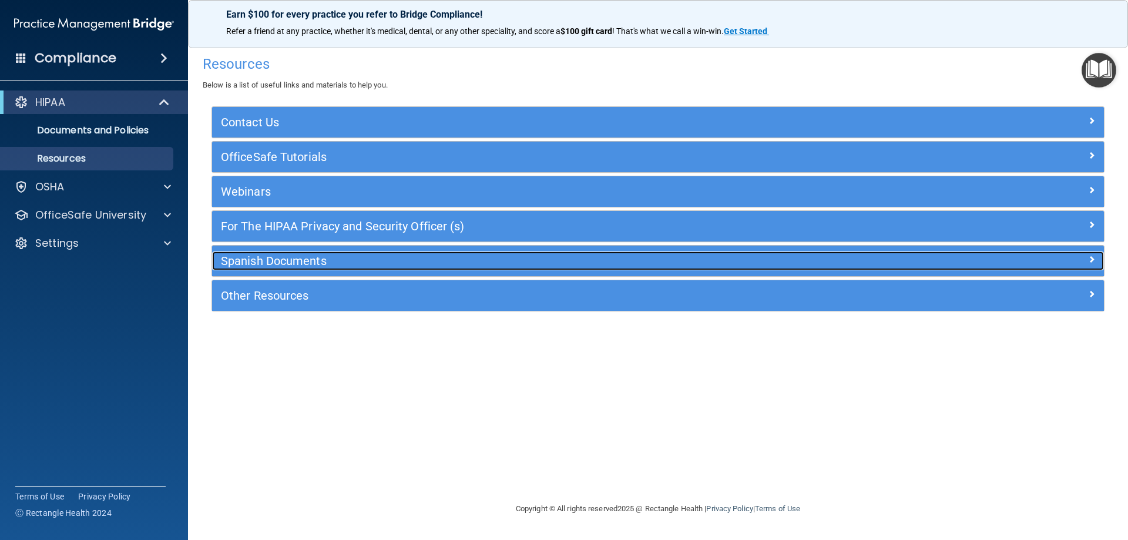
click at [314, 253] on div "Spanish Documents" at bounding box center [546, 260] width 669 height 19
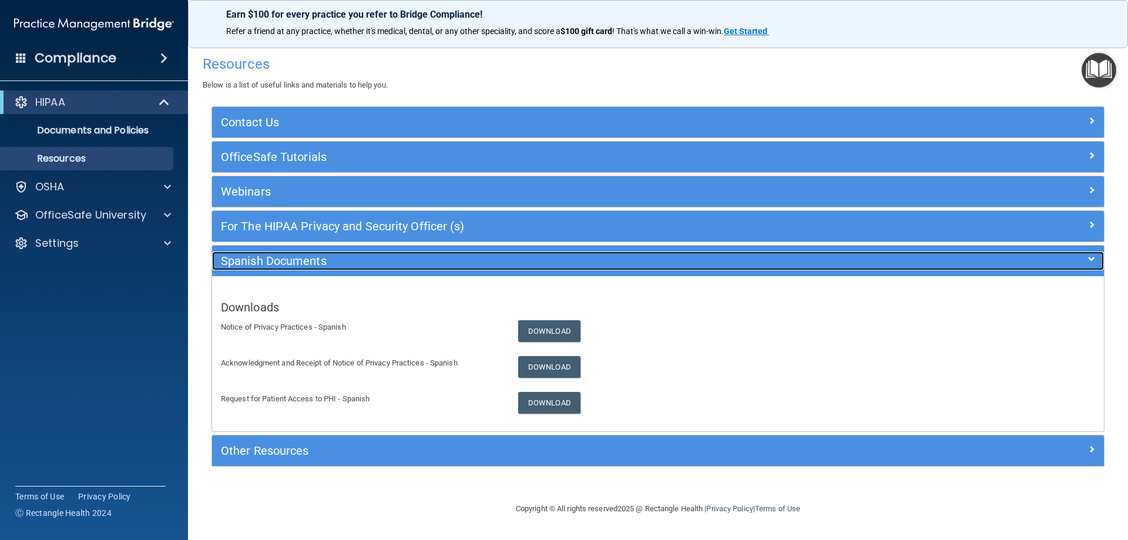
click at [314, 260] on h5 "Spanish Documents" at bounding box center [546, 260] width 651 height 13
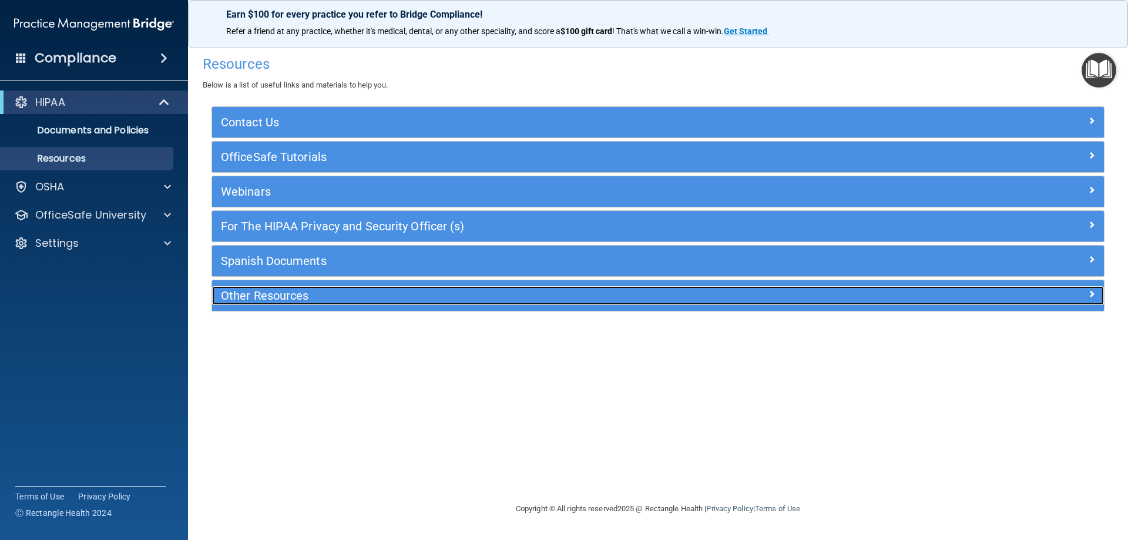
click at [290, 297] on h5 "Other Resources" at bounding box center [546, 295] width 651 height 13
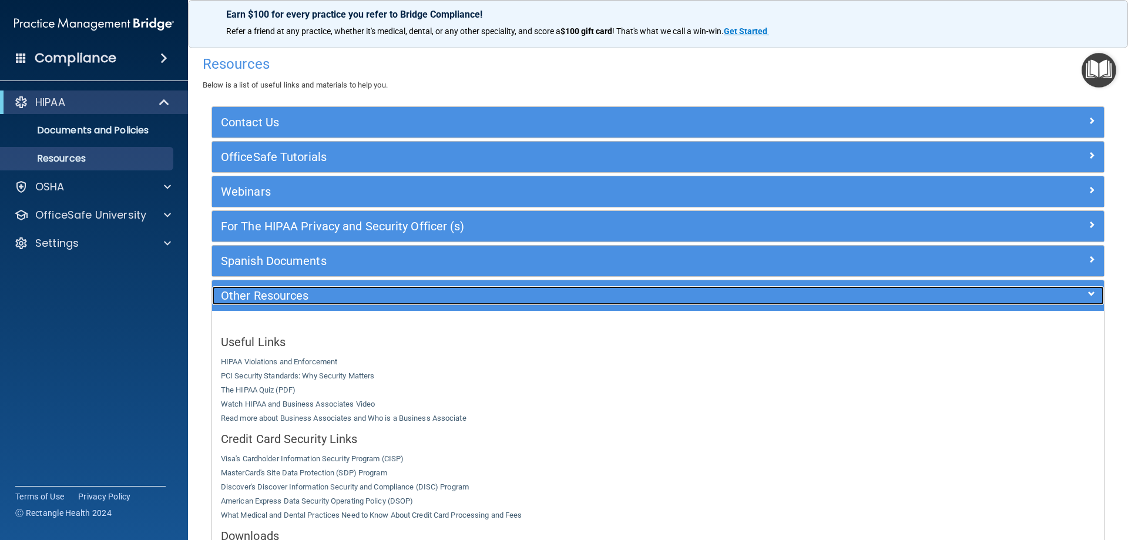
click at [290, 297] on h5 "Other Resources" at bounding box center [546, 295] width 651 height 13
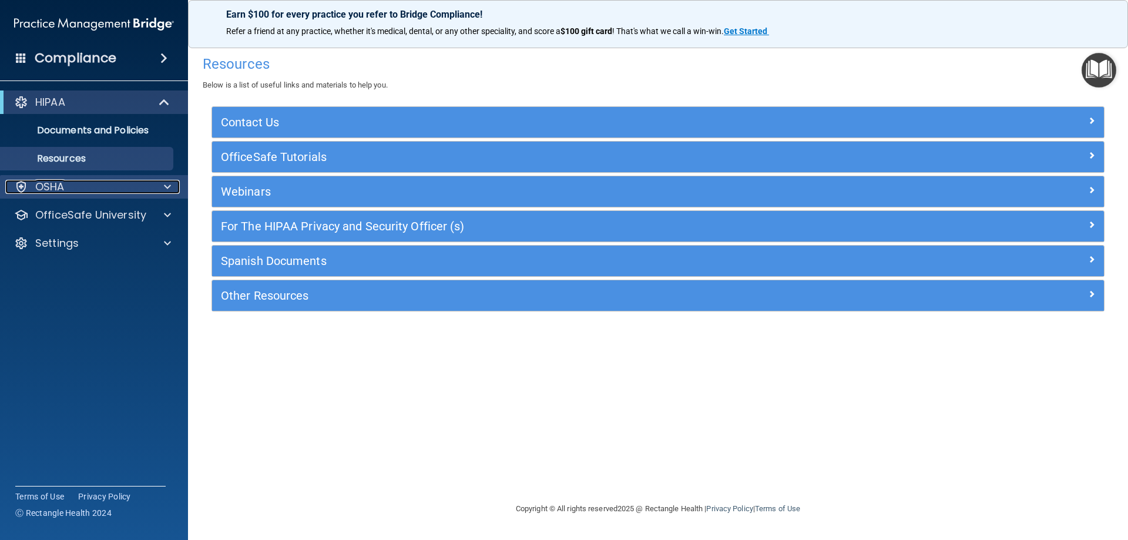
click at [79, 187] on div "OSHA" at bounding box center [78, 187] width 146 height 14
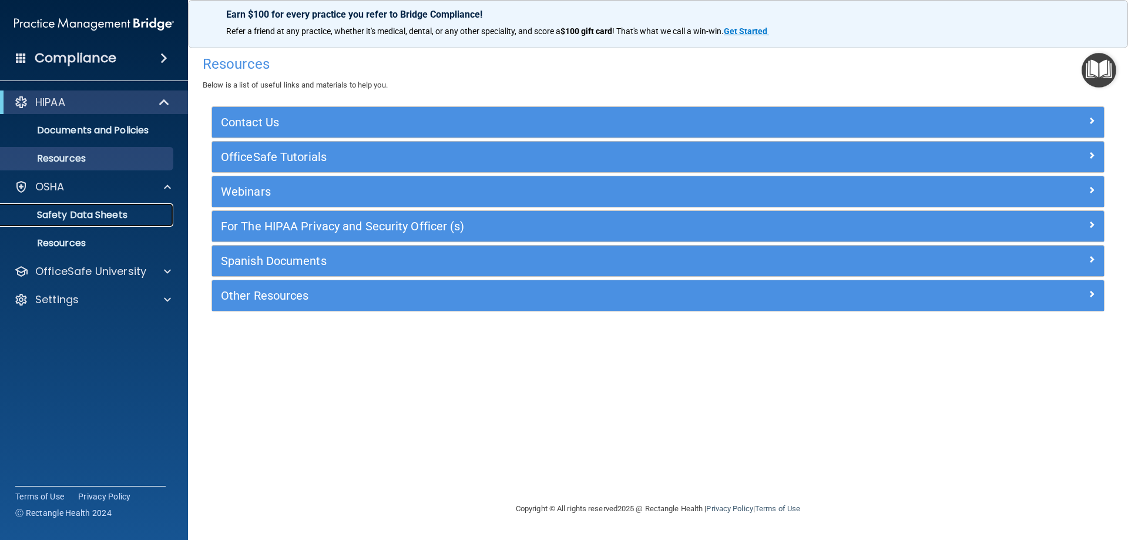
click at [96, 214] on p "Safety Data Sheets" at bounding box center [88, 215] width 160 height 12
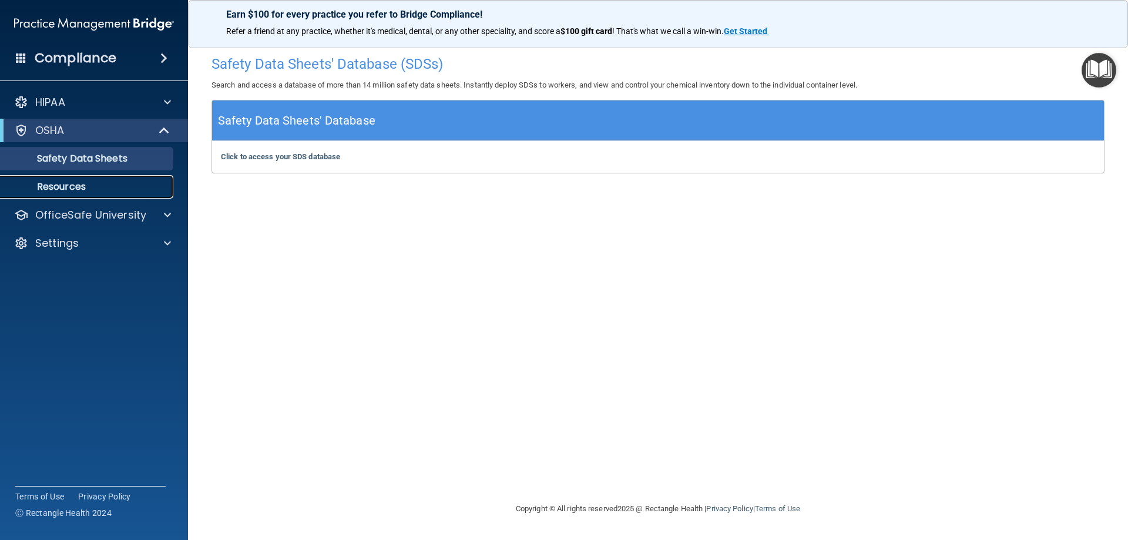
click at [95, 194] on link "Resources" at bounding box center [80, 186] width 185 height 23
click at [109, 224] on div "OfficeSafe University" at bounding box center [94, 214] width 189 height 23
click at [124, 210] on p "OfficeSafe University" at bounding box center [90, 215] width 111 height 14
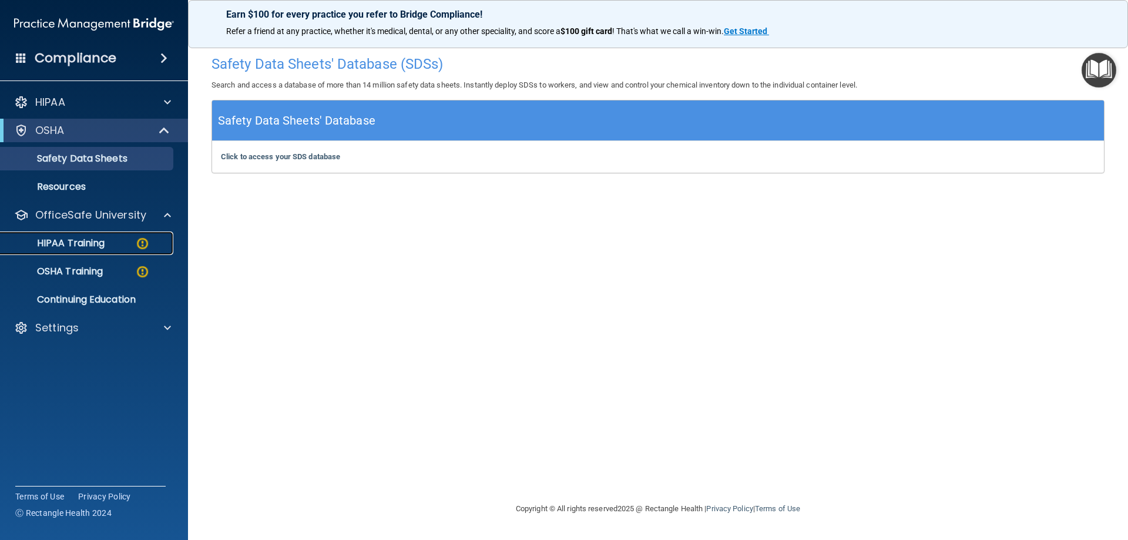
click at [119, 243] on div "HIPAA Training" at bounding box center [88, 243] width 160 height 12
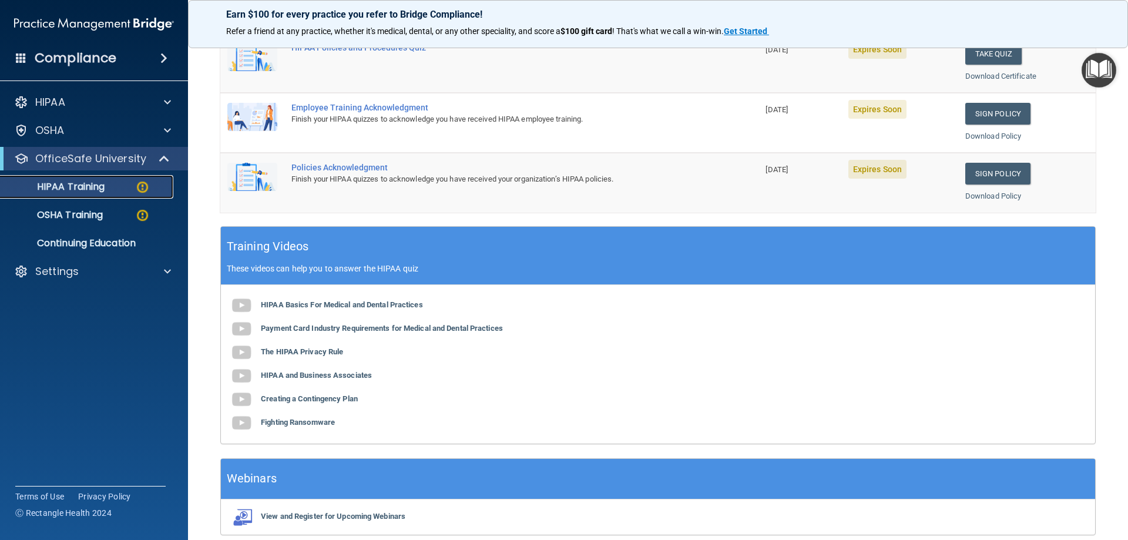
scroll to position [345, 0]
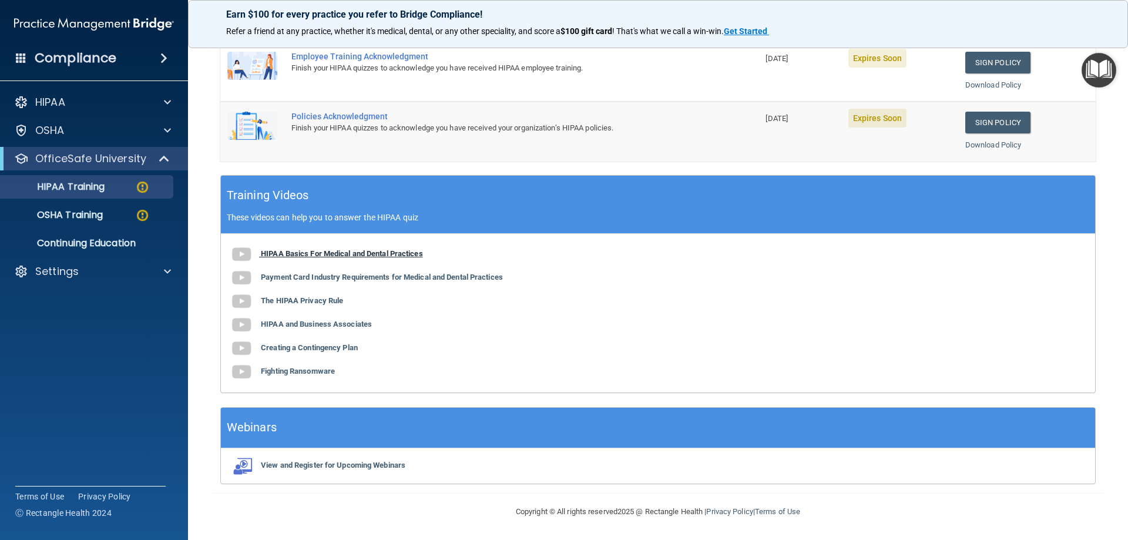
click at [352, 250] on b "HIPAA Basics For Medical and Dental Practices" at bounding box center [342, 253] width 162 height 9
